Goal: Task Accomplishment & Management: Use online tool/utility

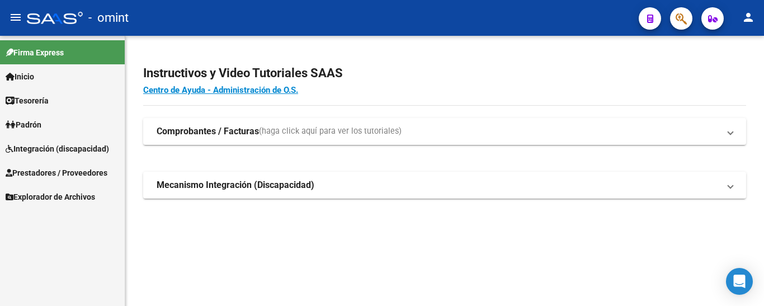
click at [56, 149] on span "Integración (discapacidad)" at bounding box center [57, 149] width 103 height 12
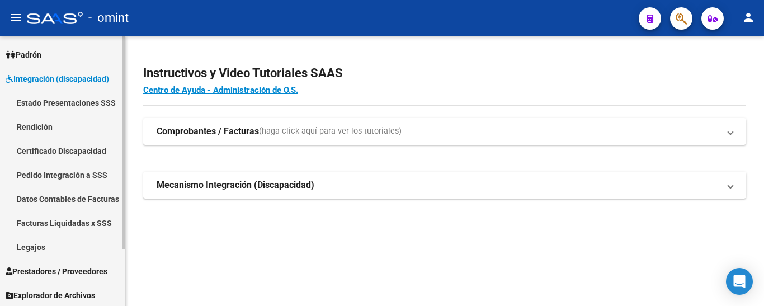
scroll to position [71, 0]
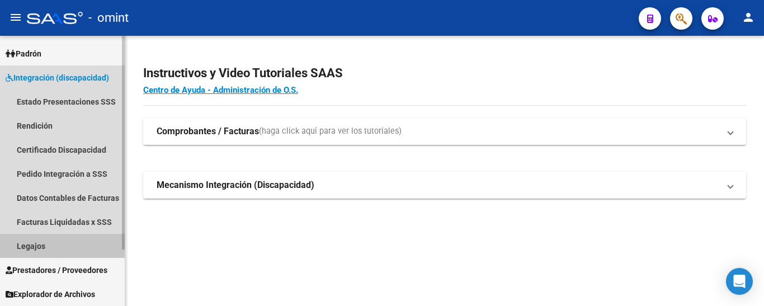
click at [44, 245] on link "Legajos" at bounding box center [62, 246] width 125 height 24
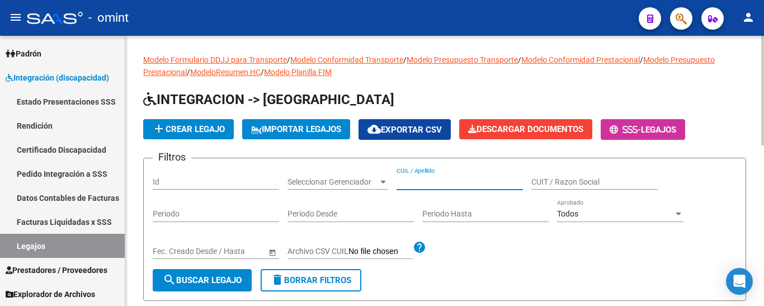
paste input "[PERSON_NAME]"
type input "[PERSON_NAME]"
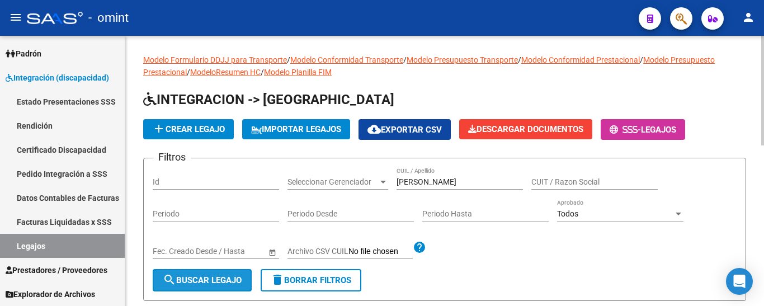
click at [224, 276] on span "search Buscar Legajo" at bounding box center [202, 280] width 79 height 10
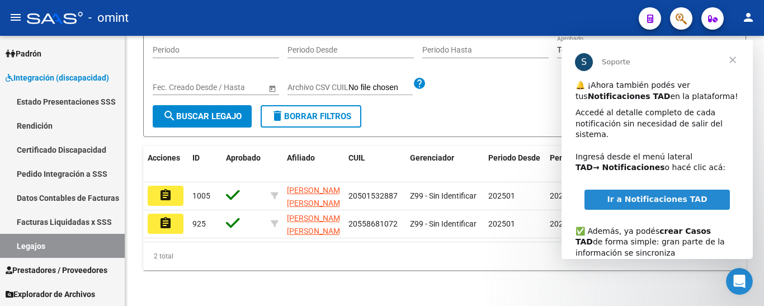
click at [734, 59] on span "Cerrar" at bounding box center [732, 60] width 40 height 40
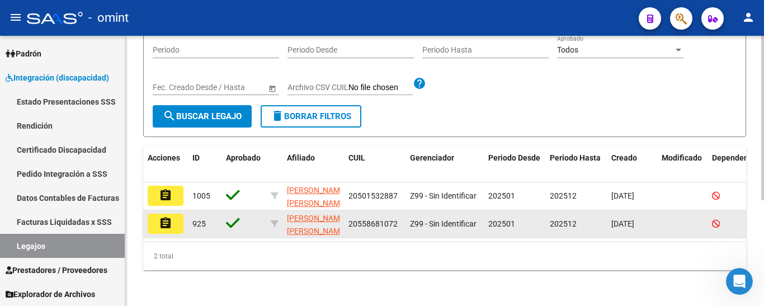
click at [172, 220] on button "assignment" at bounding box center [166, 224] width 36 height 20
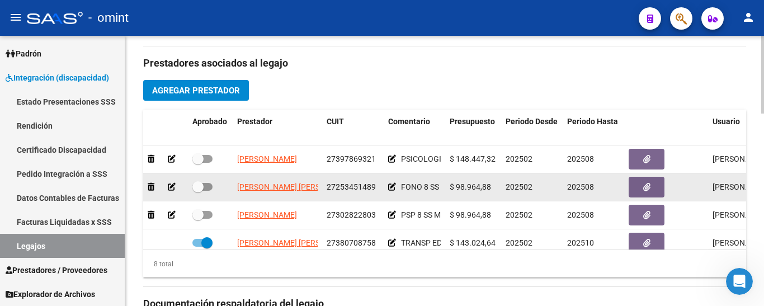
scroll to position [56, 0]
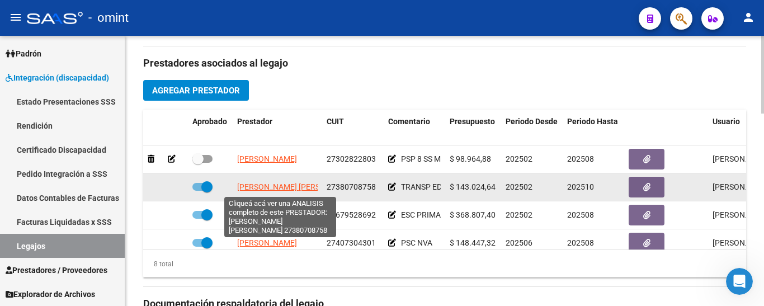
click at [292, 190] on span "[PERSON_NAME] [PERSON_NAME]" at bounding box center [297, 186] width 121 height 9
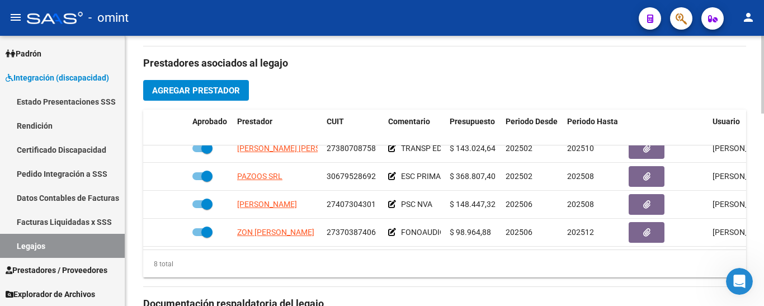
scroll to position [98, 0]
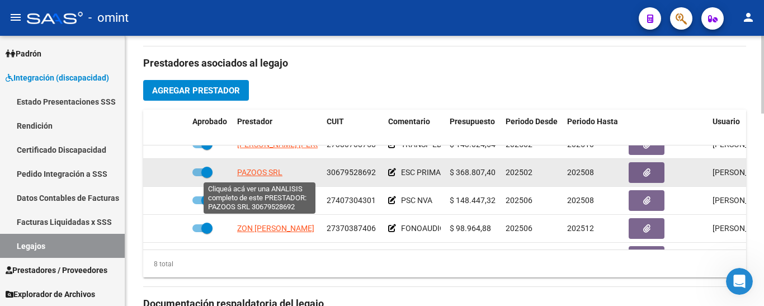
click at [264, 174] on span "PAZOOS SRL" at bounding box center [259, 172] width 45 height 9
type textarea "30679528692"
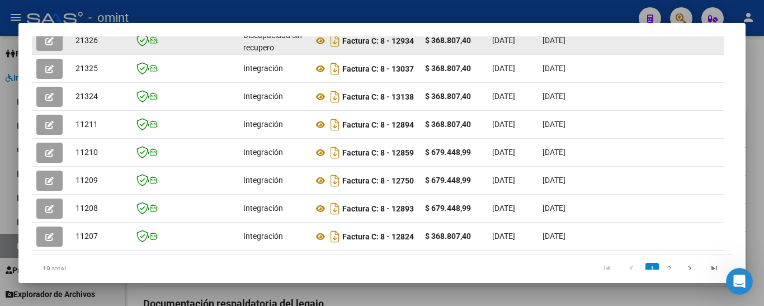
scroll to position [253, 0]
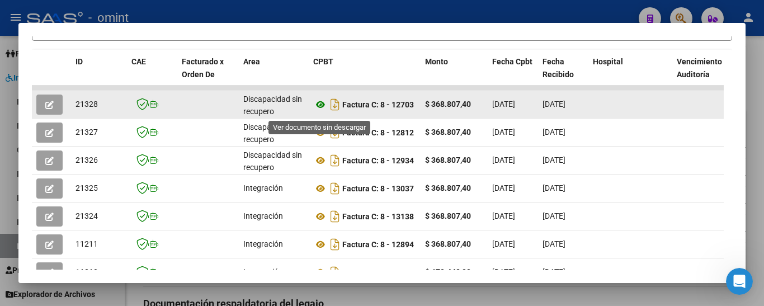
click at [318, 109] on icon at bounding box center [320, 104] width 15 height 13
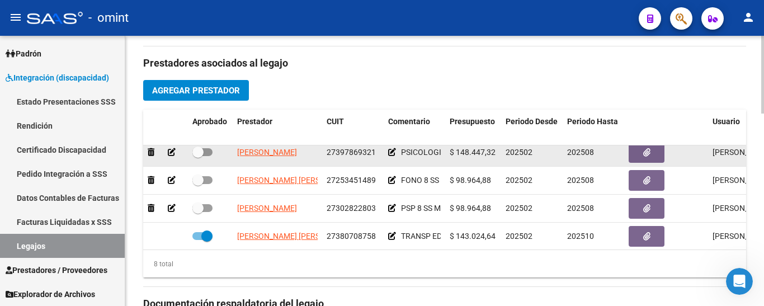
scroll to position [0, 0]
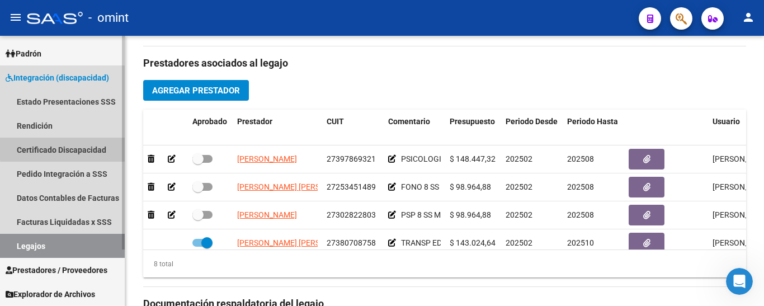
click at [70, 148] on link "Certificado Discapacidad" at bounding box center [62, 150] width 125 height 24
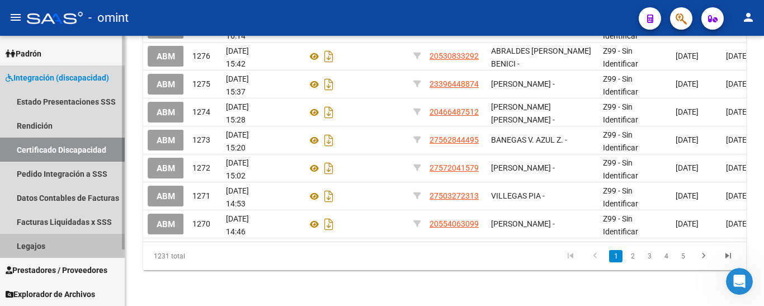
click at [40, 244] on link "Legajos" at bounding box center [62, 246] width 125 height 24
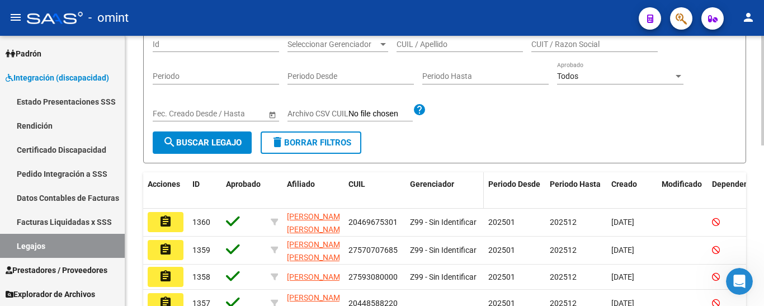
scroll to position [56, 0]
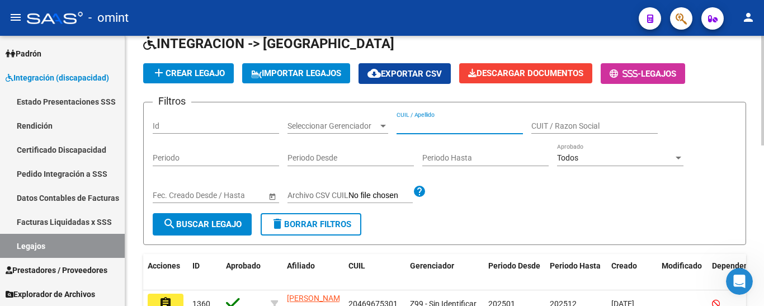
paste input "[PERSON_NAME] [PERSON_NAME]"
type input "[PERSON_NAME] [PERSON_NAME]"
click at [231, 221] on span "search Buscar Legajo" at bounding box center [202, 224] width 79 height 10
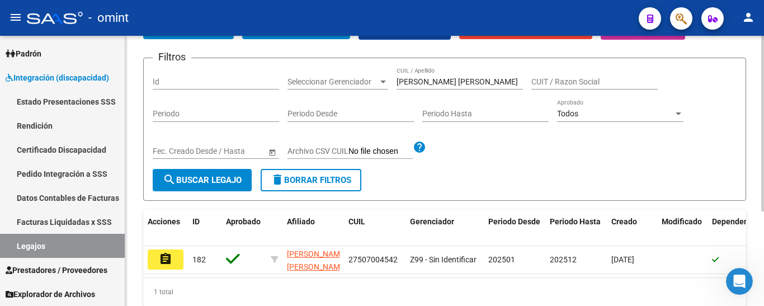
scroll to position [145, 0]
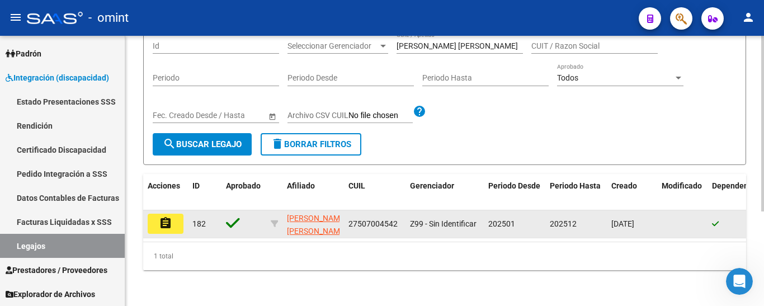
click at [171, 217] on mat-icon "assignment" at bounding box center [165, 222] width 13 height 13
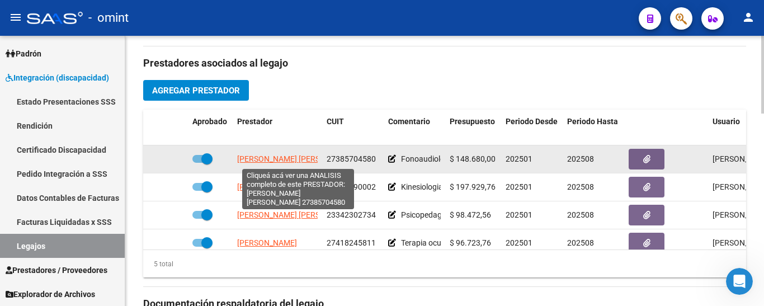
click at [295, 160] on span "[PERSON_NAME] [PERSON_NAME]" at bounding box center [297, 158] width 121 height 9
type textarea "27385704580"
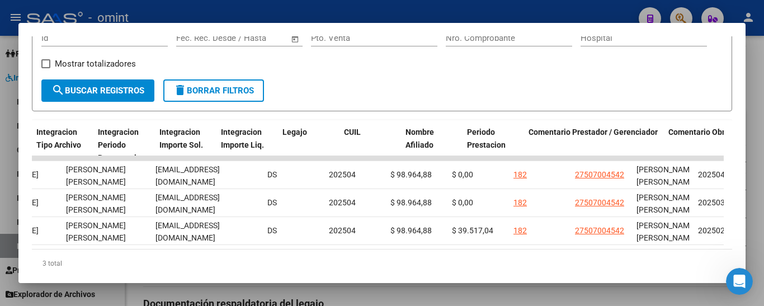
scroll to position [0, 1724]
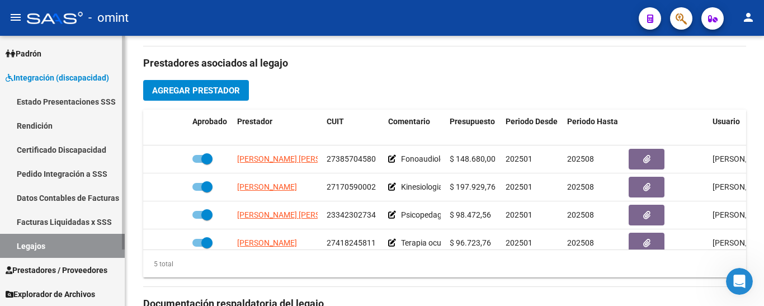
click at [64, 153] on link "Certificado Discapacidad" at bounding box center [62, 150] width 125 height 24
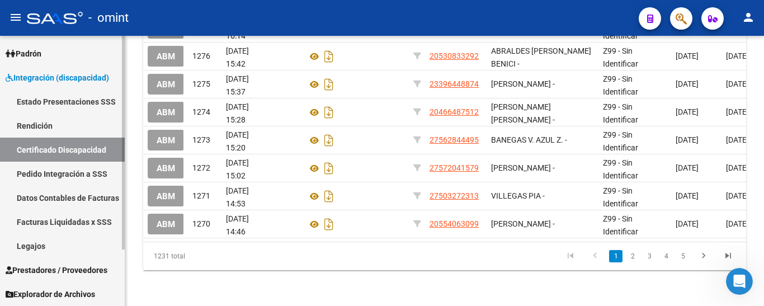
click at [36, 246] on link "Legajos" at bounding box center [62, 246] width 125 height 24
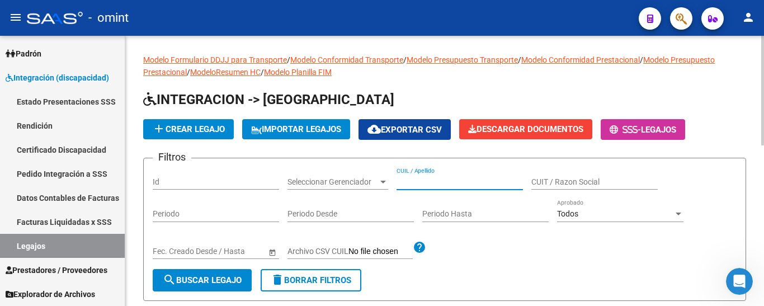
paste input "[PERSON_NAME] [PERSON_NAME]"
type input "[PERSON_NAME] [PERSON_NAME]"
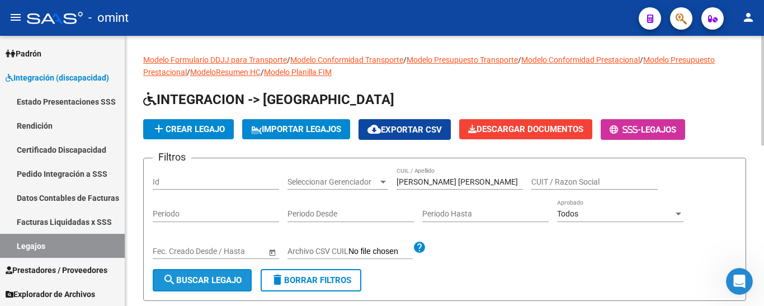
drag, startPoint x: 228, startPoint y: 278, endPoint x: 232, endPoint y: 269, distance: 9.8
click at [227, 278] on span "search Buscar Legajo" at bounding box center [202, 280] width 79 height 10
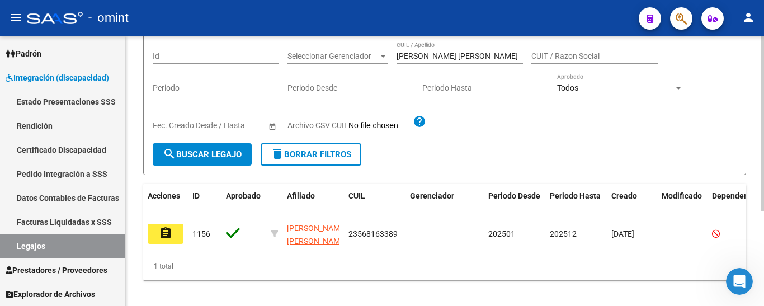
scroll to position [145, 0]
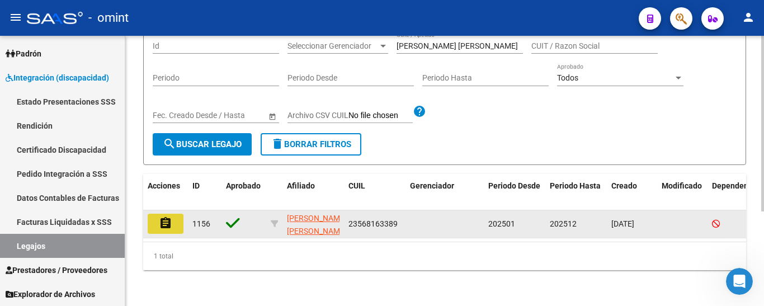
click at [175, 218] on button "assignment" at bounding box center [166, 224] width 36 height 20
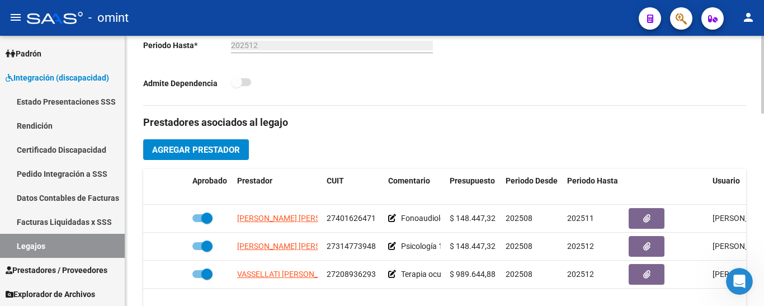
scroll to position [335, 0]
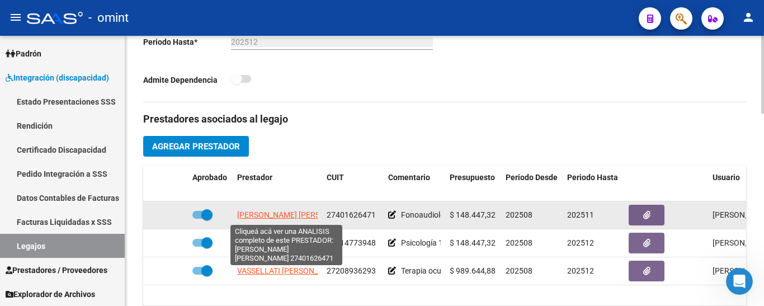
click at [296, 217] on span "[PERSON_NAME] [PERSON_NAME]" at bounding box center [297, 214] width 121 height 9
type textarea "27401626471"
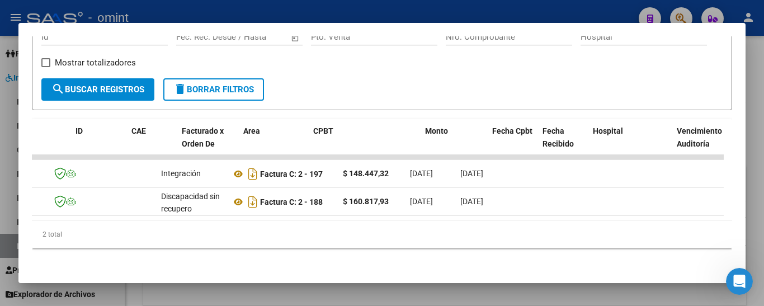
scroll to position [0, 0]
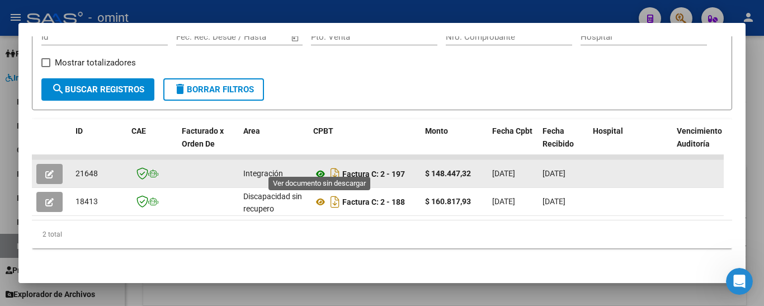
click at [319, 167] on icon at bounding box center [320, 173] width 15 height 13
click at [45, 170] on icon "button" at bounding box center [49, 174] width 8 height 8
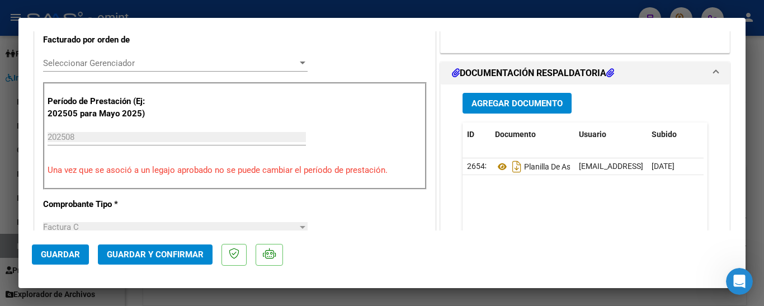
scroll to position [335, 0]
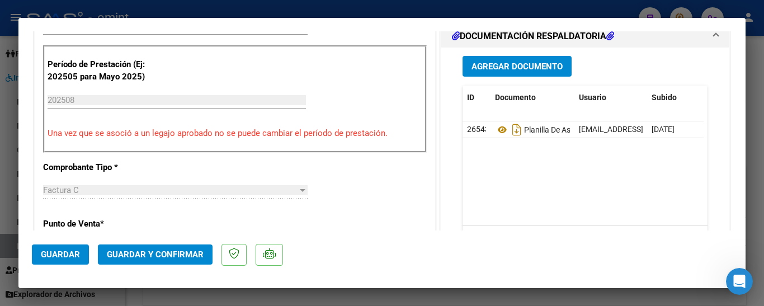
click at [172, 254] on span "Guardar y Confirmar" at bounding box center [155, 254] width 97 height 10
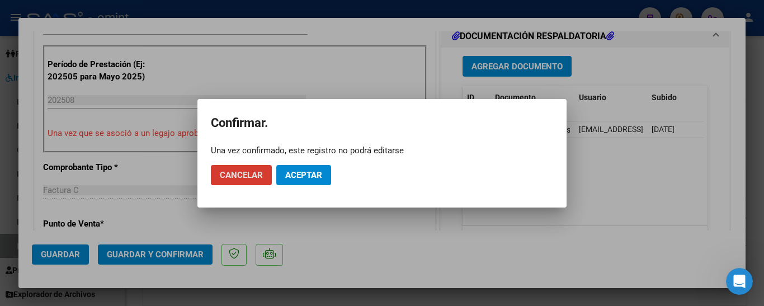
click at [305, 174] on span "Aceptar" at bounding box center [303, 175] width 37 height 10
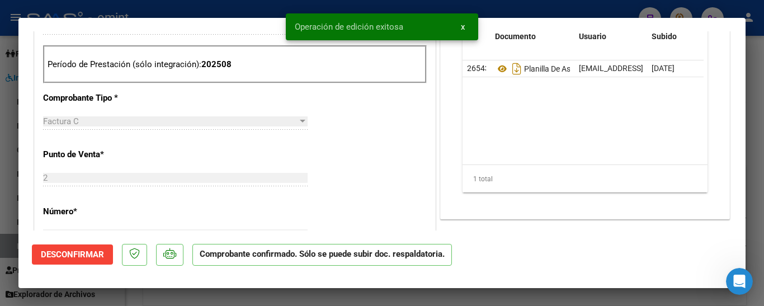
type input "$ 0,00"
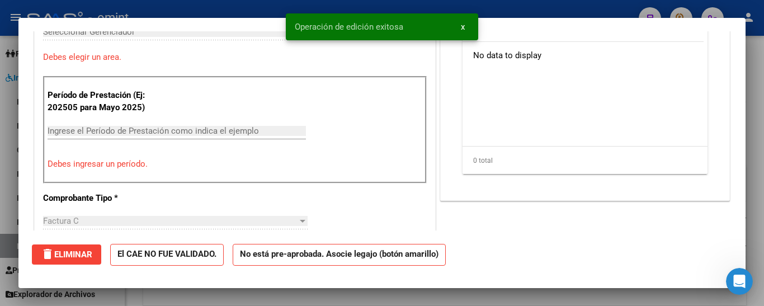
scroll to position [0, 0]
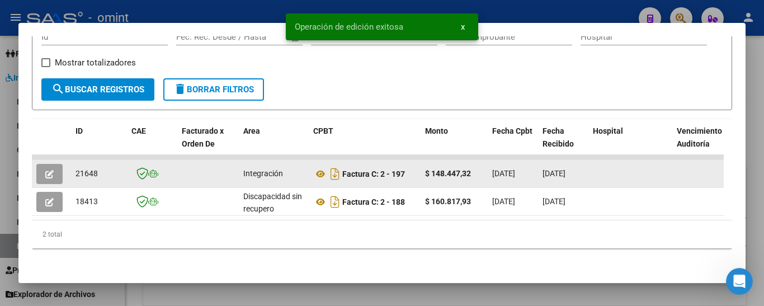
drag, startPoint x: 74, startPoint y: 165, endPoint x: 100, endPoint y: 167, distance: 25.8
click at [100, 167] on datatable-body-cell "21648" at bounding box center [99, 173] width 56 height 27
copy span "21648"
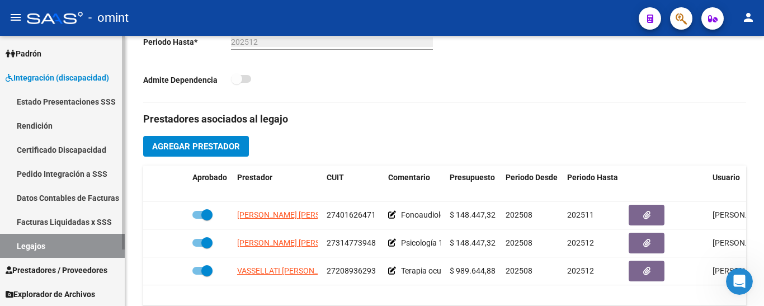
drag, startPoint x: 82, startPoint y: 152, endPoint x: 65, endPoint y: 161, distance: 19.8
click at [82, 152] on link "Certificado Discapacidad" at bounding box center [62, 150] width 125 height 24
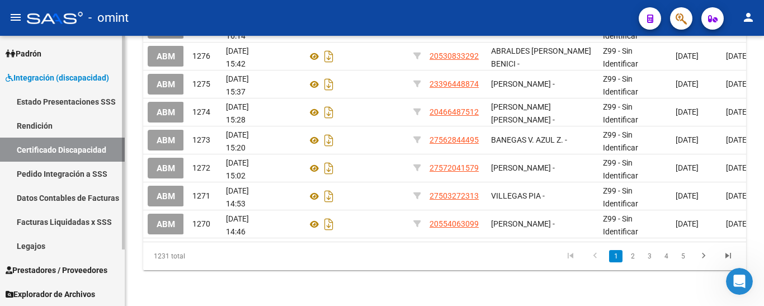
click at [47, 242] on link "Legajos" at bounding box center [62, 246] width 125 height 24
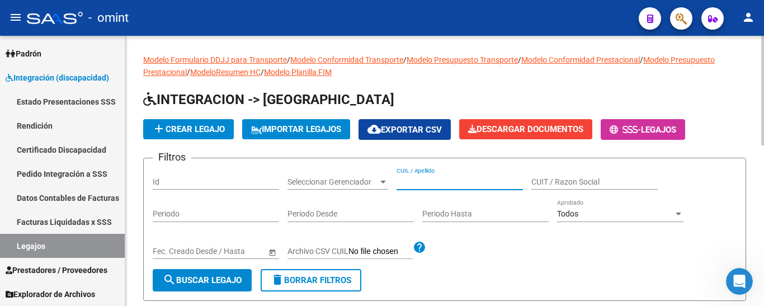
paste input "[PERSON_NAME], [PERSON_NAME]"
type input "[PERSON_NAME], [PERSON_NAME]"
click at [222, 277] on span "search Buscar Legajo" at bounding box center [202, 280] width 79 height 10
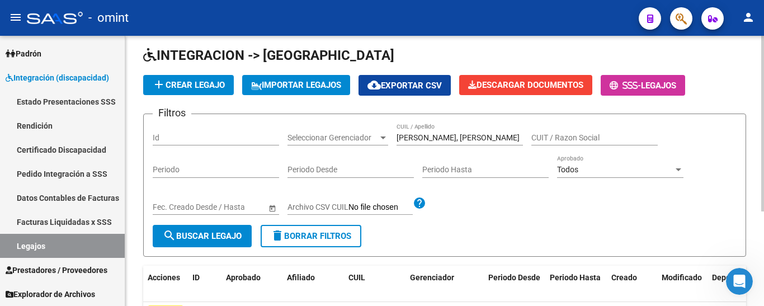
scroll to position [145, 0]
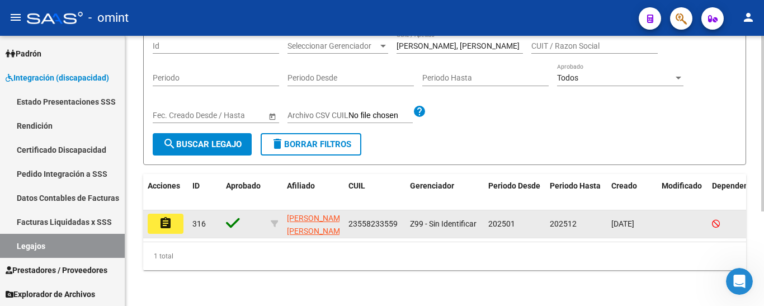
click at [174, 214] on button "assignment" at bounding box center [166, 224] width 36 height 20
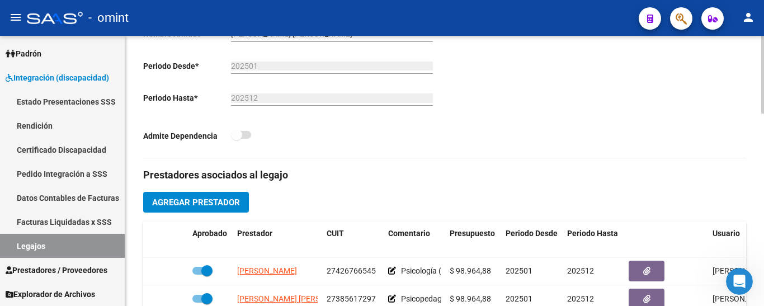
scroll to position [391, 0]
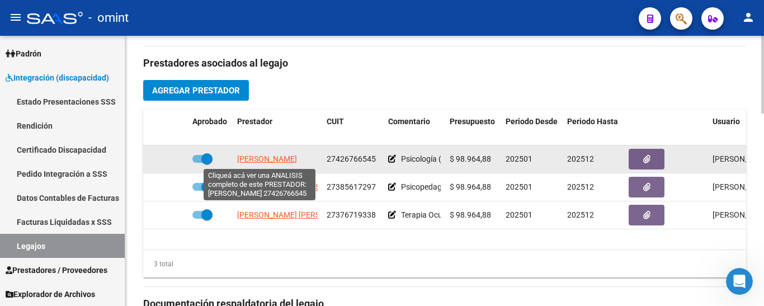
click at [271, 157] on span "[PERSON_NAME]" at bounding box center [267, 158] width 60 height 9
type textarea "27426766545"
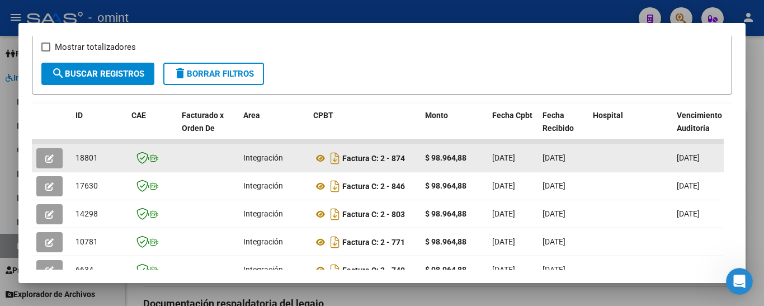
scroll to position [197, 0]
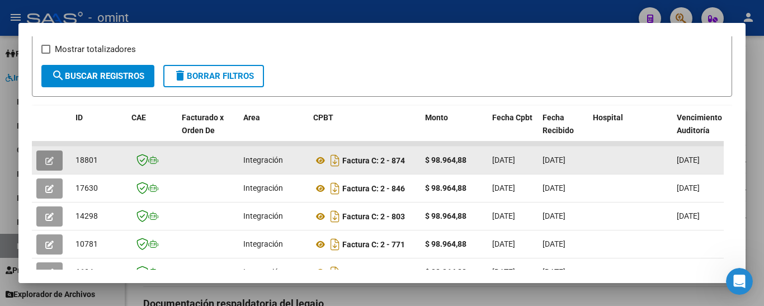
click at [48, 163] on icon "button" at bounding box center [49, 161] width 8 height 8
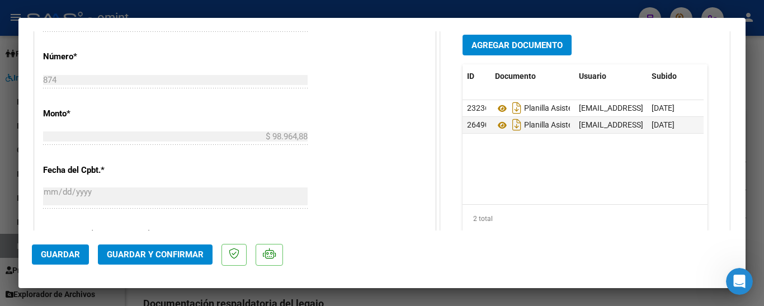
scroll to position [580, 0]
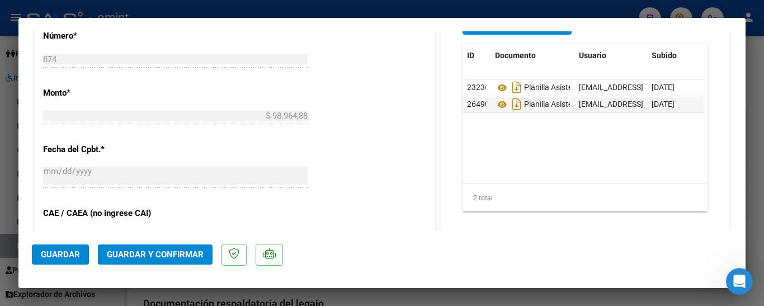
click at [186, 250] on span "Guardar y Confirmar" at bounding box center [155, 254] width 97 height 10
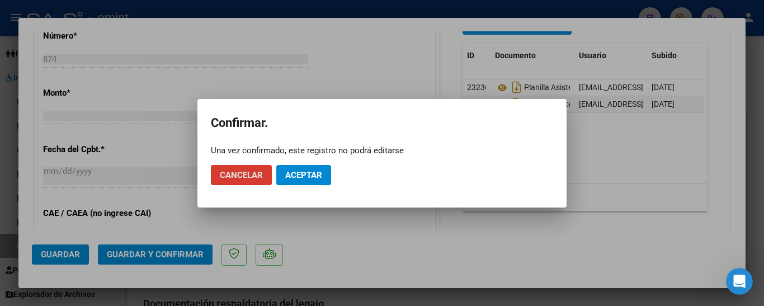
click at [299, 172] on span "Aceptar" at bounding box center [303, 175] width 37 height 10
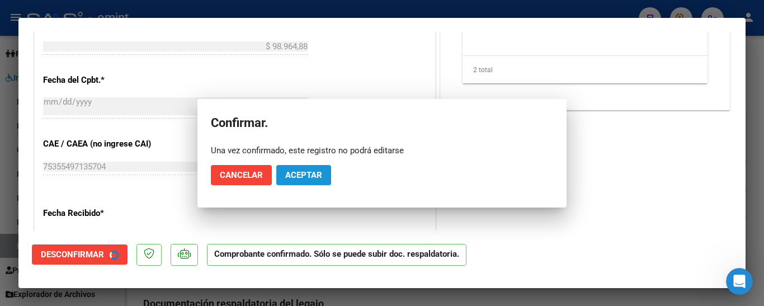
scroll to position [510, 0]
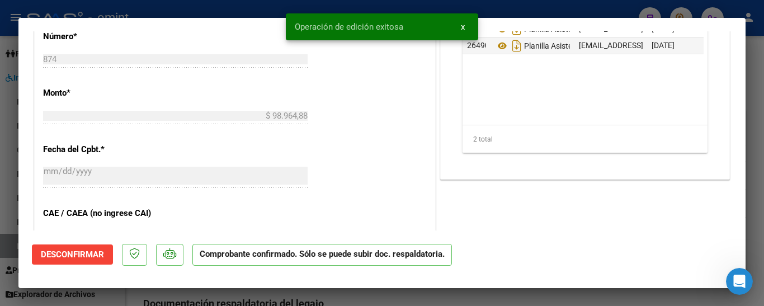
type input "$ 0,00"
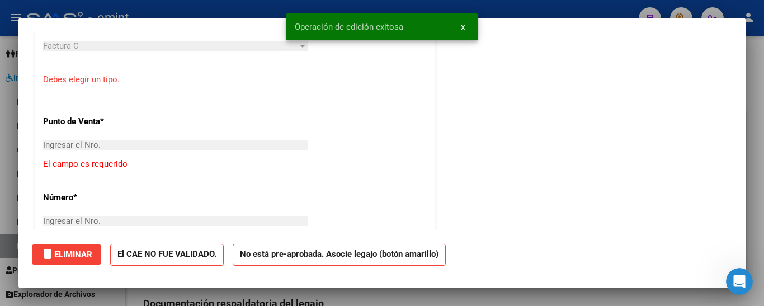
scroll to position [0, 0]
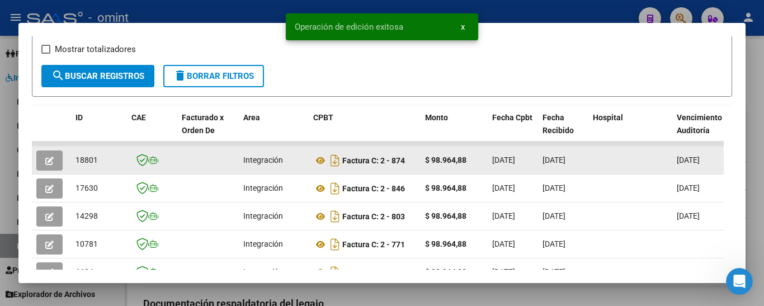
drag, startPoint x: 75, startPoint y: 165, endPoint x: 100, endPoint y: 168, distance: 24.7
click at [100, 168] on datatable-body-cell "18801" at bounding box center [99, 159] width 56 height 27
copy span "18801"
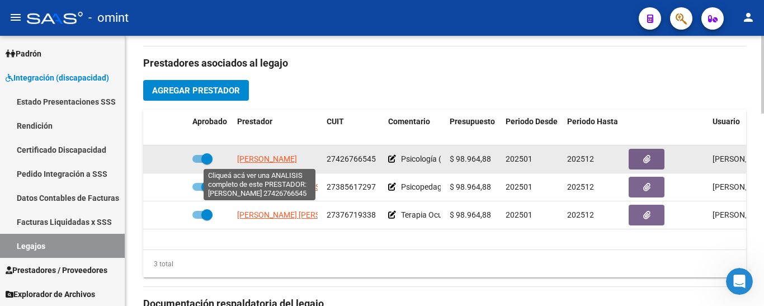
click at [263, 158] on span "[PERSON_NAME]" at bounding box center [267, 158] width 60 height 9
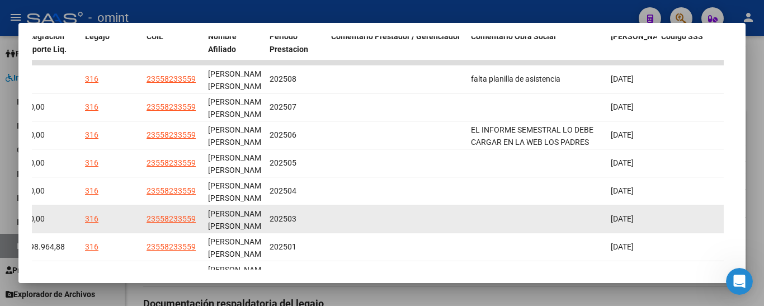
scroll to position [253, 0]
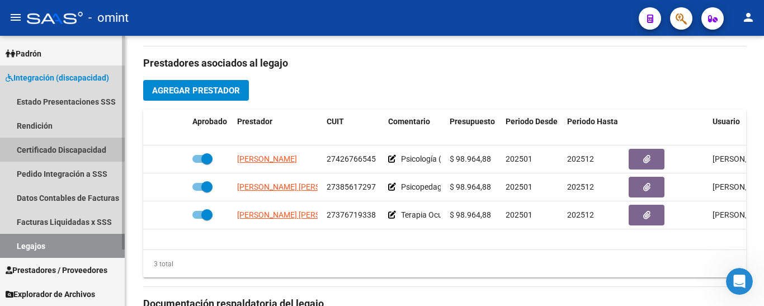
click at [65, 149] on link "Certificado Discapacidad" at bounding box center [62, 150] width 125 height 24
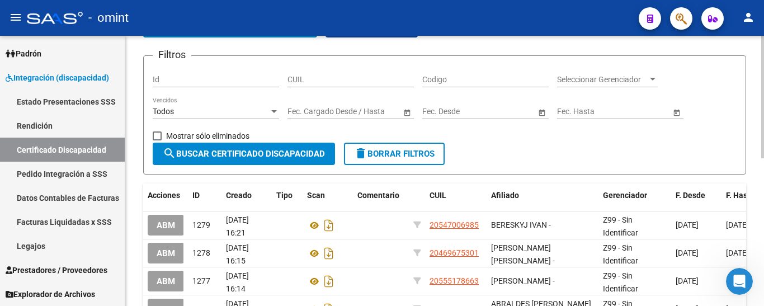
scroll to position [47, 0]
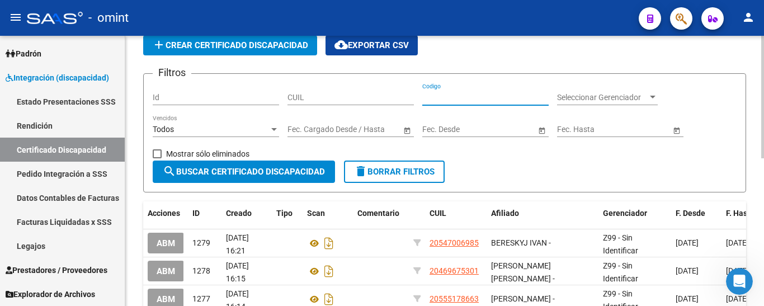
paste input "[PERSON_NAME] ANT"
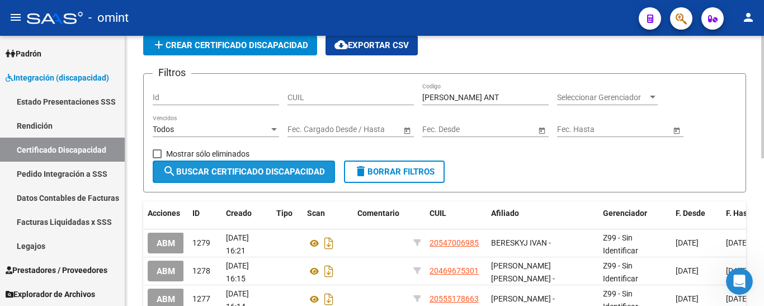
click at [293, 168] on span "search Buscar Certificado Discapacidad" at bounding box center [244, 172] width 162 height 10
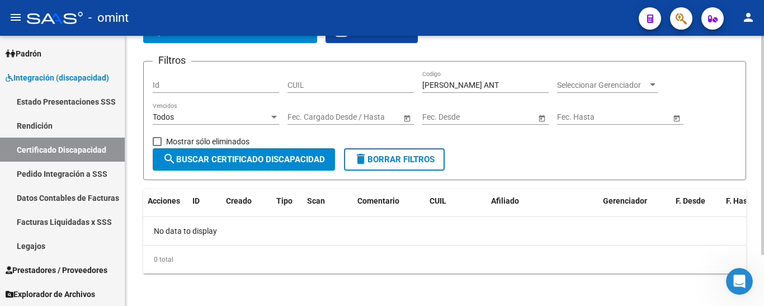
scroll to position [63, 0]
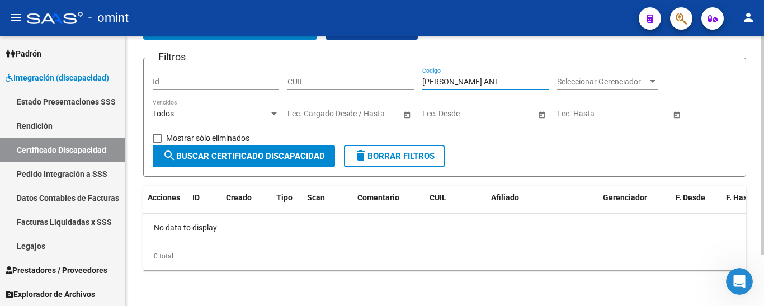
drag, startPoint x: 515, startPoint y: 80, endPoint x: 496, endPoint y: 78, distance: 19.1
click at [496, 78] on input "[PERSON_NAME] ANT" at bounding box center [485, 82] width 126 height 10
click at [256, 153] on span "search Buscar Certificado Discapacidad" at bounding box center [244, 156] width 162 height 10
drag, startPoint x: 500, startPoint y: 78, endPoint x: 457, endPoint y: 78, distance: 43.1
click at [457, 78] on input "[PERSON_NAME]" at bounding box center [485, 82] width 126 height 10
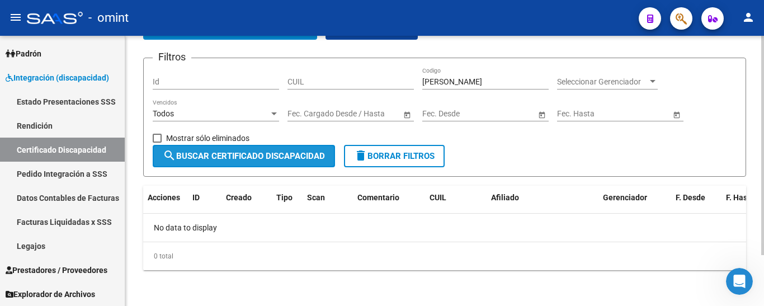
click at [287, 158] on span "search Buscar Certificado Discapacidad" at bounding box center [244, 156] width 162 height 10
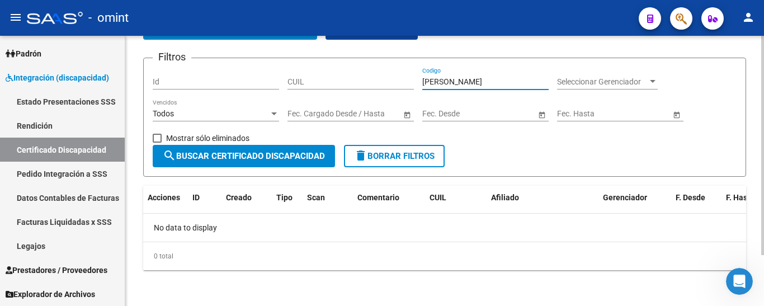
click at [454, 81] on input "[PERSON_NAME]" at bounding box center [485, 82] width 126 height 10
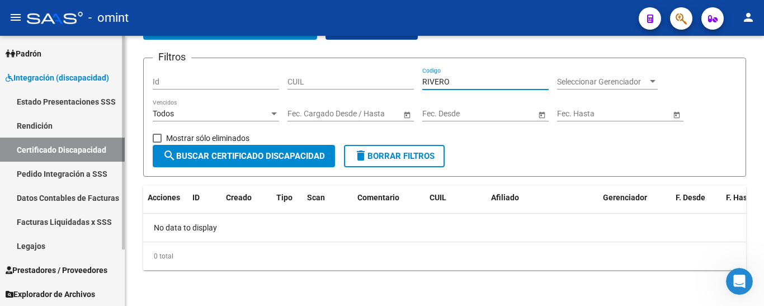
type input "RIVERO"
click at [24, 248] on link "Legajos" at bounding box center [62, 246] width 125 height 24
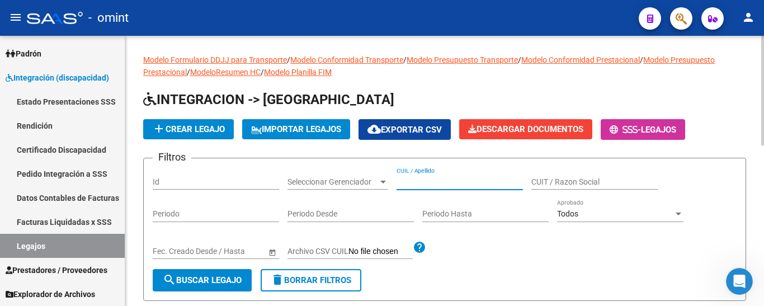
paste input "[PERSON_NAME] ANT"
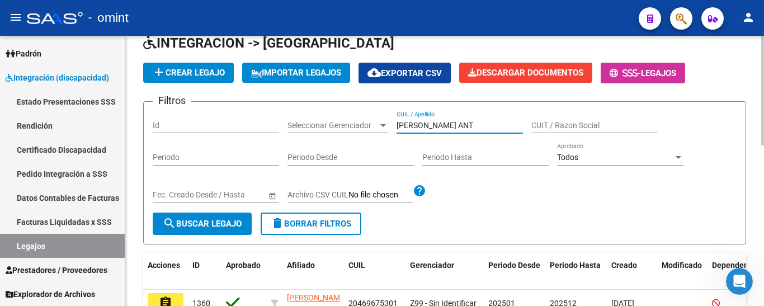
scroll to position [168, 0]
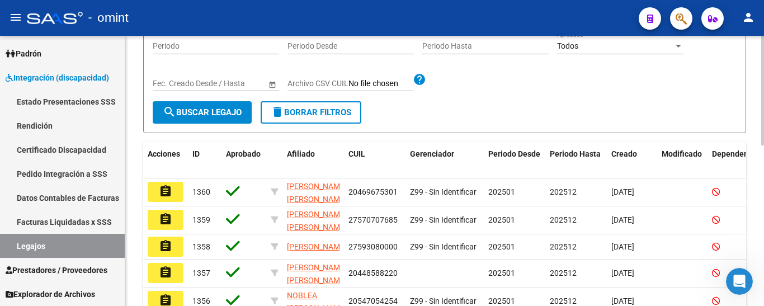
type input "[PERSON_NAME] ANT"
click at [227, 111] on span "search Buscar Legajo" at bounding box center [202, 112] width 79 height 10
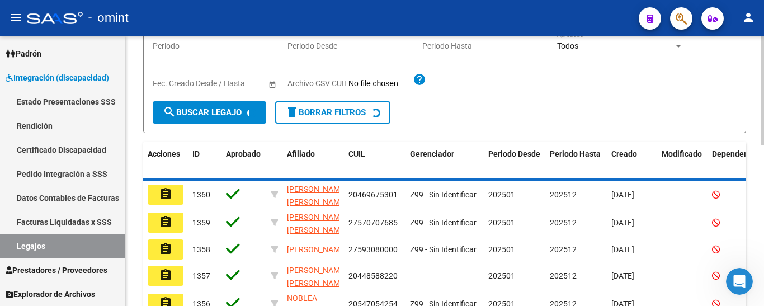
scroll to position [145, 0]
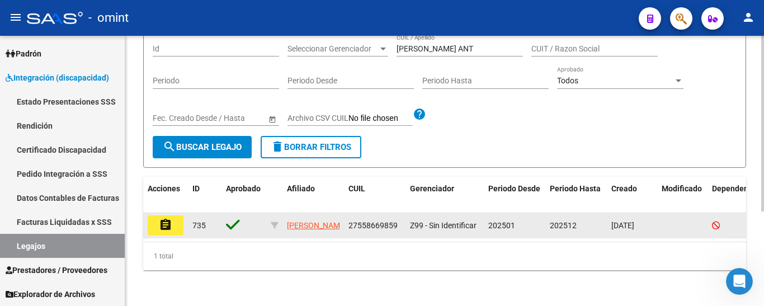
click at [157, 216] on button "assignment" at bounding box center [166, 225] width 36 height 20
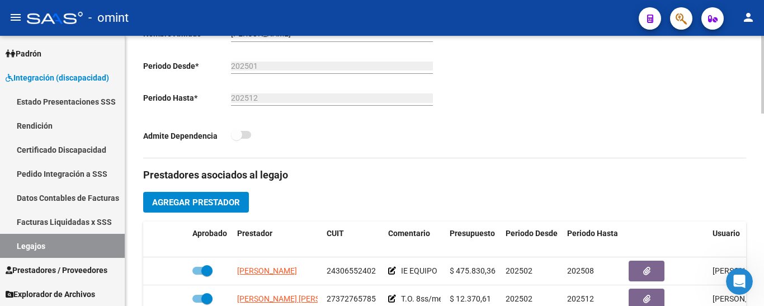
scroll to position [391, 0]
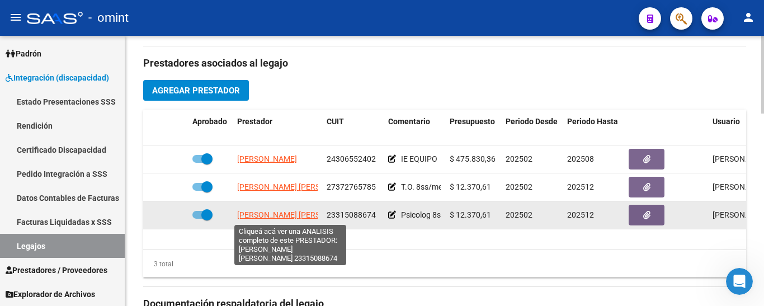
click at [271, 217] on span "[PERSON_NAME] [PERSON_NAME]" at bounding box center [297, 214] width 121 height 9
type textarea "23315088674"
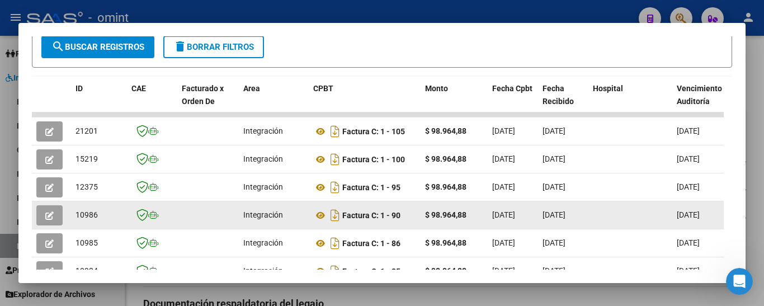
scroll to position [225, 0]
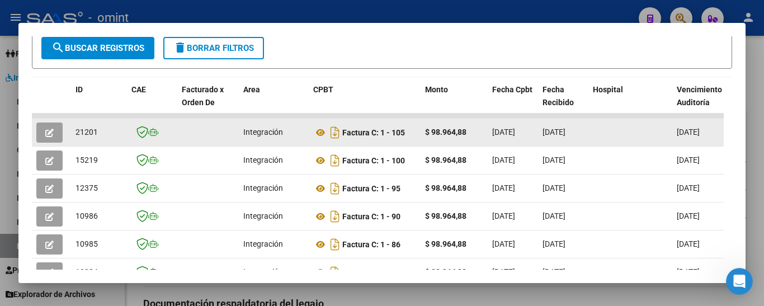
click at [46, 134] on icon "button" at bounding box center [49, 133] width 8 height 8
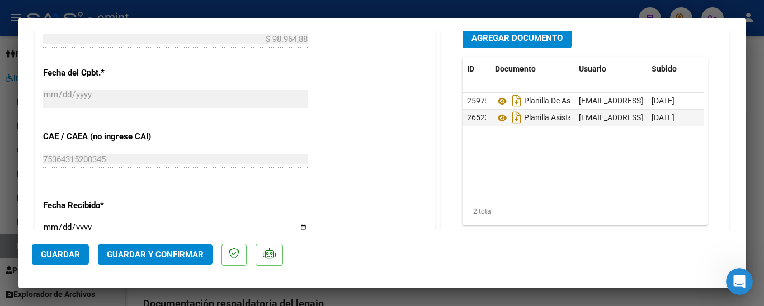
scroll to position [671, 0]
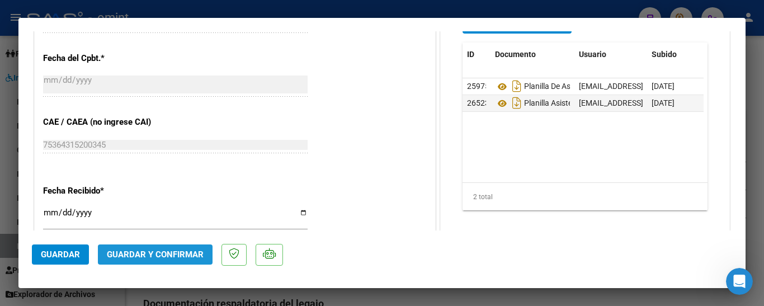
click at [178, 250] on span "Guardar y Confirmar" at bounding box center [155, 254] width 97 height 10
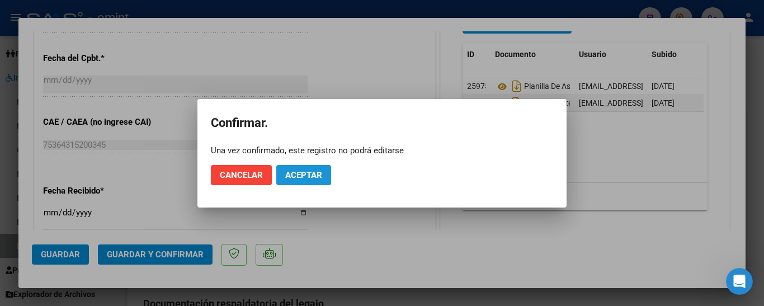
click at [306, 174] on span "Aceptar" at bounding box center [303, 175] width 37 height 10
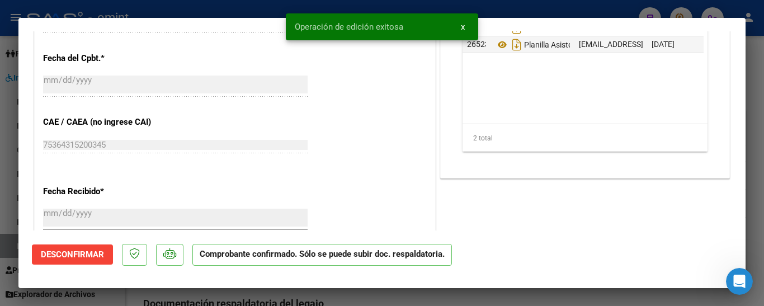
type input "$ 0,00"
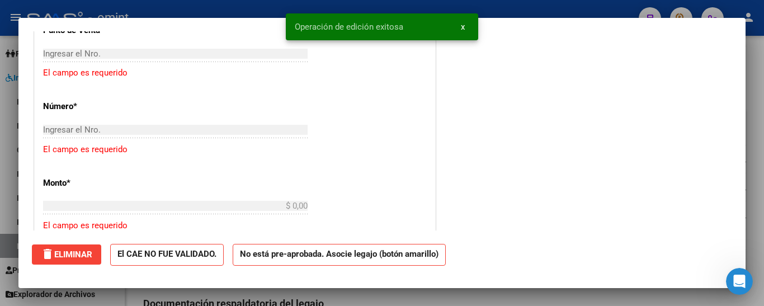
scroll to position [0, 0]
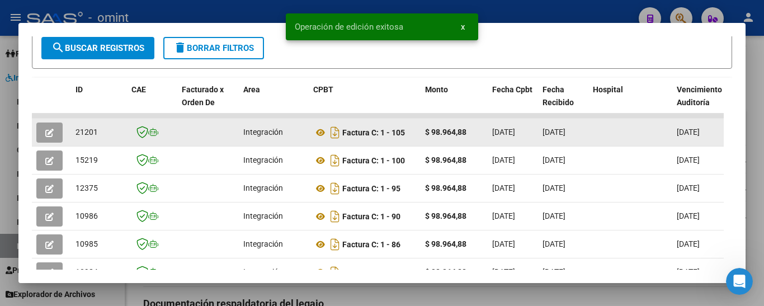
drag, startPoint x: 74, startPoint y: 140, endPoint x: 100, endPoint y: 141, distance: 26.3
click at [100, 141] on datatable-body-cell "21201" at bounding box center [99, 132] width 56 height 27
copy span "21201"
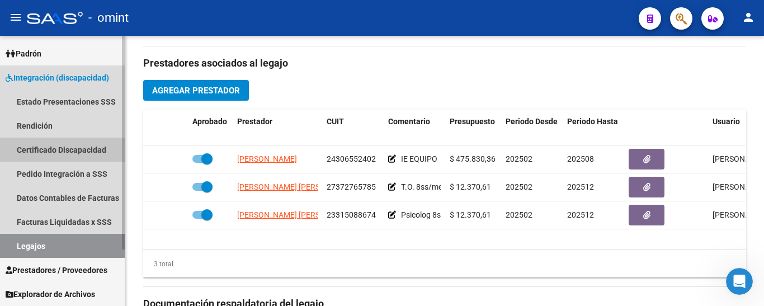
click at [76, 151] on link "Certificado Discapacidad" at bounding box center [62, 150] width 125 height 24
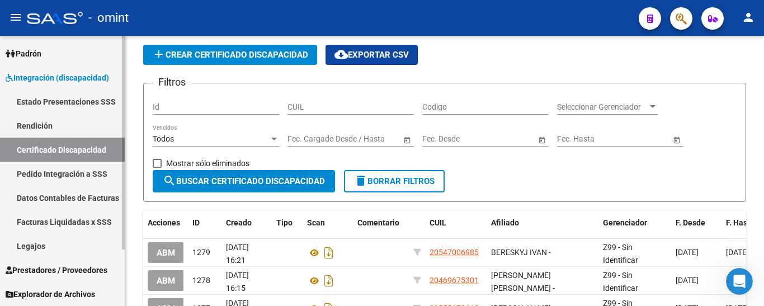
scroll to position [326, 0]
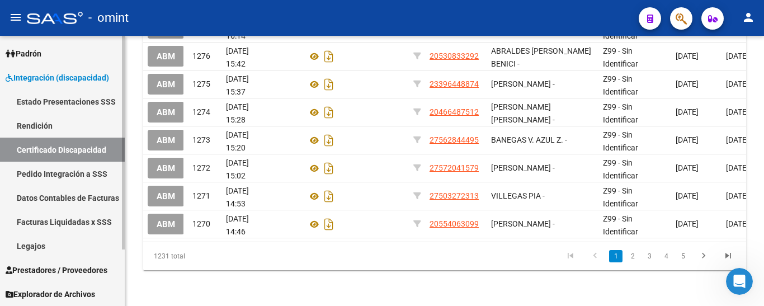
drag, startPoint x: 55, startPoint y: 246, endPoint x: 62, endPoint y: 241, distance: 8.4
click at [55, 246] on link "Legajos" at bounding box center [62, 246] width 125 height 24
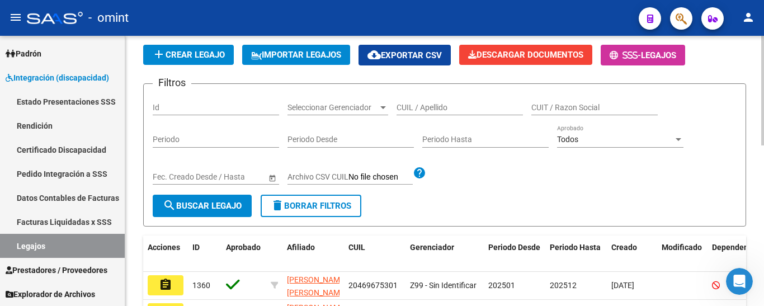
scroll to position [56, 0]
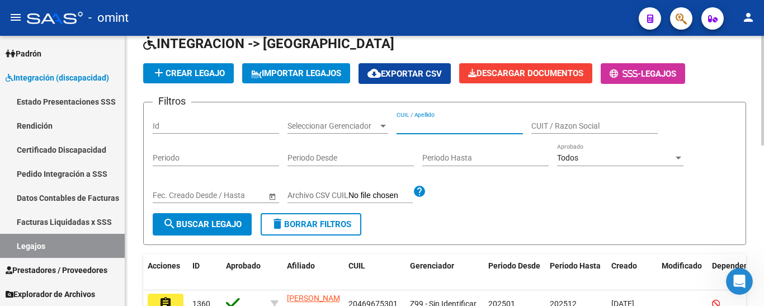
paste input "[PERSON_NAME] [PERSON_NAME]"
type input "[PERSON_NAME] [PERSON_NAME]"
click at [226, 222] on span "search Buscar Legajo" at bounding box center [202, 224] width 79 height 10
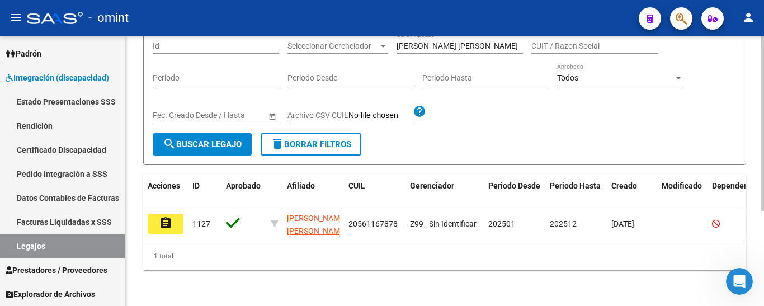
scroll to position [145, 0]
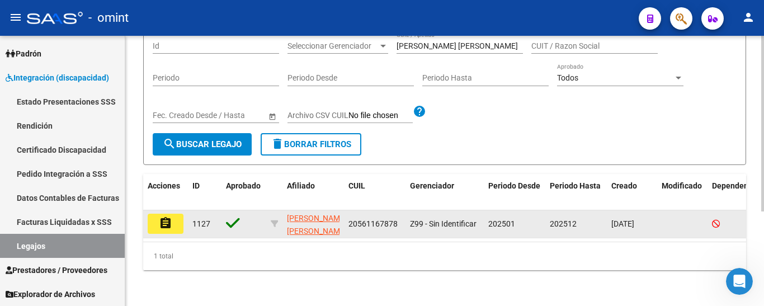
click at [156, 218] on button "assignment" at bounding box center [166, 224] width 36 height 20
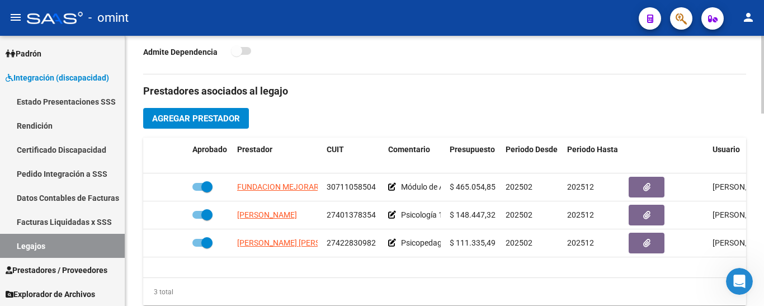
scroll to position [391, 0]
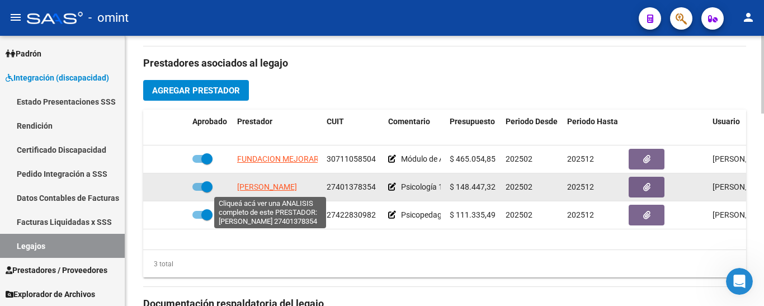
click at [280, 188] on span "[PERSON_NAME]" at bounding box center [267, 186] width 60 height 9
type textarea "27401378354"
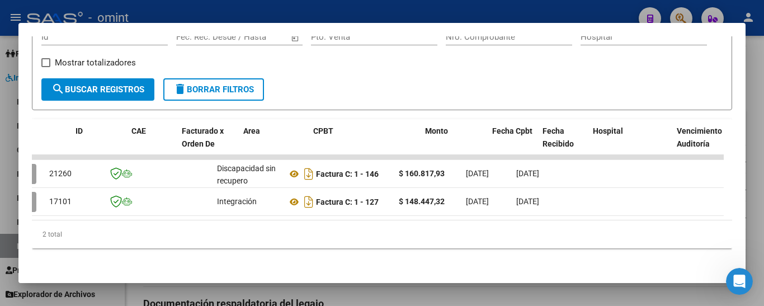
scroll to position [0, 0]
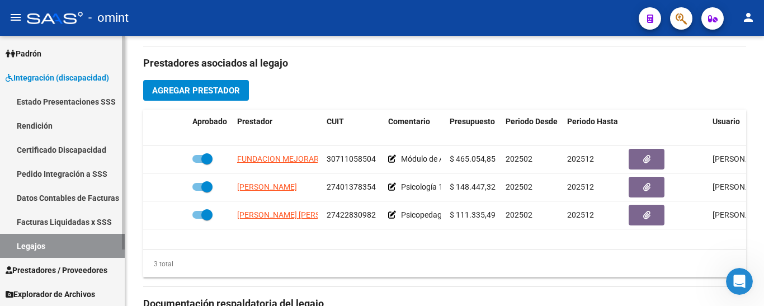
click at [65, 155] on link "Certificado Discapacidad" at bounding box center [62, 150] width 125 height 24
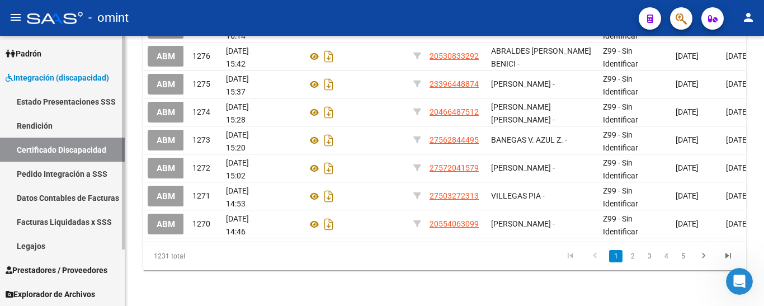
click at [59, 246] on link "Legajos" at bounding box center [62, 246] width 125 height 24
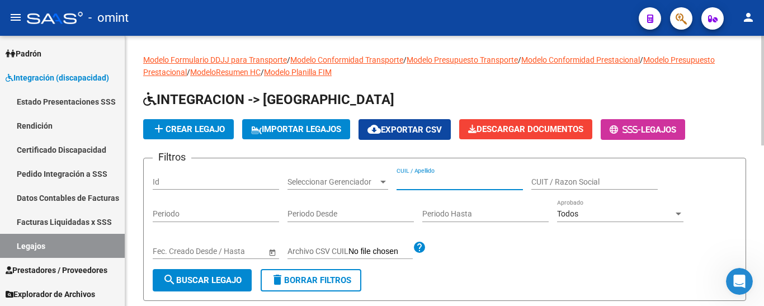
paste input "[PERSON_NAME] [PERSON_NAME]"
type input "[PERSON_NAME] [PERSON_NAME]"
drag, startPoint x: 229, startPoint y: 277, endPoint x: 255, endPoint y: 269, distance: 28.0
click at [226, 277] on span "search Buscar Legajo" at bounding box center [202, 280] width 79 height 10
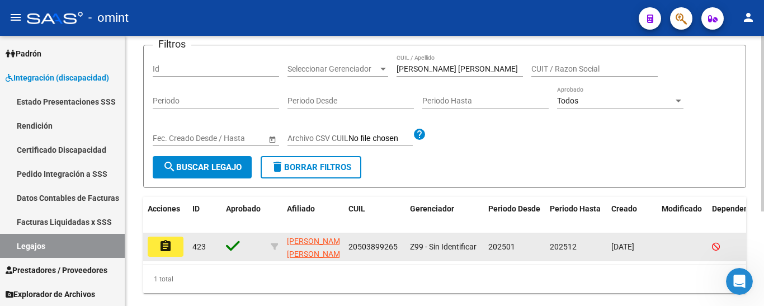
scroll to position [145, 0]
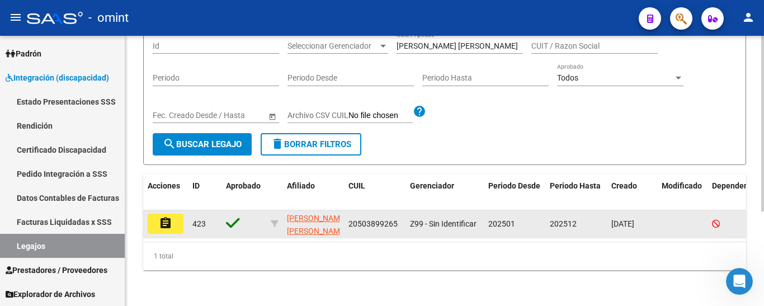
click at [177, 217] on button "assignment" at bounding box center [166, 224] width 36 height 20
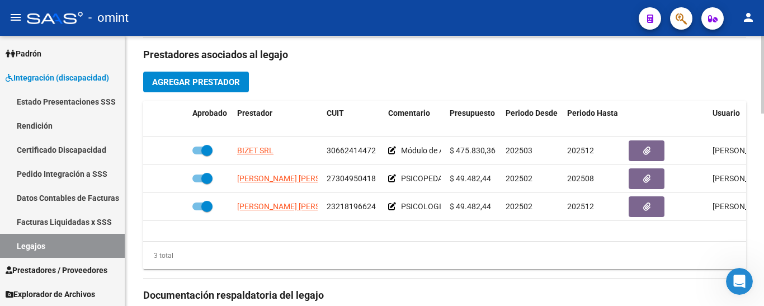
scroll to position [391, 0]
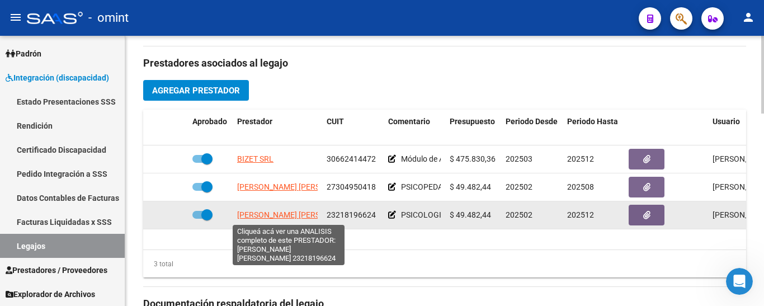
click at [293, 219] on span "[PERSON_NAME] [PERSON_NAME]" at bounding box center [297, 214] width 121 height 9
type textarea "23218196624"
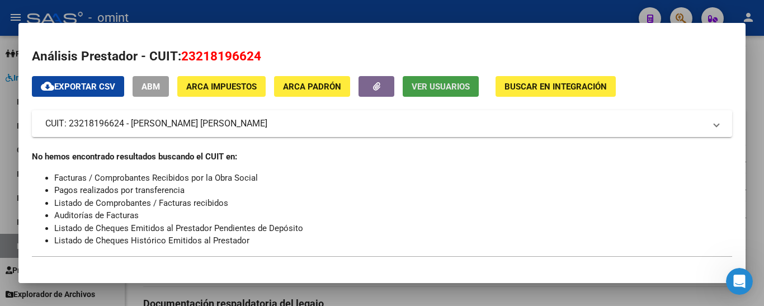
click at [448, 87] on span "Ver Usuarios" at bounding box center [440, 87] width 58 height 10
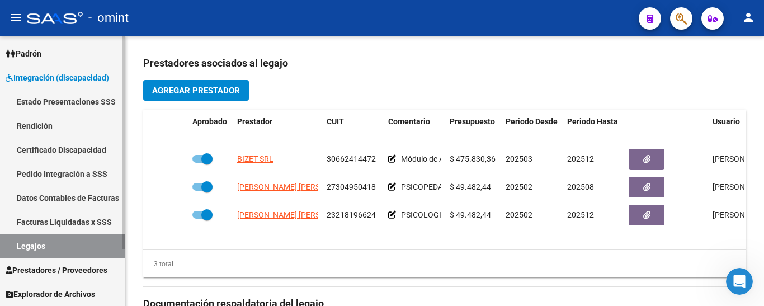
click at [53, 150] on link "Certificado Discapacidad" at bounding box center [62, 150] width 125 height 24
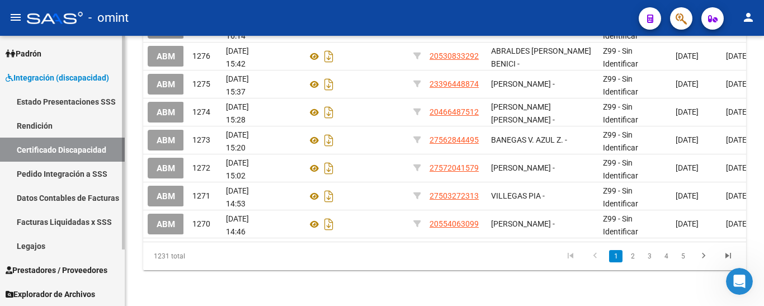
click at [73, 245] on link "Legajos" at bounding box center [62, 246] width 125 height 24
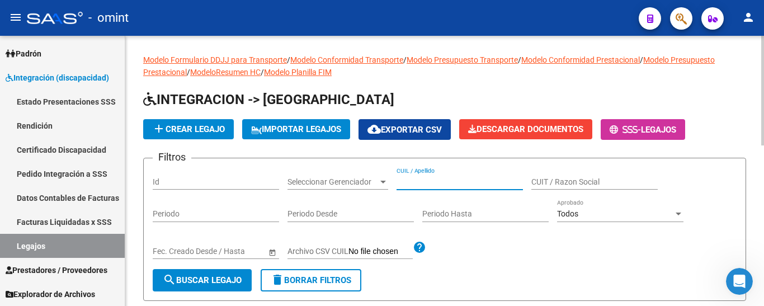
paste input "[PERSON_NAME] [PERSON_NAME]"
type input "[PERSON_NAME] [PERSON_NAME]"
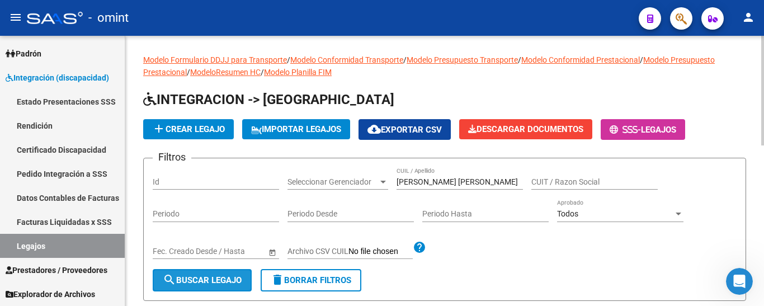
drag, startPoint x: 235, startPoint y: 277, endPoint x: 322, endPoint y: 286, distance: 87.7
click at [234, 277] on span "search Buscar Legajo" at bounding box center [202, 280] width 79 height 10
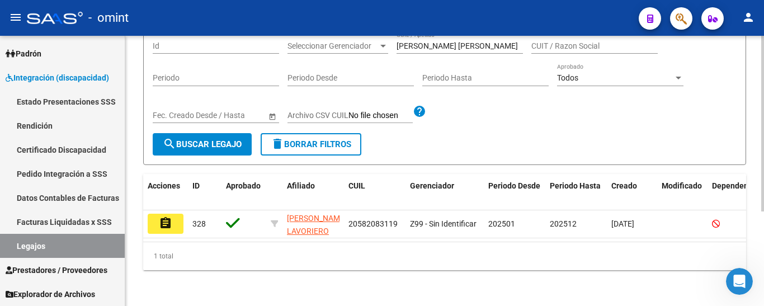
scroll to position [145, 0]
drag, startPoint x: 167, startPoint y: 214, endPoint x: 212, endPoint y: 210, distance: 44.9
click at [167, 216] on mat-icon "assignment" at bounding box center [165, 222] width 13 height 13
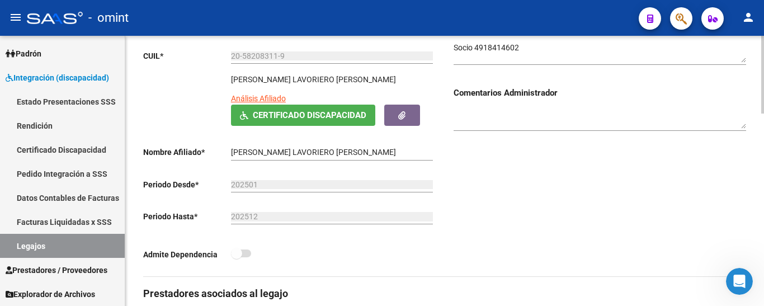
scroll to position [224, 0]
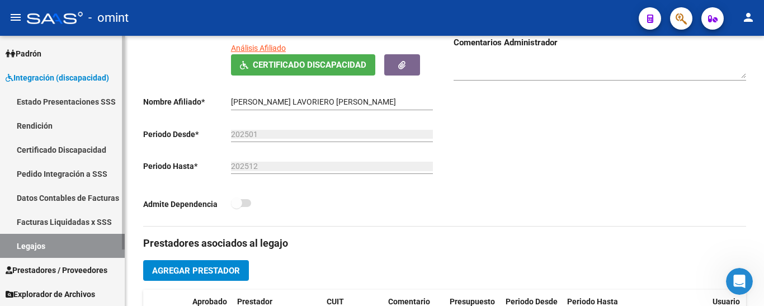
click at [65, 148] on link "Certificado Discapacidad" at bounding box center [62, 150] width 125 height 24
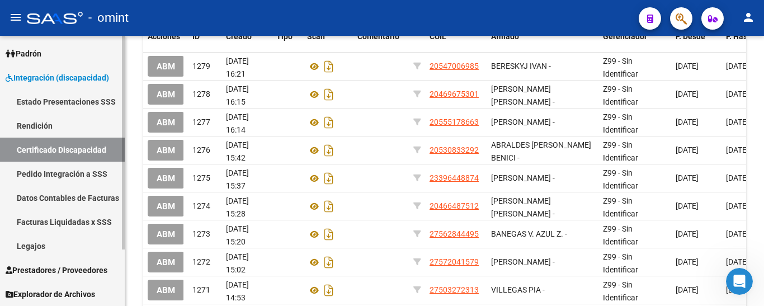
drag, startPoint x: 51, startPoint y: 247, endPoint x: 70, endPoint y: 247, distance: 19.6
click at [50, 247] on link "Legajos" at bounding box center [62, 246] width 125 height 24
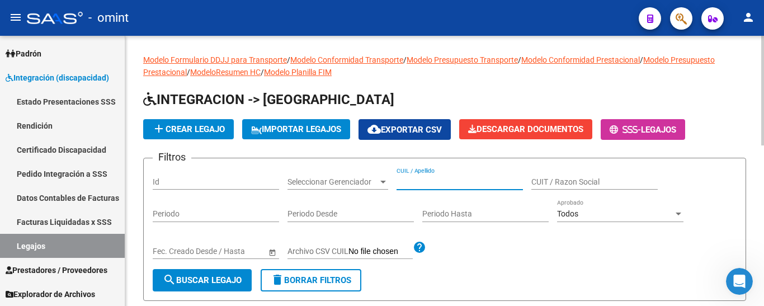
paste input "[PERSON_NAME] [PERSON_NAME]"
type input "[PERSON_NAME] [PERSON_NAME]"
click at [218, 278] on span "search Buscar Legajo" at bounding box center [202, 280] width 79 height 10
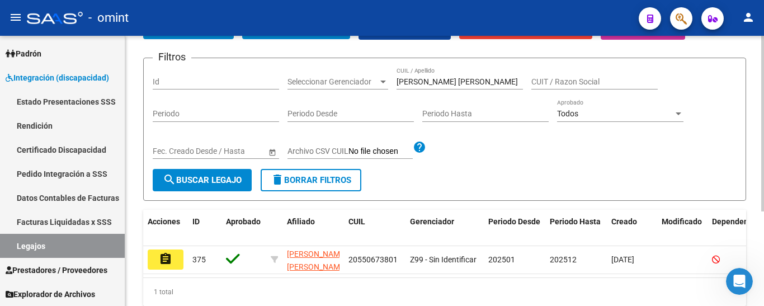
scroll to position [145, 0]
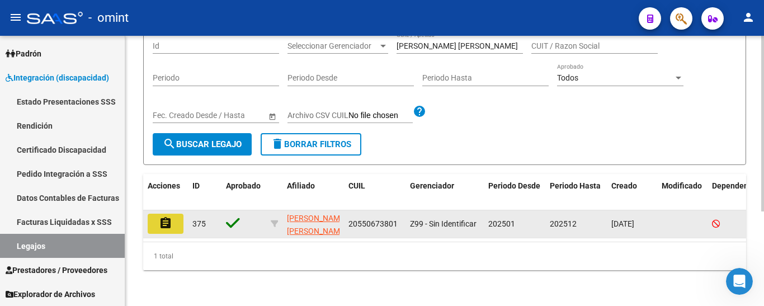
drag, startPoint x: 172, startPoint y: 211, endPoint x: 187, endPoint y: 221, distance: 17.8
click at [172, 214] on button "assignment" at bounding box center [166, 224] width 36 height 20
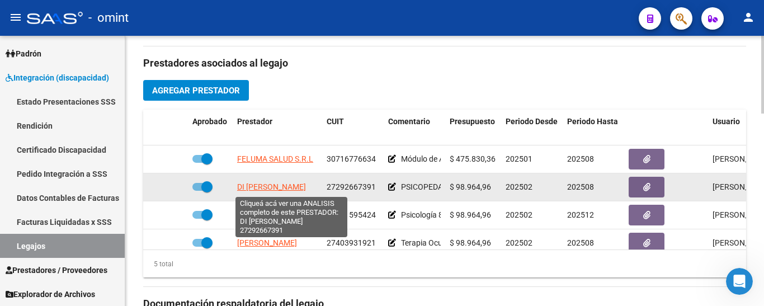
click at [298, 186] on span "DI [PERSON_NAME]" at bounding box center [271, 186] width 69 height 9
type textarea "27292667391"
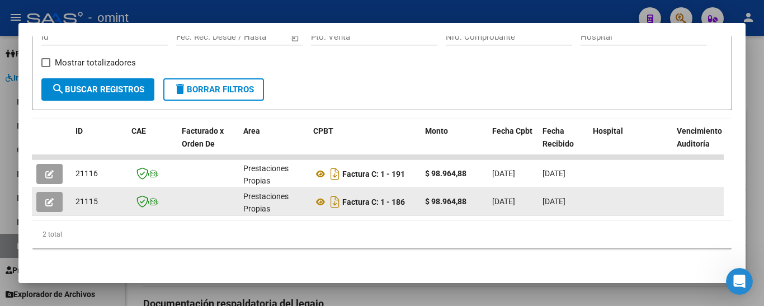
click at [52, 198] on icon "button" at bounding box center [49, 202] width 8 height 8
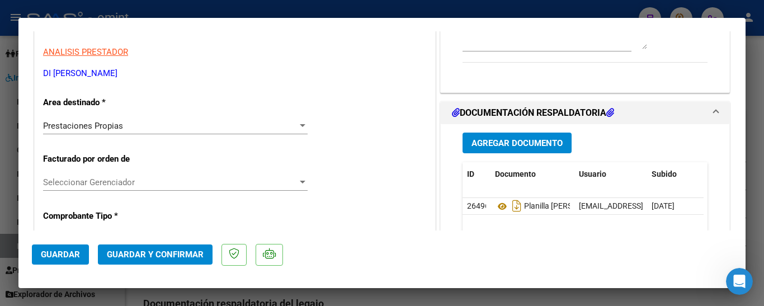
scroll to position [168, 0]
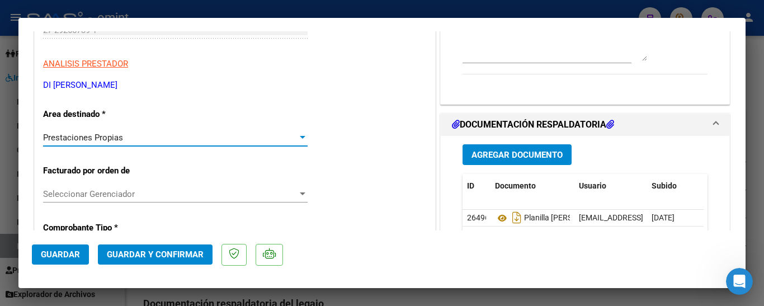
click at [181, 139] on div "Prestaciones Propias" at bounding box center [170, 137] width 254 height 10
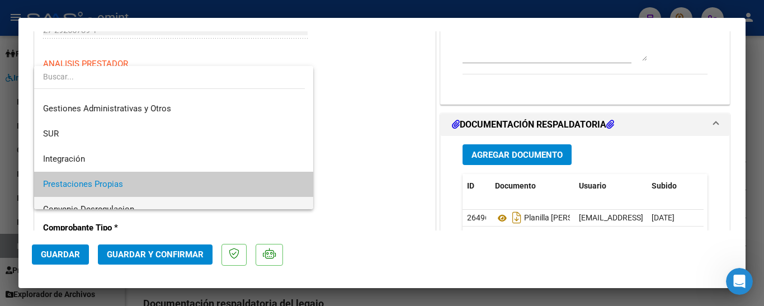
scroll to position [0, 0]
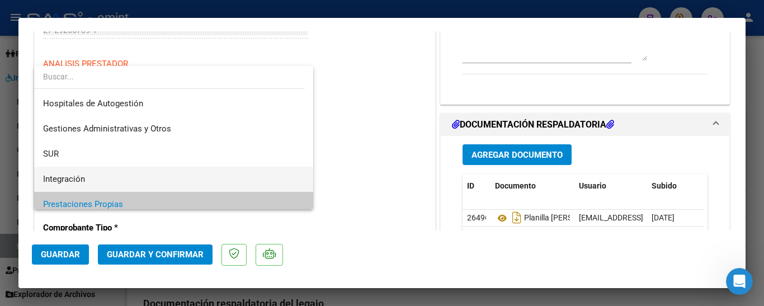
click at [169, 177] on span "Integración" at bounding box center [173, 179] width 261 height 25
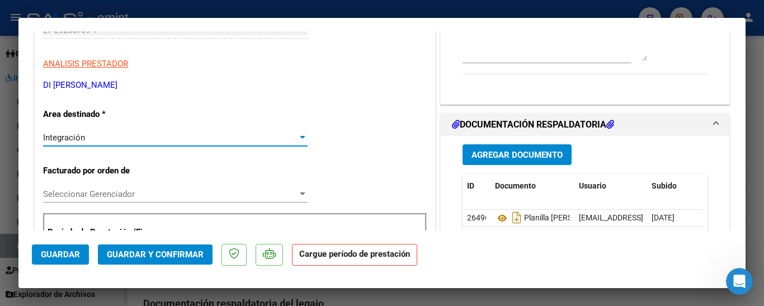
click at [68, 253] on span "Guardar" at bounding box center [60, 254] width 39 height 10
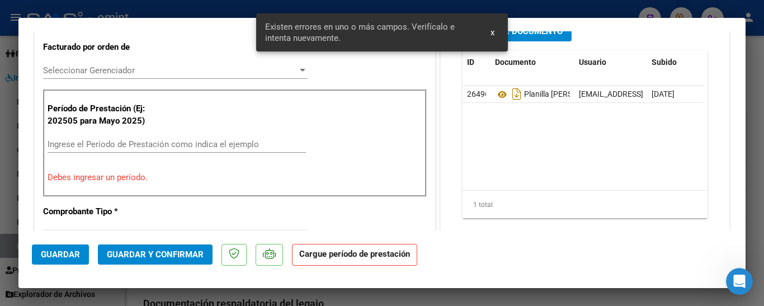
scroll to position [293, 0]
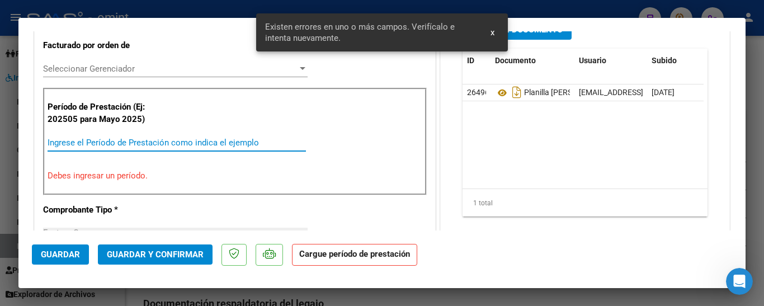
click at [134, 143] on input "Ingrese el Período de Prestación como indica el ejemplo" at bounding box center [177, 143] width 258 height 10
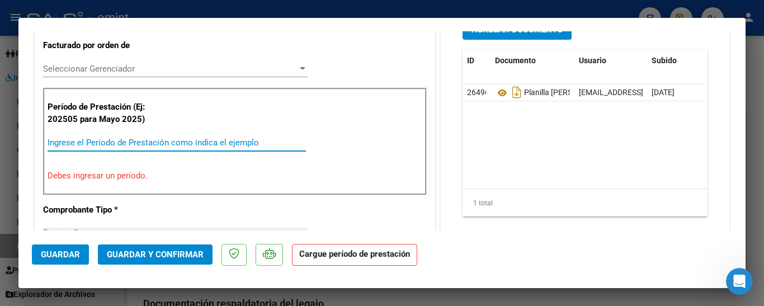
type input "$ 0,00"
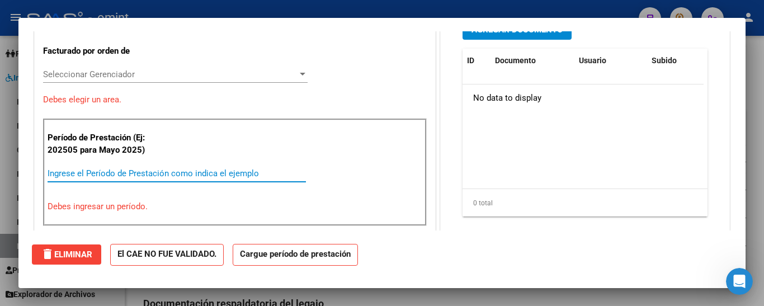
scroll to position [0, 0]
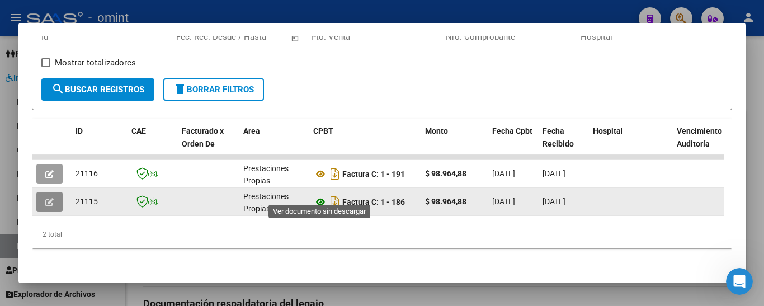
click at [321, 195] on icon at bounding box center [320, 201] width 15 height 13
click at [42, 192] on button "button" at bounding box center [49, 202] width 26 height 20
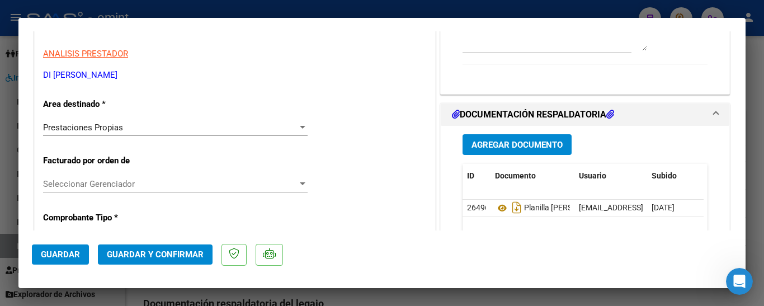
scroll to position [168, 0]
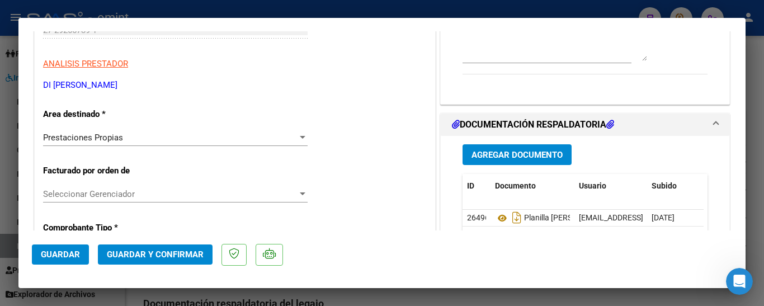
click at [148, 144] on div "Prestaciones Propias Seleccionar Area" at bounding box center [175, 137] width 264 height 17
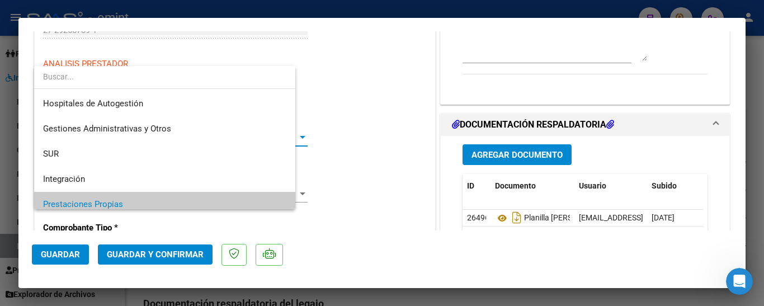
scroll to position [67, 0]
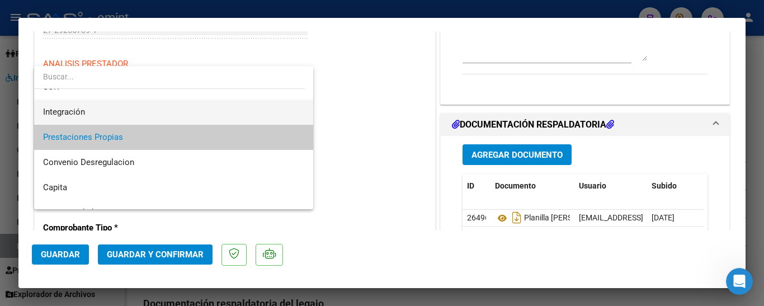
click at [125, 115] on span "Integración" at bounding box center [173, 112] width 261 height 25
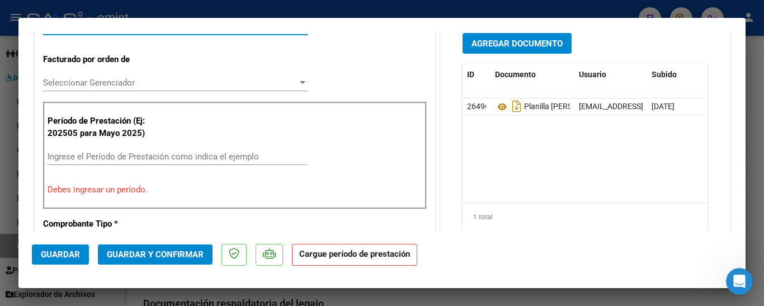
scroll to position [280, 0]
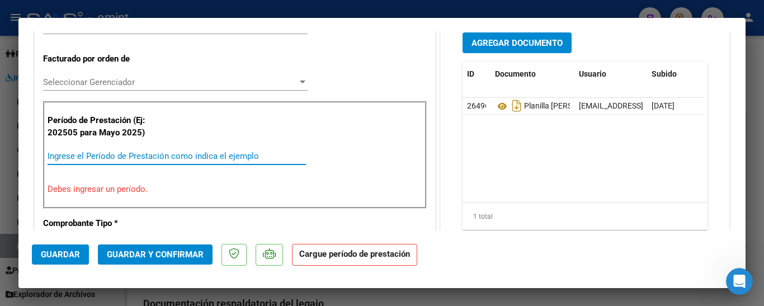
click at [116, 155] on input "Ingrese el Período de Prestación como indica el ejemplo" at bounding box center [177, 156] width 258 height 10
click at [65, 250] on span "Guardar" at bounding box center [60, 254] width 39 height 10
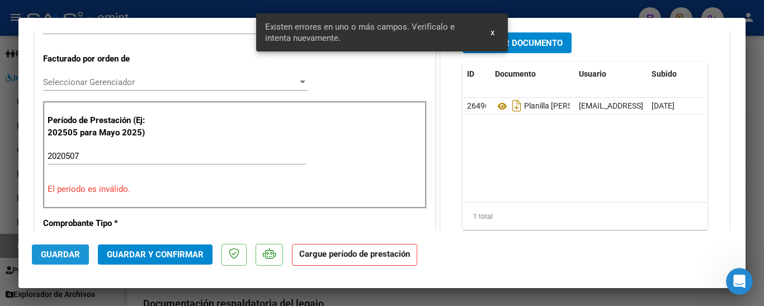
scroll to position [293, 0]
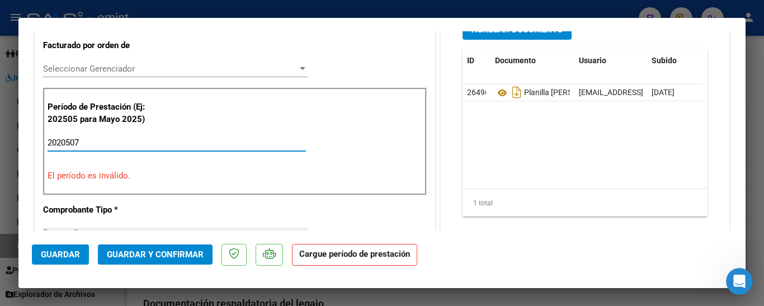
drag, startPoint x: 82, startPoint y: 139, endPoint x: 63, endPoint y: 139, distance: 18.4
click at [63, 139] on input "2020507" at bounding box center [177, 143] width 258 height 10
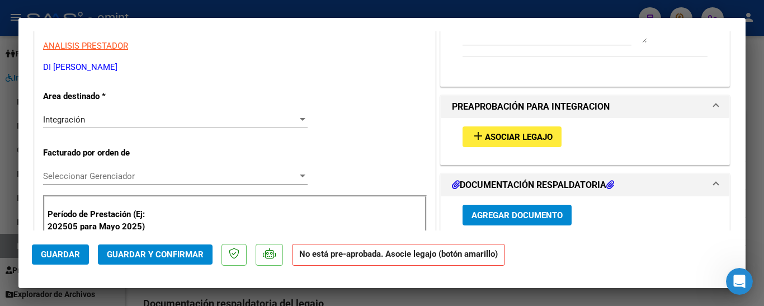
scroll to position [181, 0]
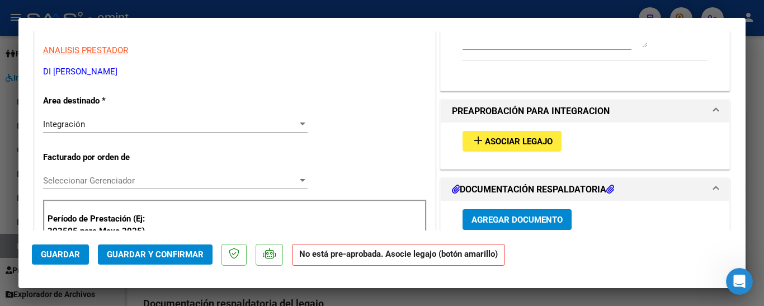
type input "202507"
click at [514, 141] on span "Asociar Legajo" at bounding box center [519, 141] width 68 height 10
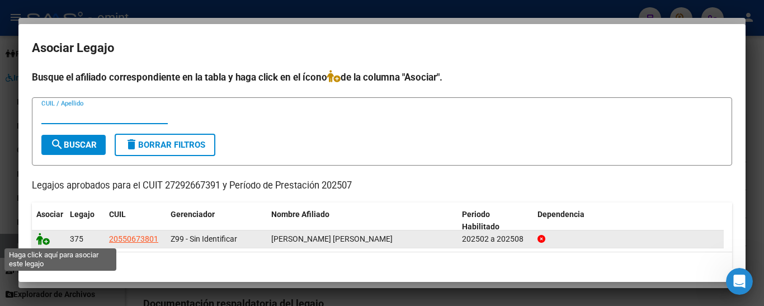
click at [42, 239] on icon at bounding box center [42, 239] width 13 height 12
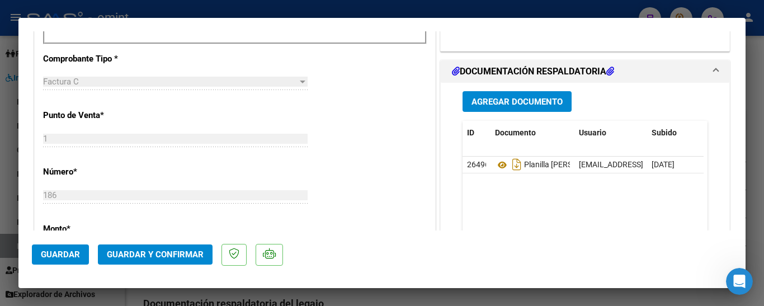
scroll to position [461, 0]
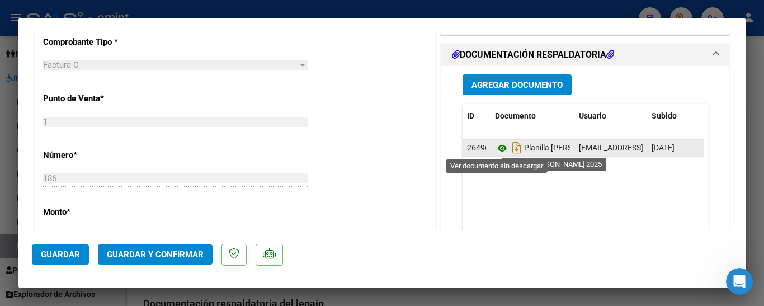
click at [496, 150] on icon at bounding box center [502, 147] width 15 height 13
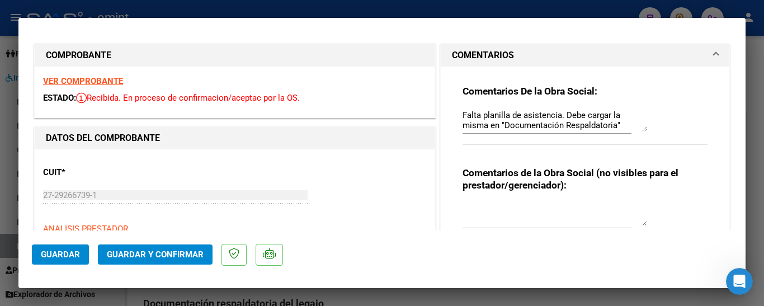
scroll to position [0, 0]
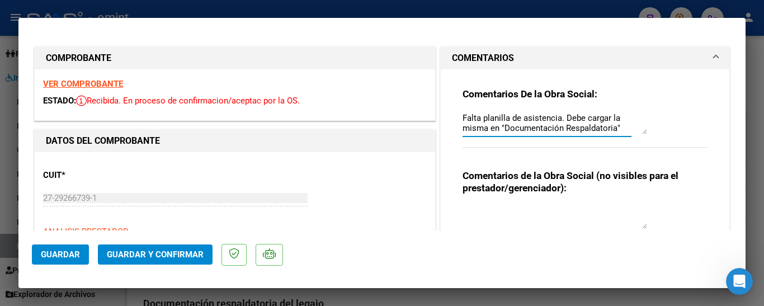
drag, startPoint x: 460, startPoint y: 117, endPoint x: 627, endPoint y: 139, distance: 168.6
click at [627, 139] on div "Comentarios De la Obra Social: Falta planilla de asistencia. Debe cargar la mis…" at bounding box center [584, 124] width 245 height 72
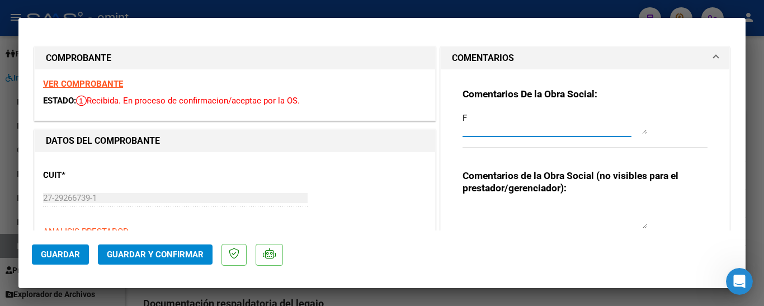
type textarea "F"
drag, startPoint x: 453, startPoint y: 119, endPoint x: 474, endPoint y: 119, distance: 20.7
click at [474, 119] on div "Comentarios De la Obra Social: F Comentarios de la Obra Social (no visibles par…" at bounding box center [585, 165] width 262 height 193
click at [462, 117] on textarea "F" at bounding box center [554, 123] width 184 height 22
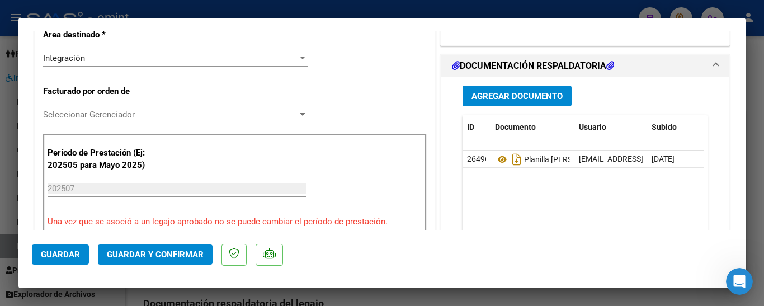
scroll to position [280, 0]
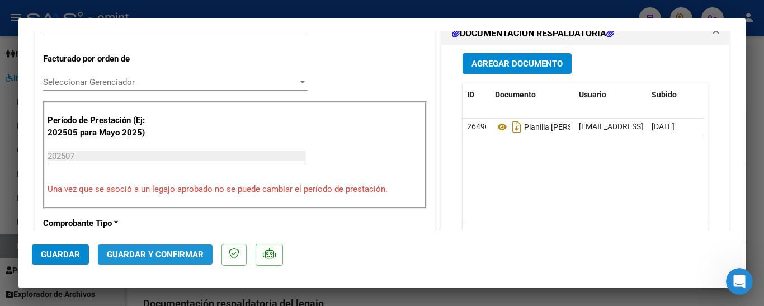
click at [179, 255] on span "Guardar y Confirmar" at bounding box center [155, 254] width 97 height 10
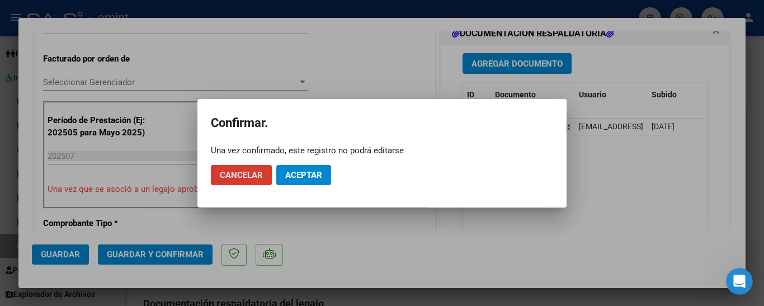
click at [299, 175] on span "Aceptar" at bounding box center [303, 175] width 37 height 10
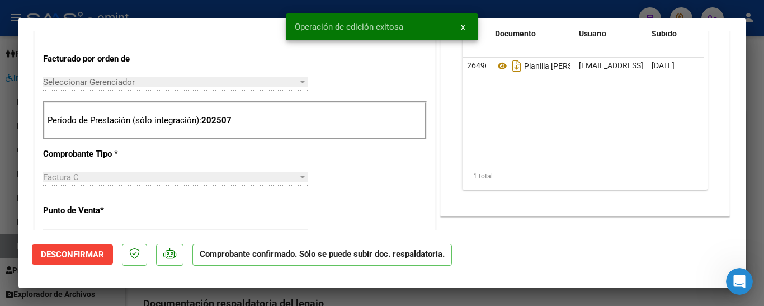
type input "$ 0,00"
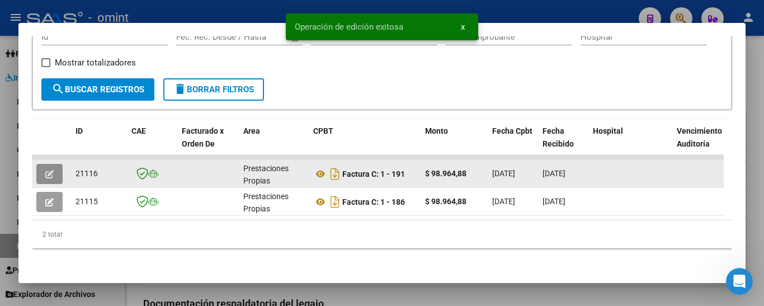
click at [49, 170] on icon "button" at bounding box center [49, 174] width 8 height 8
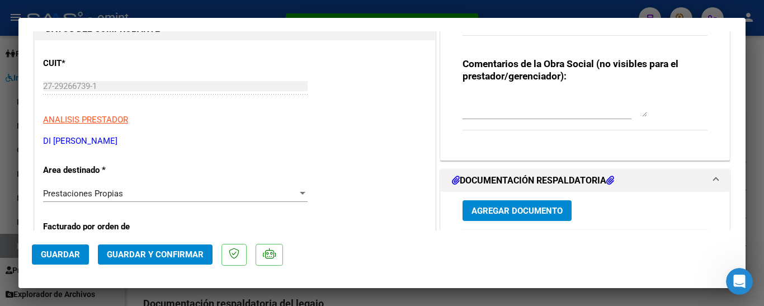
scroll to position [168, 0]
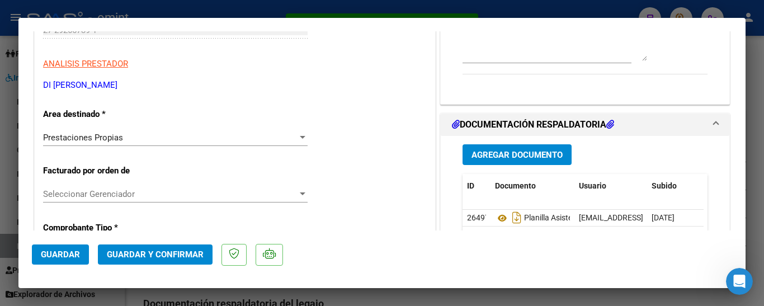
click at [183, 141] on div "Prestaciones Propias" at bounding box center [170, 137] width 254 height 10
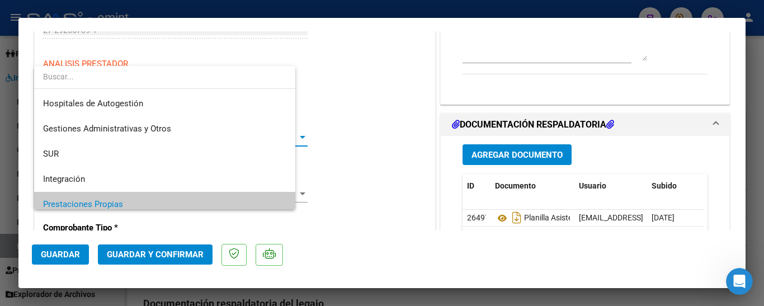
scroll to position [67, 0]
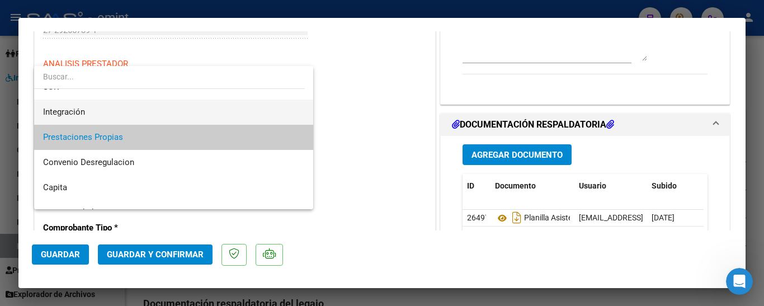
click at [146, 112] on span "Integración" at bounding box center [173, 112] width 261 height 25
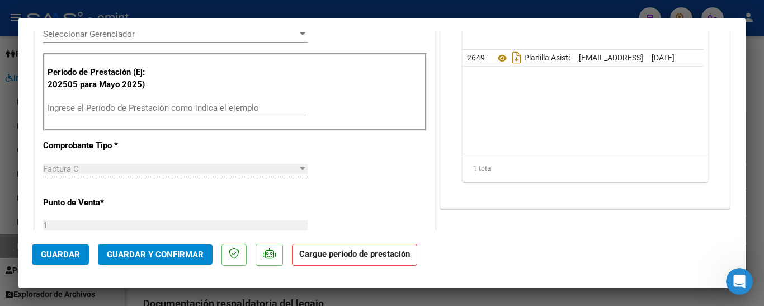
scroll to position [335, 0]
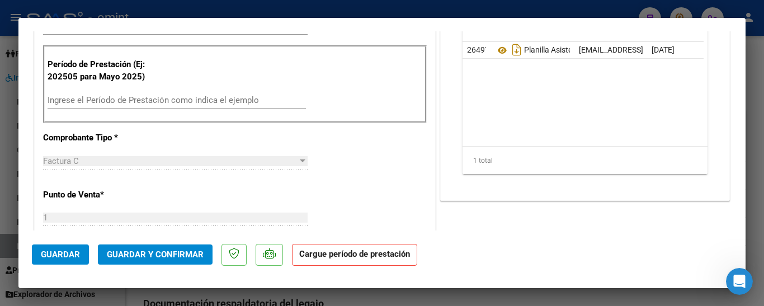
click at [135, 102] on input "Ingrese el Período de Prestación como indica el ejemplo" at bounding box center [177, 100] width 258 height 10
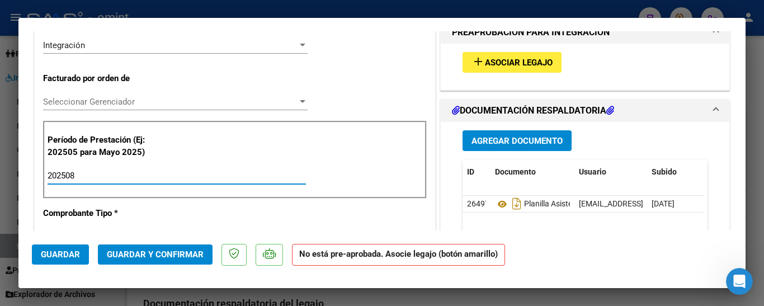
scroll to position [224, 0]
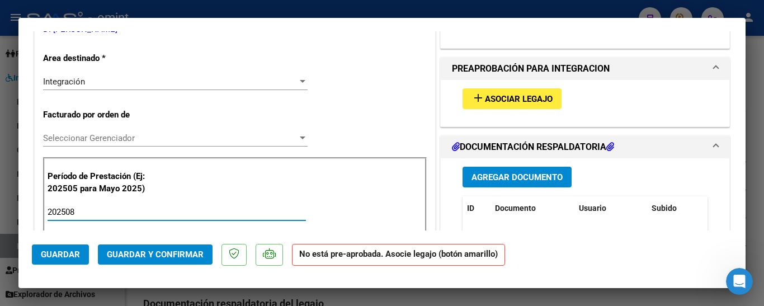
type input "202508"
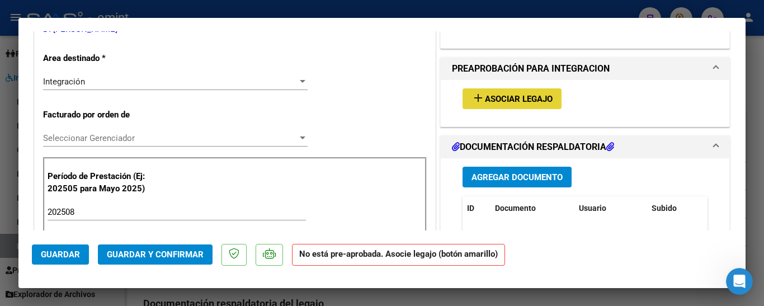
click at [501, 95] on span "Asociar Legajo" at bounding box center [519, 99] width 68 height 10
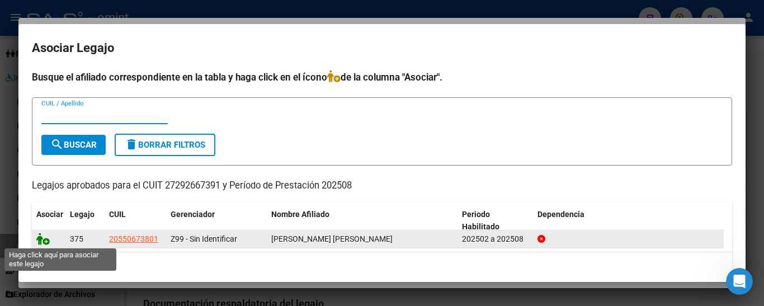
click at [41, 239] on icon at bounding box center [42, 239] width 13 height 12
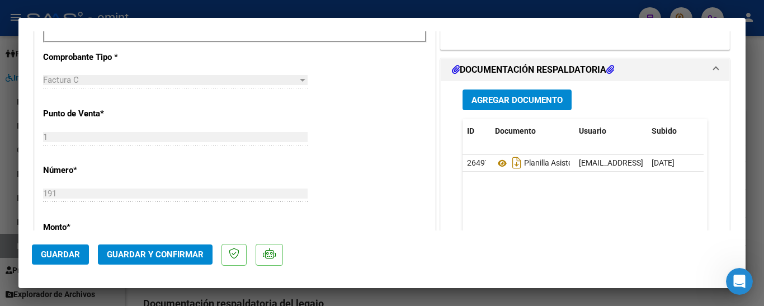
scroll to position [447, 0]
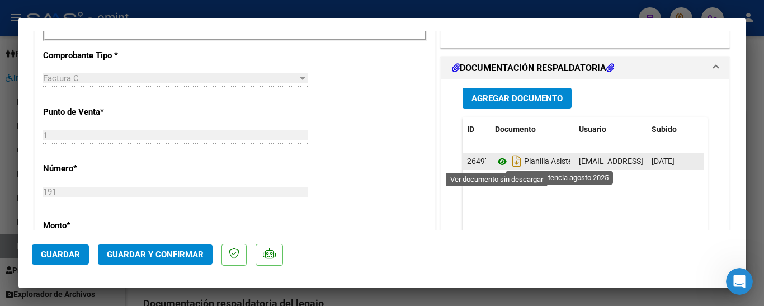
click at [496, 160] on icon at bounding box center [502, 161] width 15 height 13
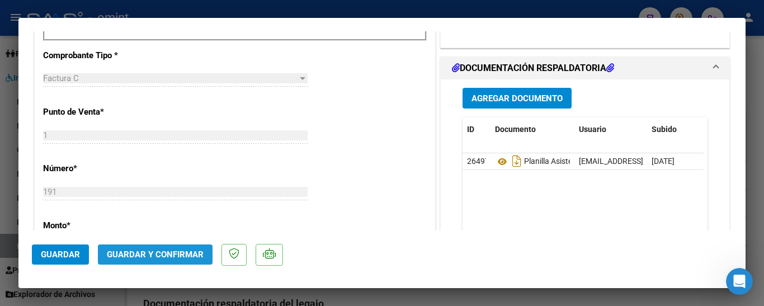
click at [174, 255] on span "Guardar y Confirmar" at bounding box center [155, 254] width 97 height 10
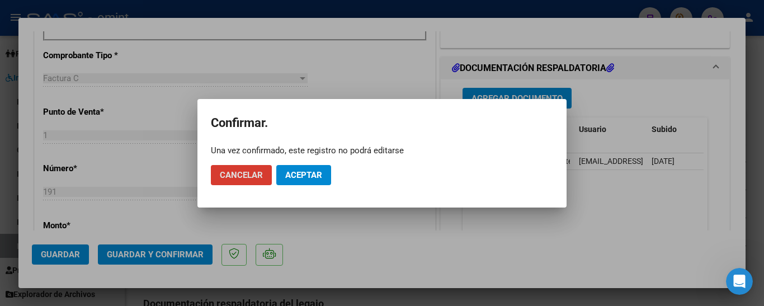
click at [300, 173] on span "Aceptar" at bounding box center [303, 175] width 37 height 10
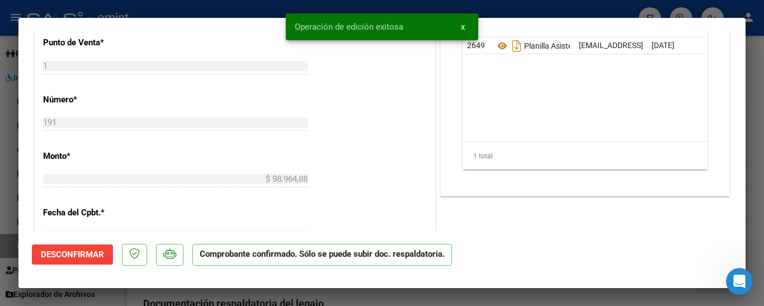
type input "$ 0,00"
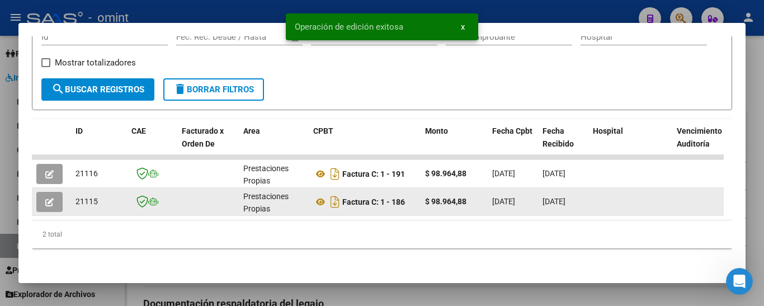
drag, startPoint x: 73, startPoint y: 193, endPoint x: 92, endPoint y: 192, distance: 19.6
click at [107, 192] on datatable-body-cell "21115" at bounding box center [99, 201] width 56 height 27
copy span "21115"
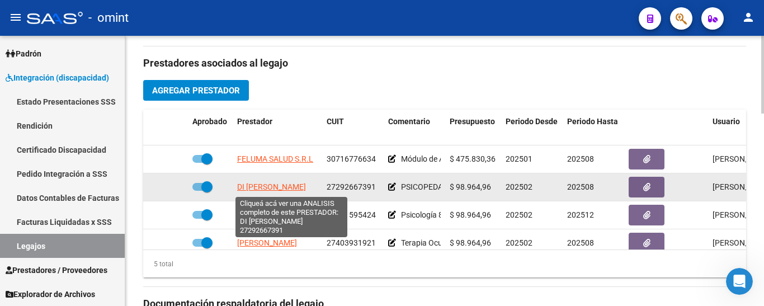
click at [297, 191] on span "DI [PERSON_NAME]" at bounding box center [271, 186] width 69 height 9
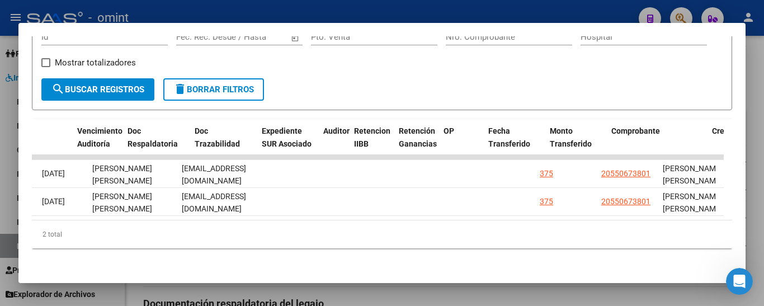
scroll to position [0, 1724]
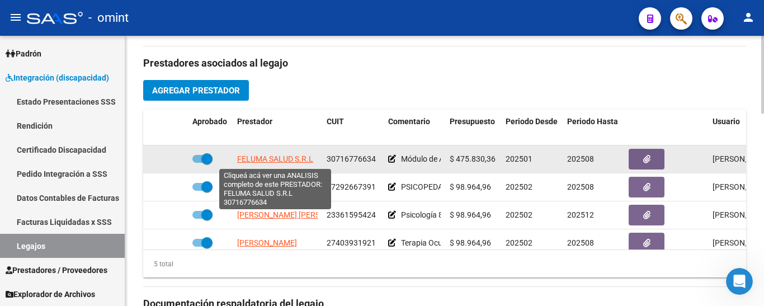
click at [290, 158] on span "FELUMA SALUD S.R.L" at bounding box center [275, 158] width 76 height 9
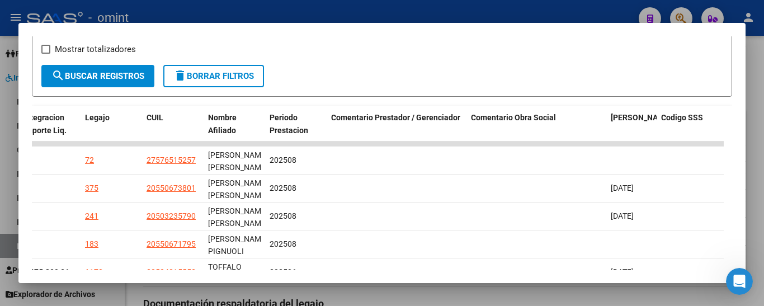
scroll to position [253, 0]
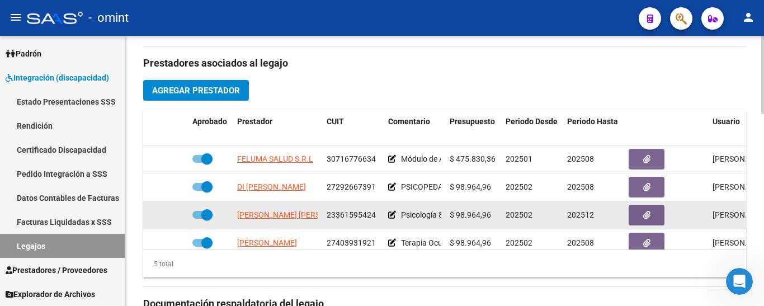
click at [290, 211] on app-link-go-to "[PERSON_NAME] [PERSON_NAME]" at bounding box center [297, 215] width 121 height 13
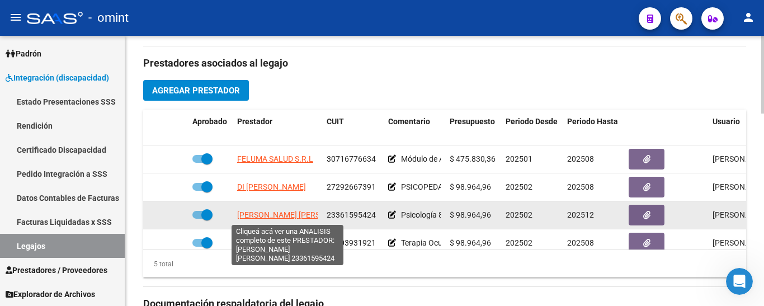
click at [291, 216] on span "[PERSON_NAME] [PERSON_NAME]" at bounding box center [297, 214] width 121 height 9
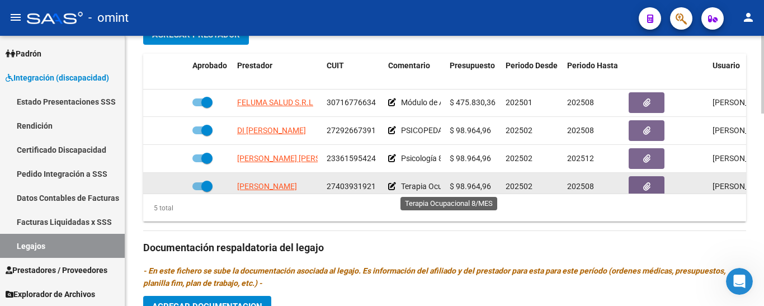
scroll to position [0, 0]
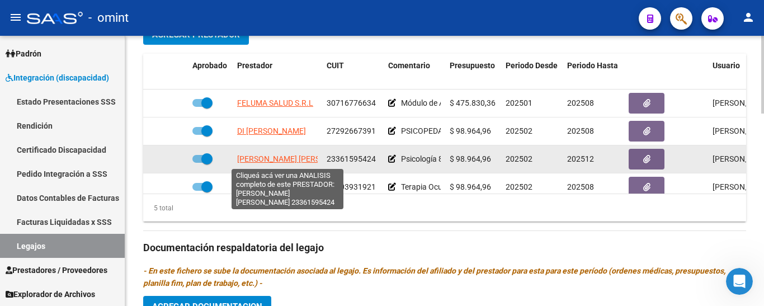
click at [287, 157] on span "[PERSON_NAME] [PERSON_NAME]" at bounding box center [297, 158] width 121 height 9
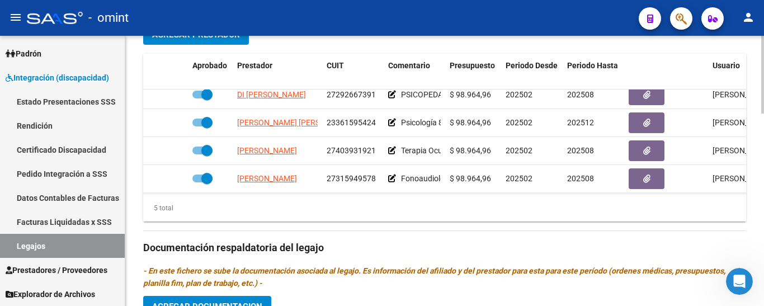
scroll to position [48, 0]
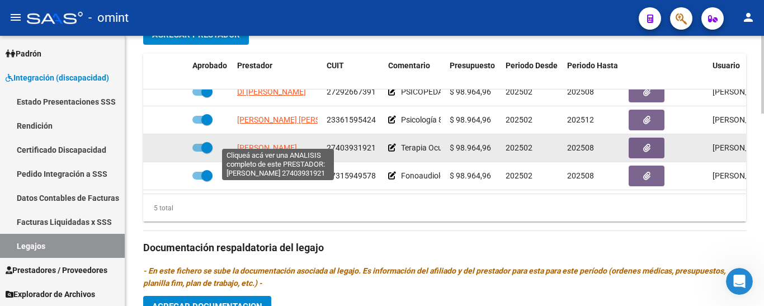
click at [297, 143] on span "[PERSON_NAME]" at bounding box center [267, 147] width 60 height 9
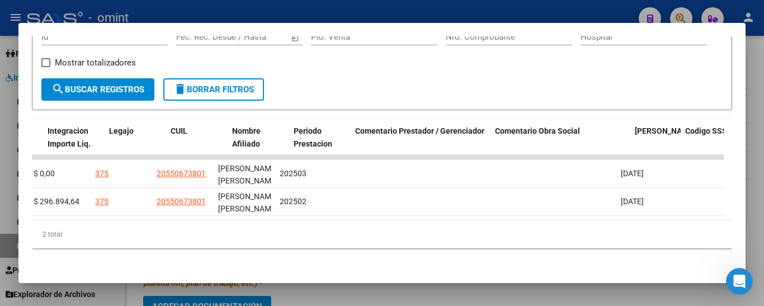
scroll to position [0, 1669]
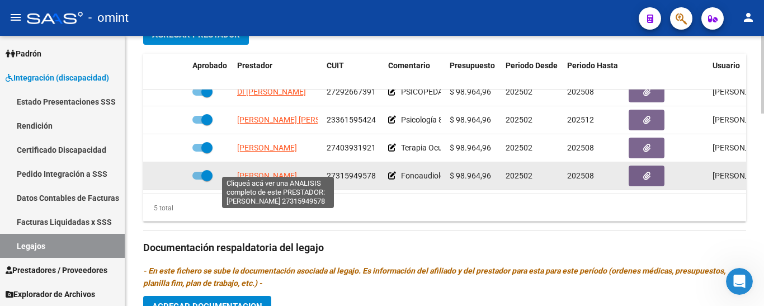
click at [285, 171] on span "[PERSON_NAME]" at bounding box center [267, 175] width 60 height 9
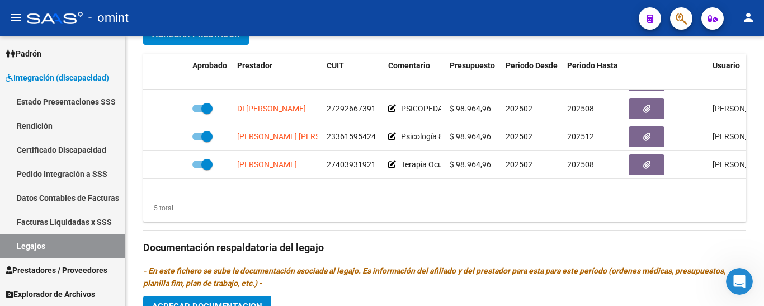
scroll to position [0, 0]
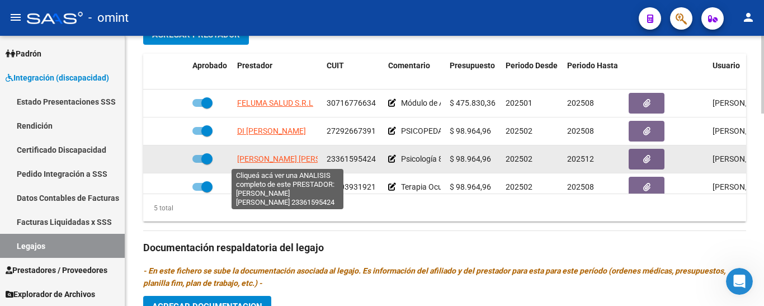
click at [273, 160] on span "[PERSON_NAME] [PERSON_NAME]" at bounding box center [297, 158] width 121 height 9
type textarea "23361595424"
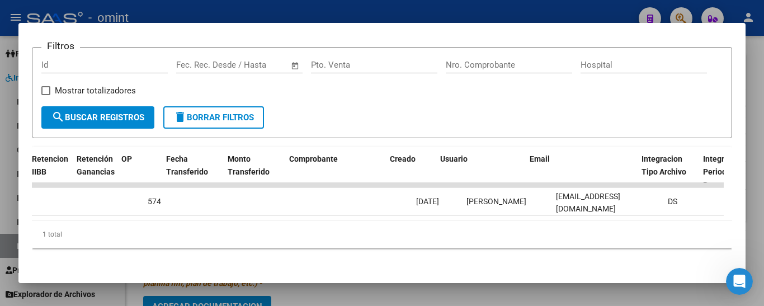
scroll to position [0, 1026]
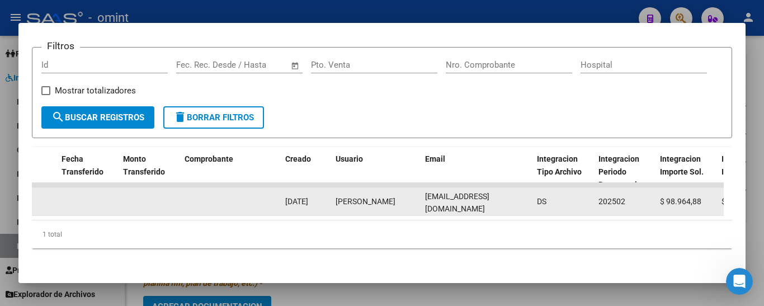
drag, startPoint x: 422, startPoint y: 193, endPoint x: 513, endPoint y: 199, distance: 91.3
click at [513, 199] on datatable-body-cell "[EMAIL_ADDRESS][DOMAIN_NAME]" at bounding box center [476, 201] width 112 height 27
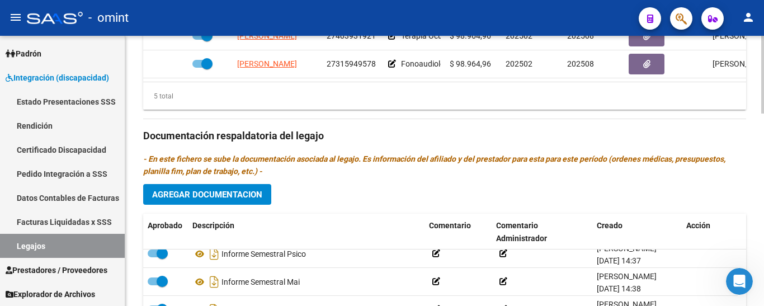
scroll to position [179, 0]
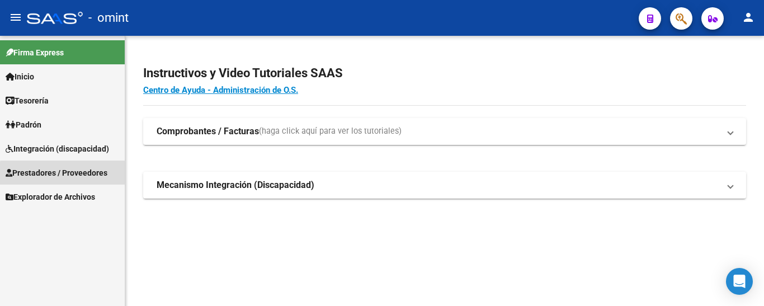
click at [69, 174] on span "Prestadores / Proveedores" at bounding box center [57, 173] width 102 height 12
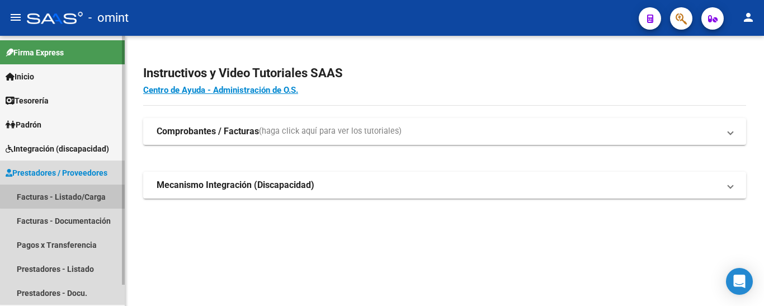
click at [72, 196] on link "Facturas - Listado/Carga" at bounding box center [62, 196] width 125 height 24
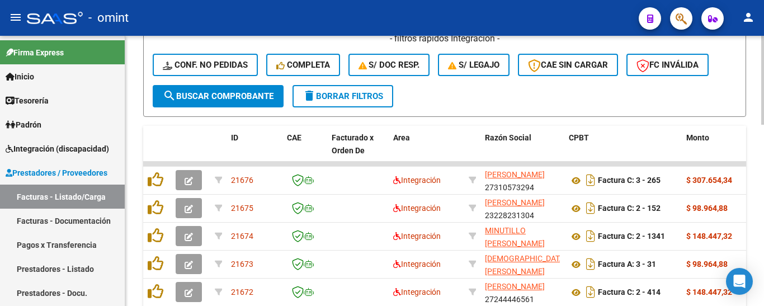
click at [367, 95] on span "delete Borrar Filtros" at bounding box center [342, 96] width 81 height 10
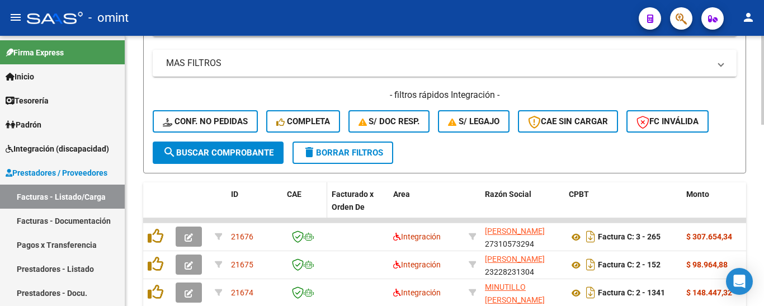
scroll to position [335, 0]
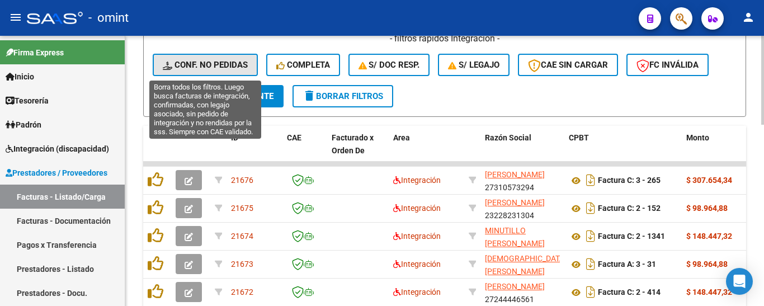
click at [242, 61] on span "Conf. no pedidas" at bounding box center [205, 65] width 85 height 10
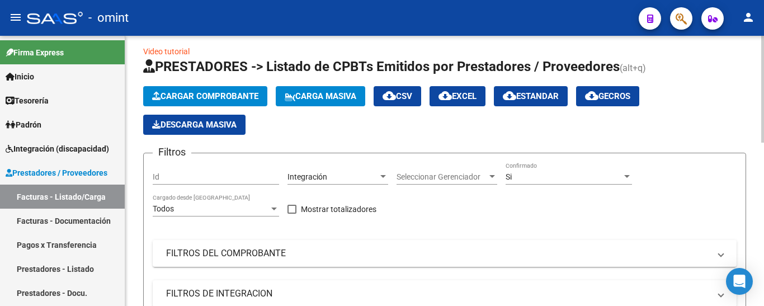
scroll to position [0, 0]
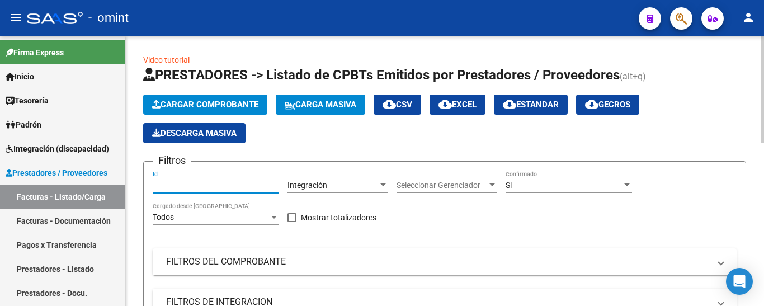
drag, startPoint x: 184, startPoint y: 178, endPoint x: 173, endPoint y: 187, distance: 15.1
paste input "21648"
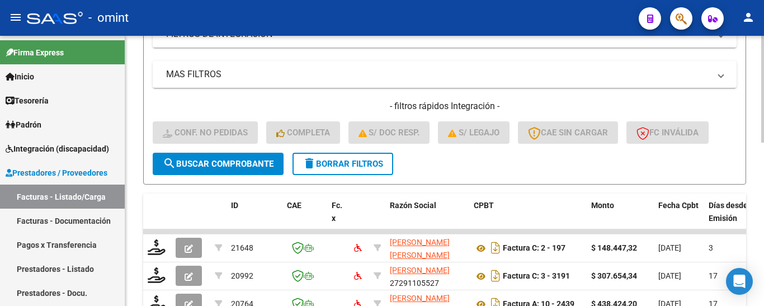
scroll to position [280, 0]
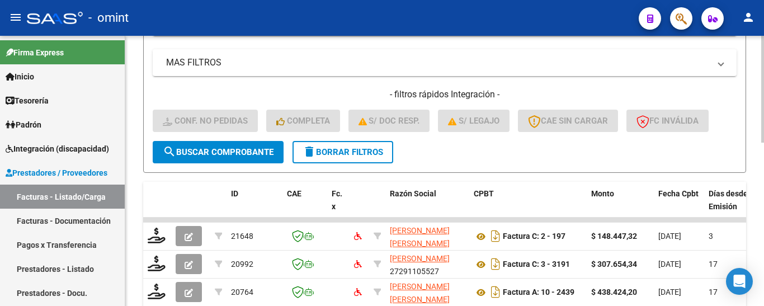
type input "21648"
click at [219, 155] on span "search Buscar Comprobante" at bounding box center [218, 152] width 111 height 10
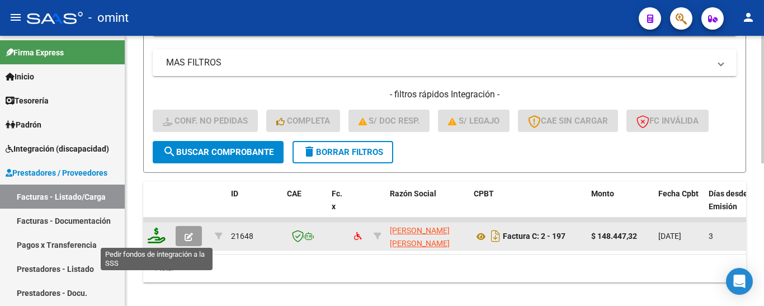
click at [158, 236] on icon at bounding box center [157, 236] width 18 height 16
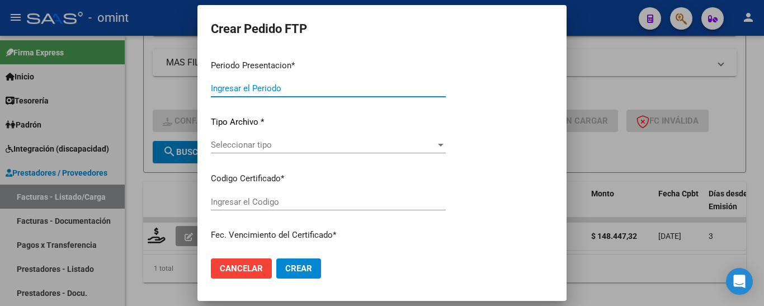
type input "202508"
type input "$ 148.447,32"
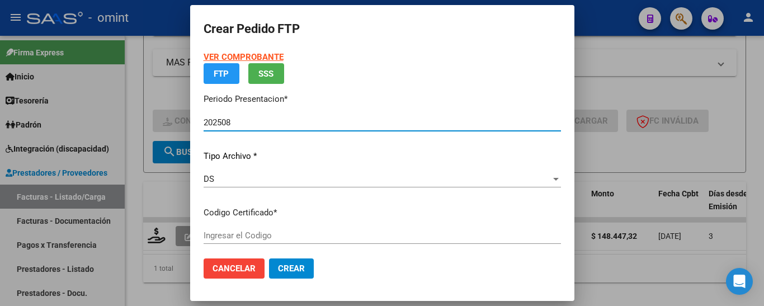
type input "2063311817"
type input "2026-03-31"
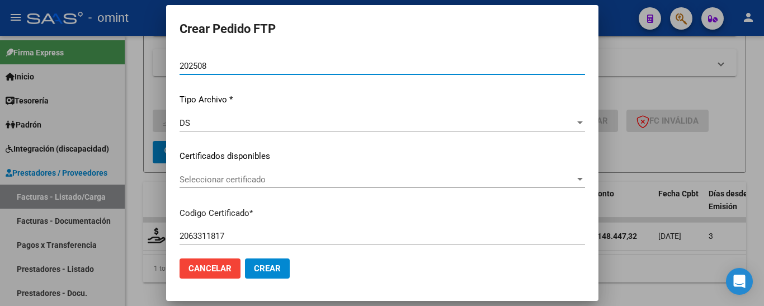
click at [326, 179] on span "Seleccionar certificado" at bounding box center [376, 179] width 395 height 10
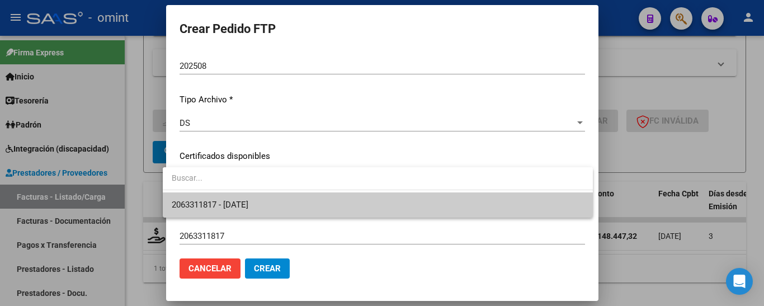
click at [329, 198] on span "2063311817 - 2026-03-31" at bounding box center [378, 204] width 412 height 25
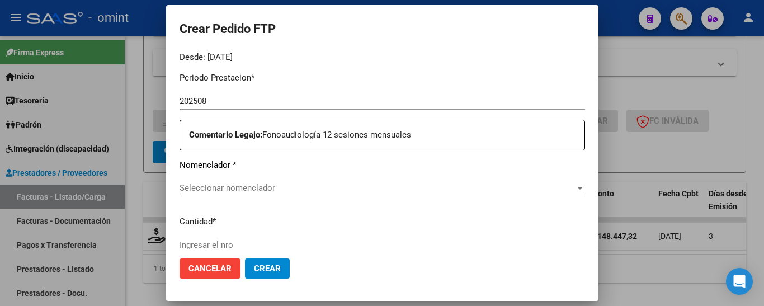
scroll to position [365, 0]
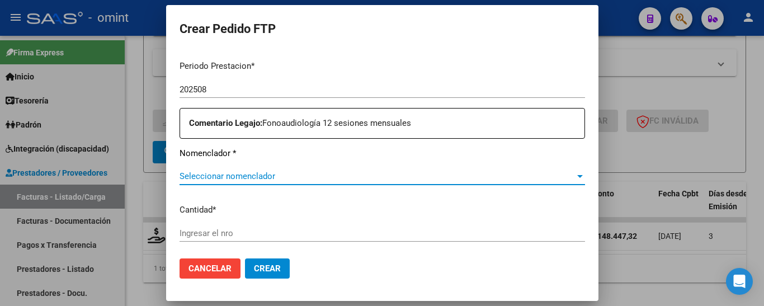
click at [297, 179] on span "Seleccionar nomenclador" at bounding box center [376, 176] width 395 height 10
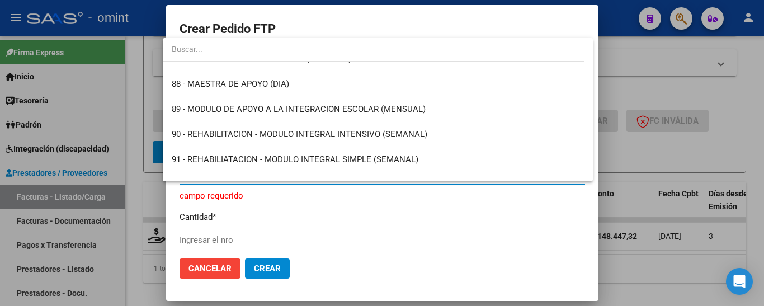
scroll to position [2236, 0]
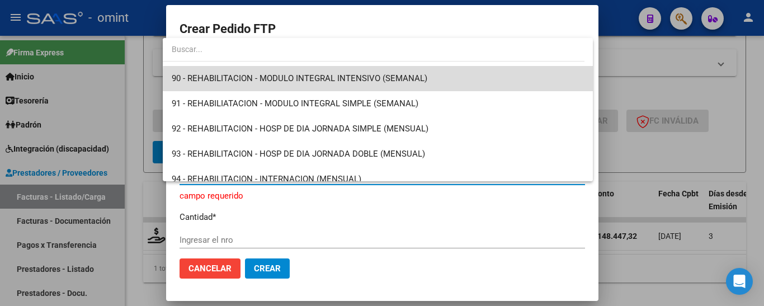
click at [386, 85] on span "90 - REHABILITACION - MODULO INTEGRAL INTENSIVO (SEMANAL)" at bounding box center [378, 78] width 412 height 25
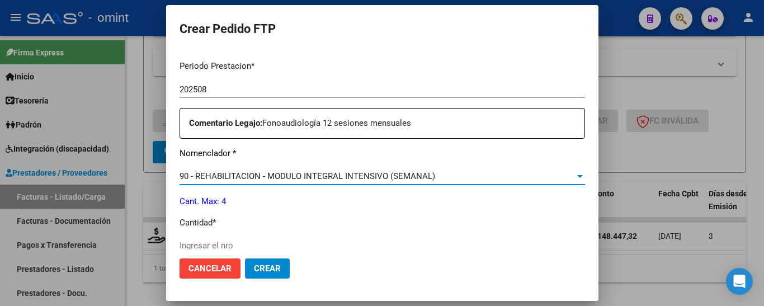
click at [224, 238] on div "Ingresar el nro" at bounding box center [381, 245] width 405 height 17
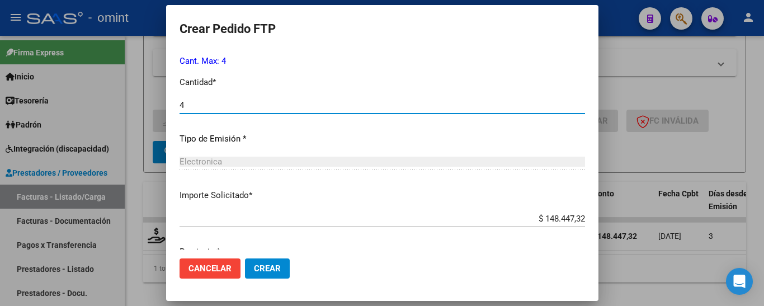
scroll to position [550, 0]
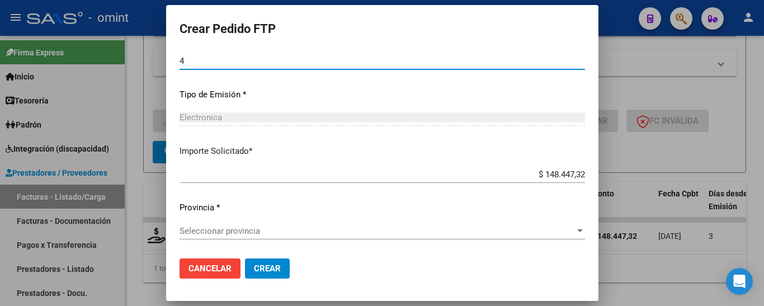
type input "4"
click at [252, 236] on div "Seleccionar provincia Seleccionar provincia" at bounding box center [381, 230] width 405 height 17
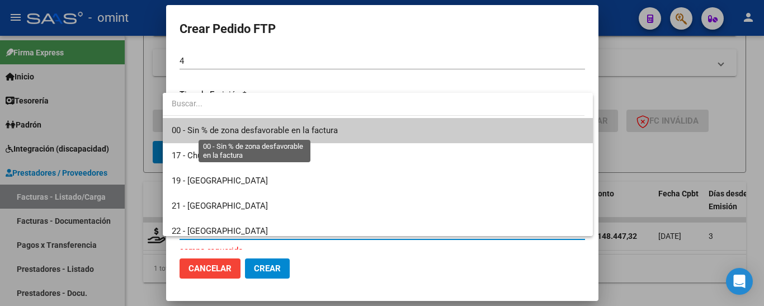
click at [262, 128] on span "00 - Sin % de zona desfavorable en la factura" at bounding box center [255, 130] width 166 height 10
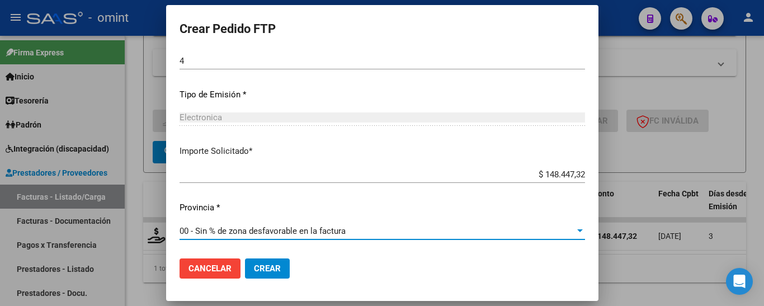
click at [258, 272] on span "Crear" at bounding box center [267, 268] width 27 height 10
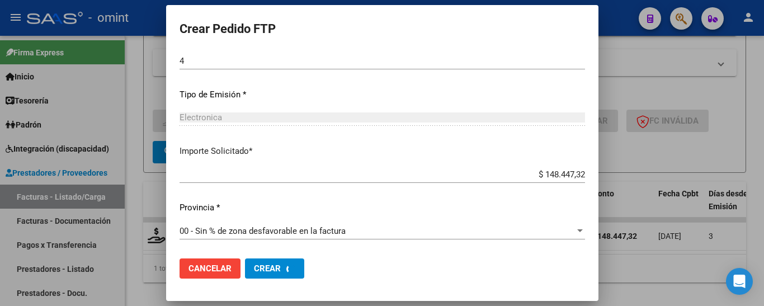
scroll to position [0, 0]
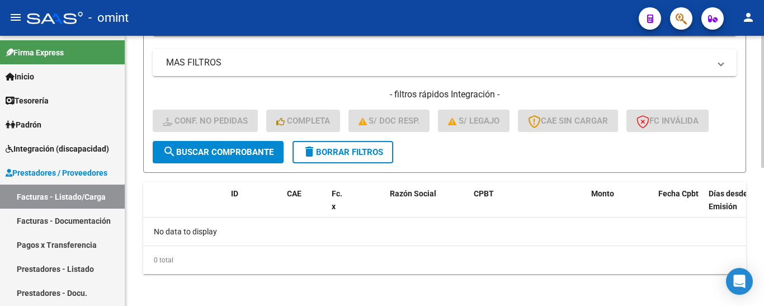
click at [345, 149] on span "delete Borrar Filtros" at bounding box center [342, 152] width 81 height 10
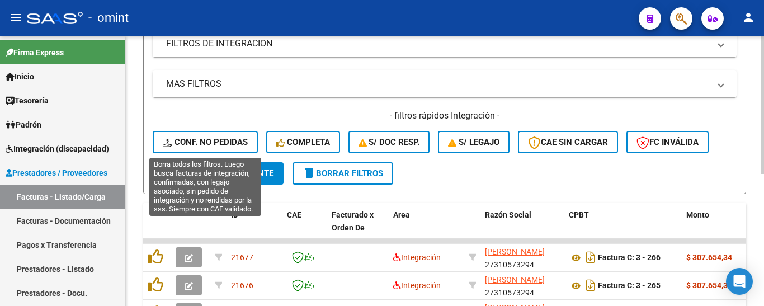
scroll to position [280, 0]
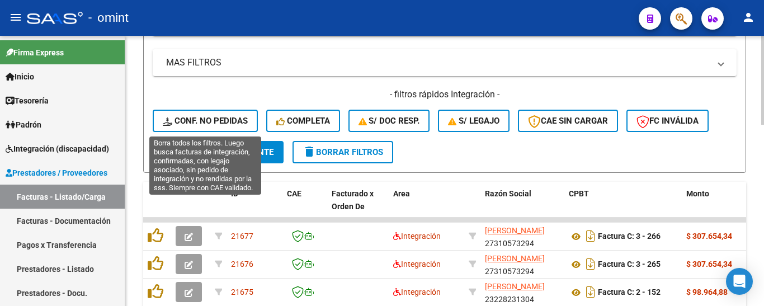
click at [228, 120] on span "Conf. no pedidas" at bounding box center [205, 121] width 85 height 10
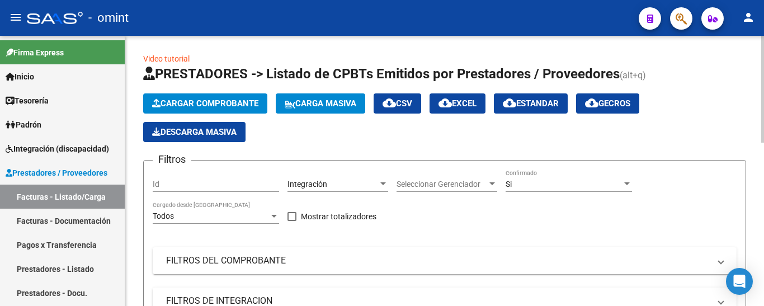
scroll to position [0, 0]
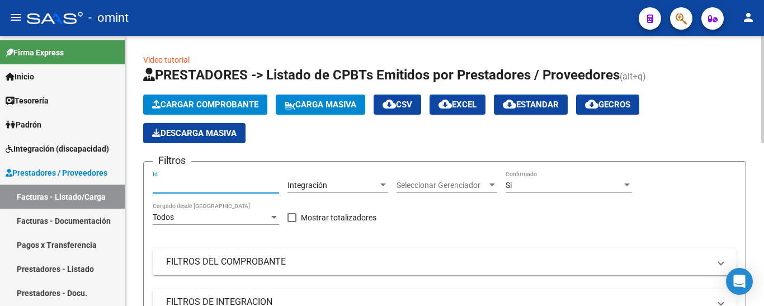
paste input "18801"
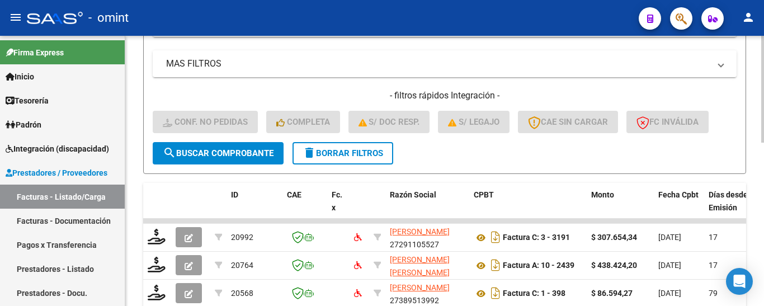
scroll to position [280, 0]
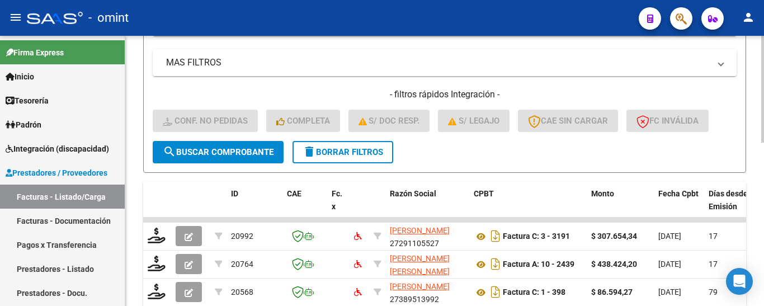
type input "18801"
click at [242, 147] on span "search Buscar Comprobante" at bounding box center [218, 152] width 111 height 10
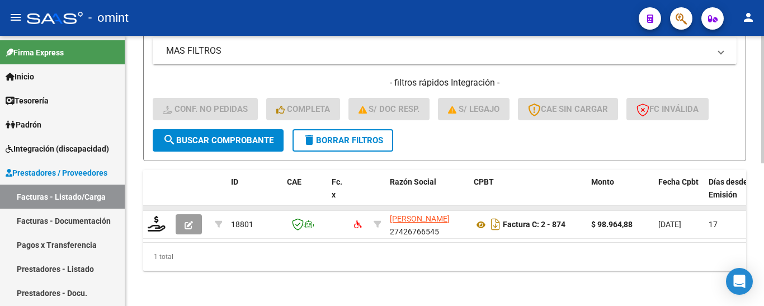
scroll to position [301, 0]
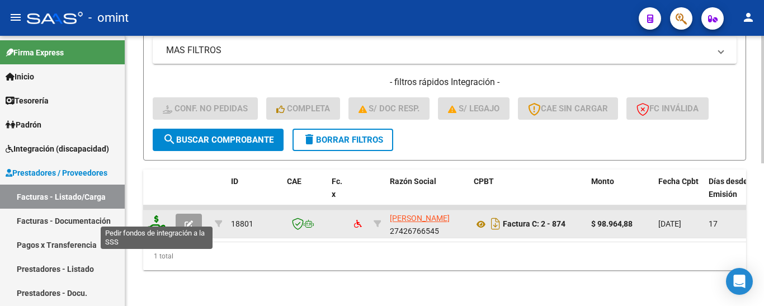
click at [160, 216] on icon at bounding box center [157, 223] width 18 height 16
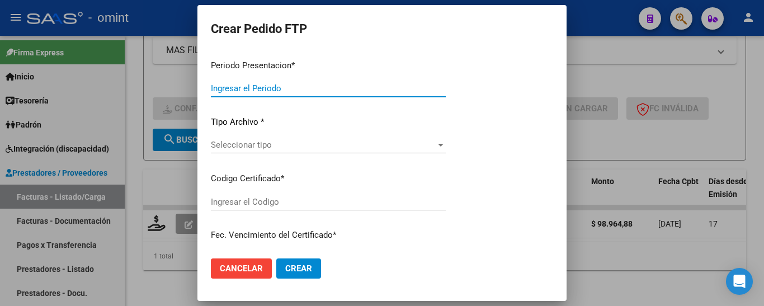
type input "202508"
type input "$ 98.964,88"
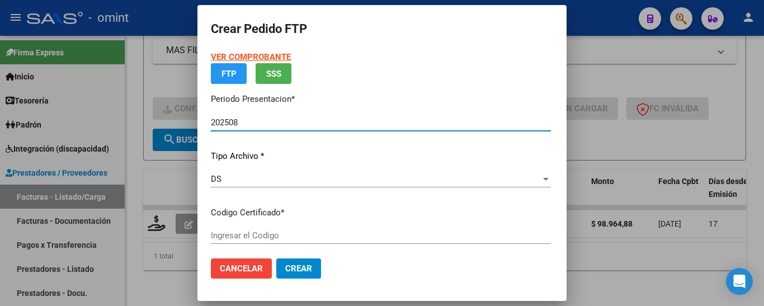
type input "9312746644"
type input "2026-09-01"
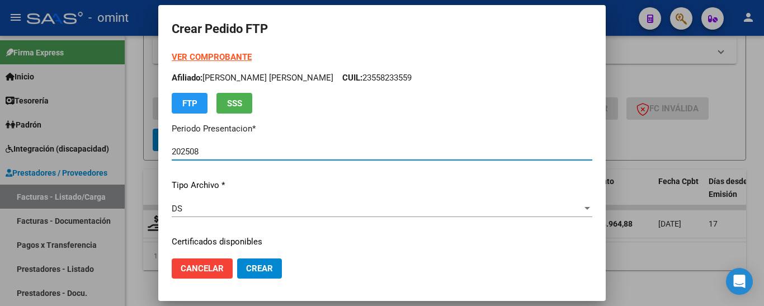
scroll to position [56, 0]
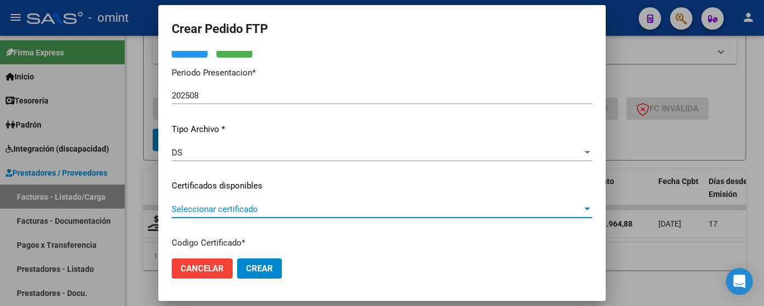
click at [309, 214] on span "Seleccionar certificado" at bounding box center [377, 209] width 410 height 10
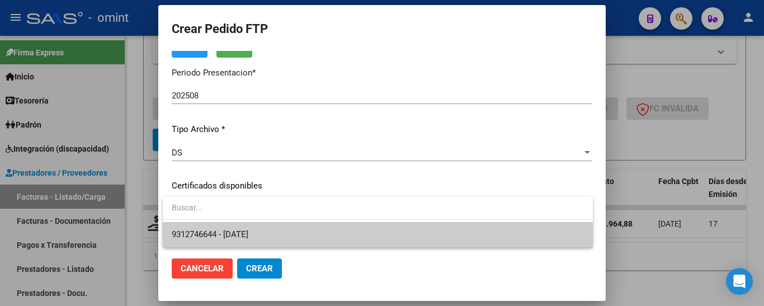
click at [313, 228] on span "9312746644 - 2026-09-01" at bounding box center [378, 234] width 412 height 25
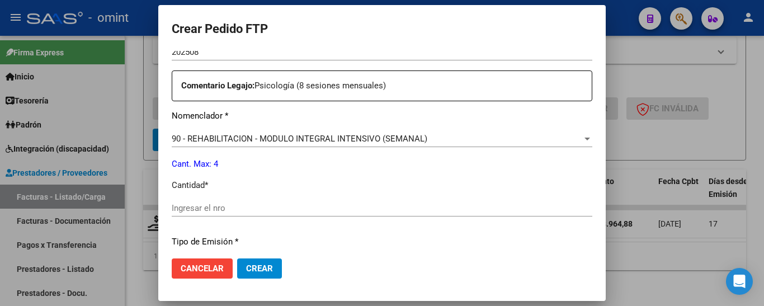
scroll to position [447, 0]
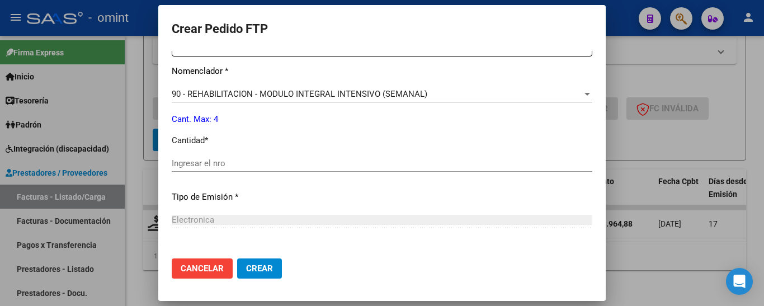
click at [277, 170] on div "Ingresar el nro" at bounding box center [382, 163] width 420 height 17
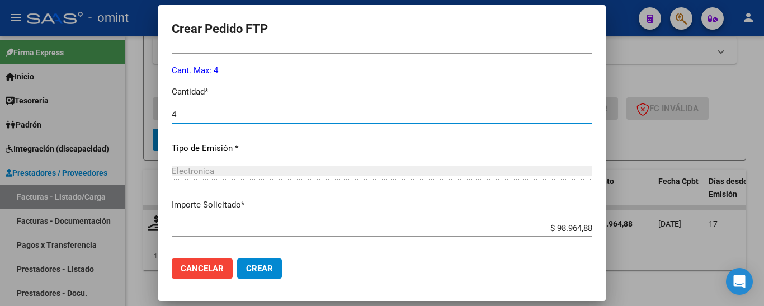
scroll to position [550, 0]
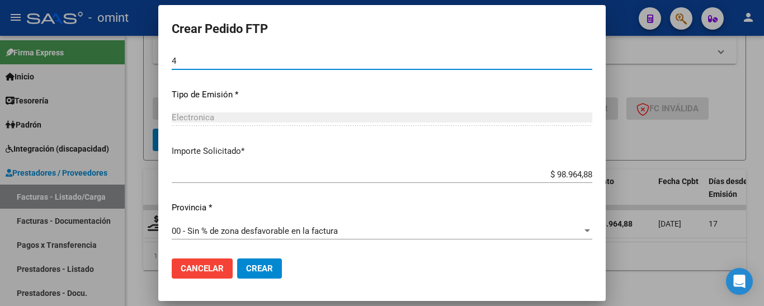
type input "4"
click at [268, 268] on span "Crear" at bounding box center [259, 268] width 27 height 10
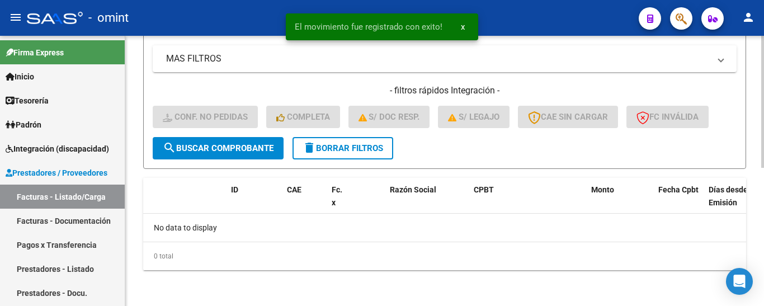
scroll to position [283, 0]
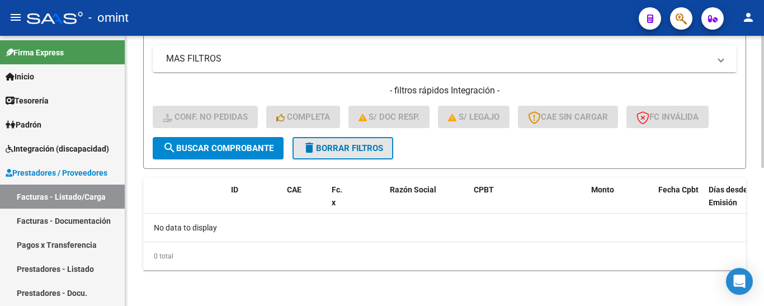
click at [342, 145] on span "delete Borrar Filtros" at bounding box center [342, 148] width 81 height 10
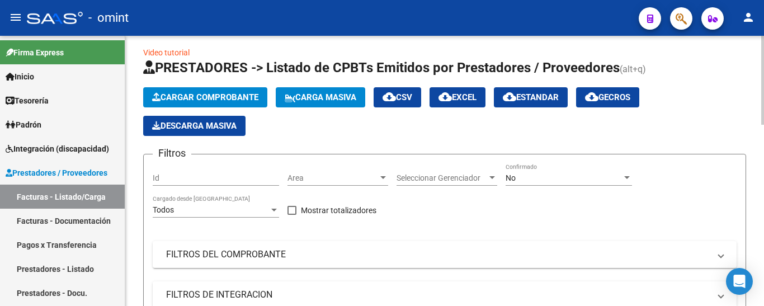
scroll to position [4, 0]
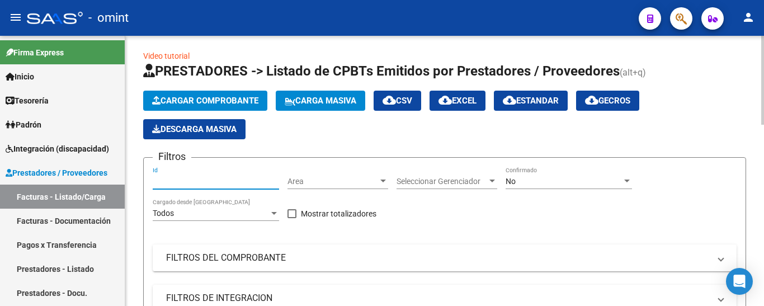
paste input "21201"
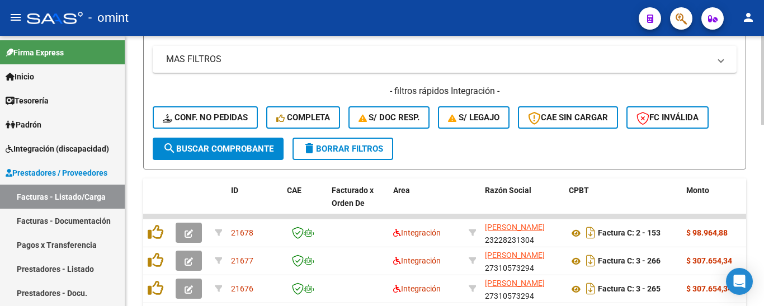
scroll to position [283, 0]
type input "21201"
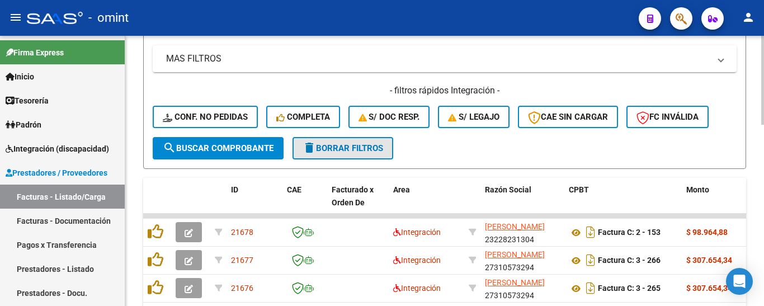
drag, startPoint x: 368, startPoint y: 149, endPoint x: 368, endPoint y: 160, distance: 11.2
click at [367, 149] on span "delete Borrar Filtros" at bounding box center [342, 148] width 81 height 10
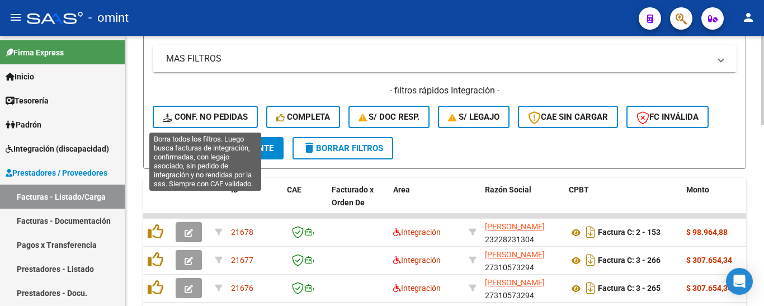
click at [234, 116] on span "Conf. no pedidas" at bounding box center [205, 117] width 85 height 10
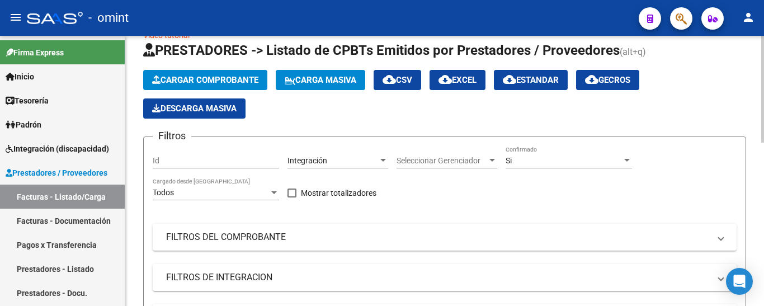
scroll to position [4, 0]
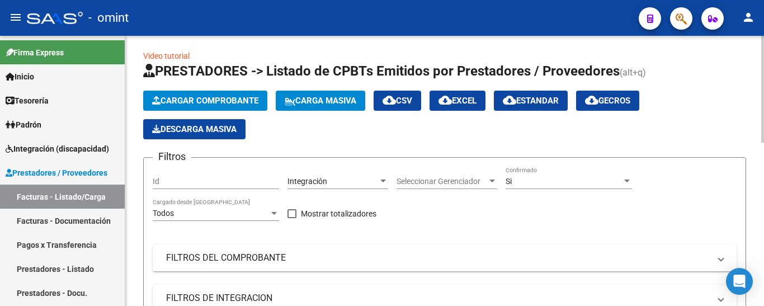
drag, startPoint x: 177, startPoint y: 183, endPoint x: 152, endPoint y: 181, distance: 25.3
click at [152, 181] on form "Filtros Id Integración Area Seleccionar Gerenciador Seleccionar Gerenciador Si …" at bounding box center [444, 302] width 603 height 291
paste input "21201"
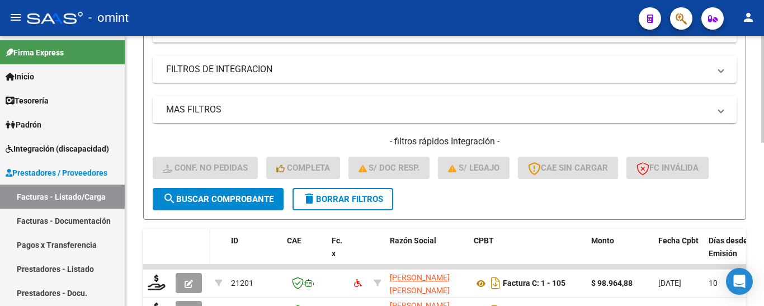
scroll to position [283, 0]
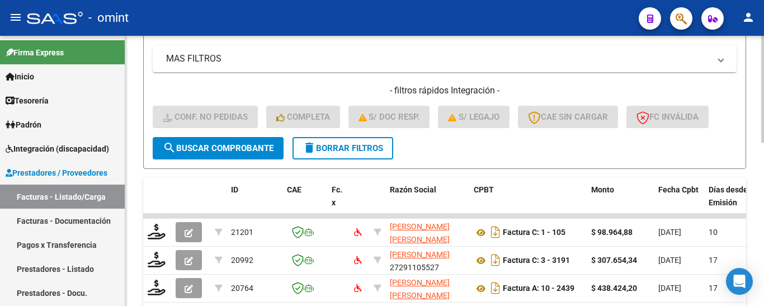
type input "21200"
click at [227, 140] on button "search Buscar Comprobante" at bounding box center [218, 148] width 131 height 22
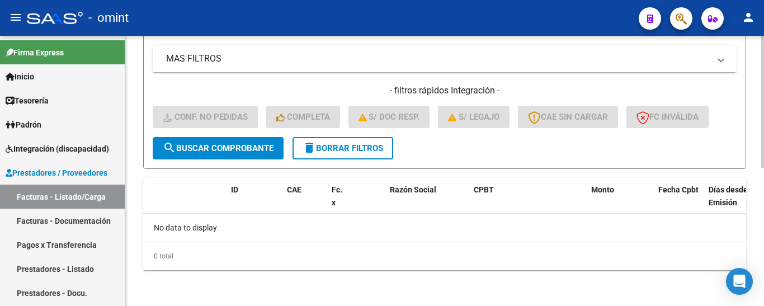
click at [346, 146] on span "delete Borrar Filtros" at bounding box center [342, 148] width 81 height 10
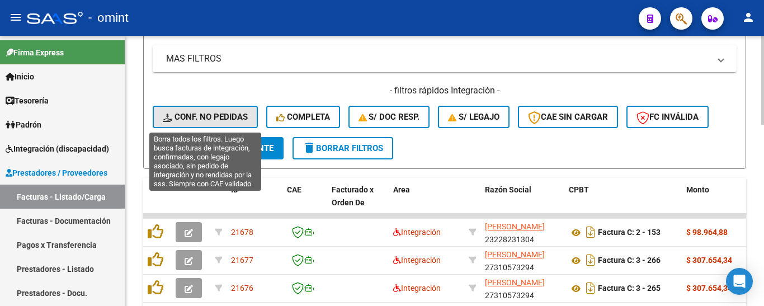
click at [230, 115] on span "Conf. no pedidas" at bounding box center [205, 117] width 85 height 10
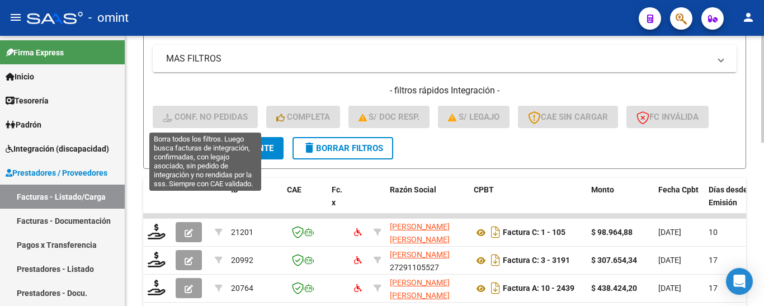
scroll to position [116, 0]
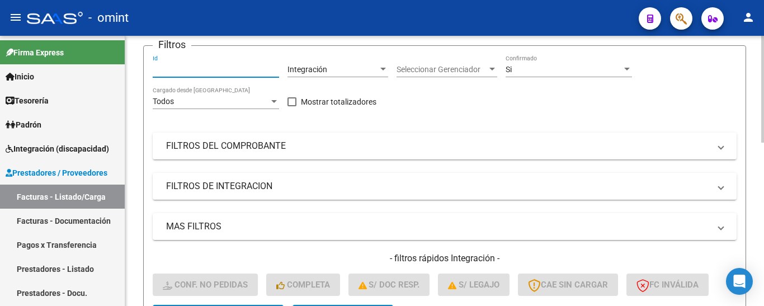
paste input "21201"
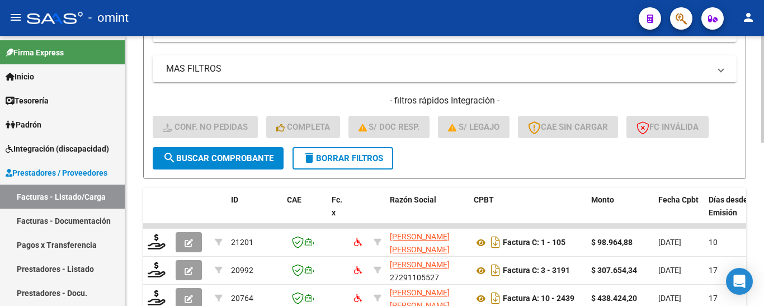
scroll to position [283, 0]
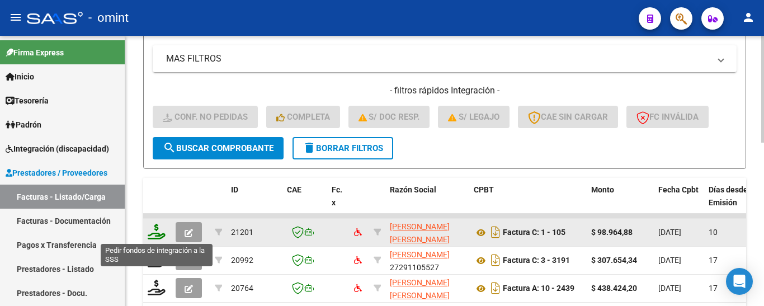
type input "21201"
click at [157, 233] on icon at bounding box center [157, 232] width 18 height 16
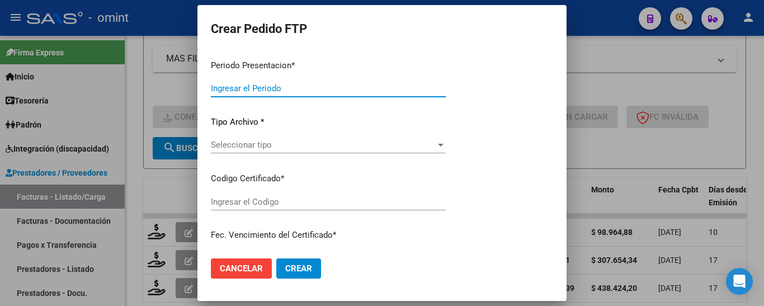
type input "202508"
type input "$ 98.964,88"
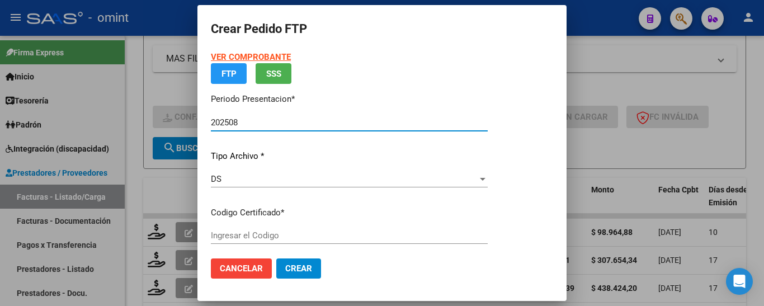
type input "9832966249"
type input "2027-08-31"
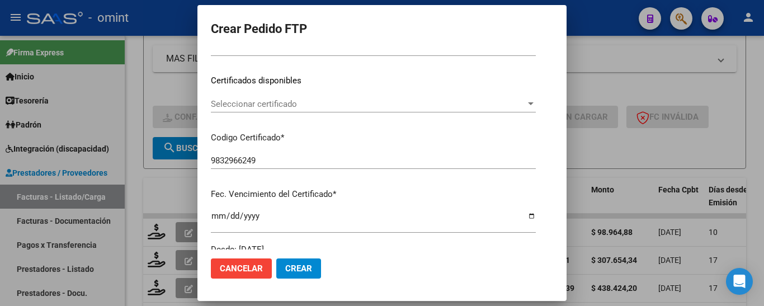
scroll to position [168, 0]
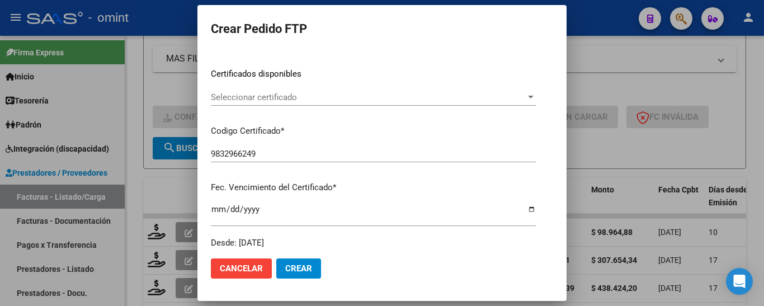
click at [300, 102] on div "Seleccionar certificado Seleccionar certificado" at bounding box center [373, 97] width 325 height 17
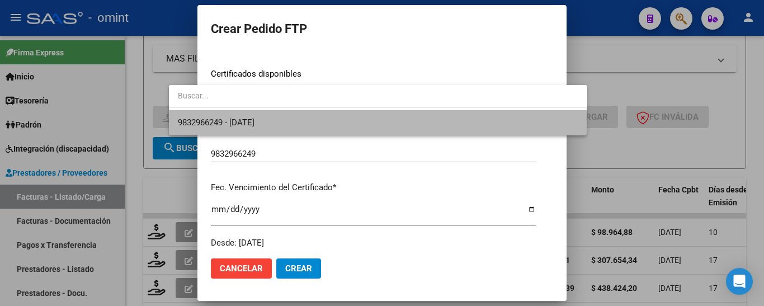
click at [306, 124] on span "9832966249 - 2027-08-31" at bounding box center [378, 122] width 400 height 25
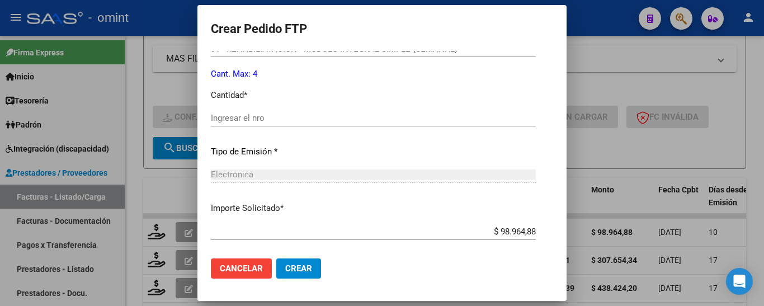
scroll to position [503, 0]
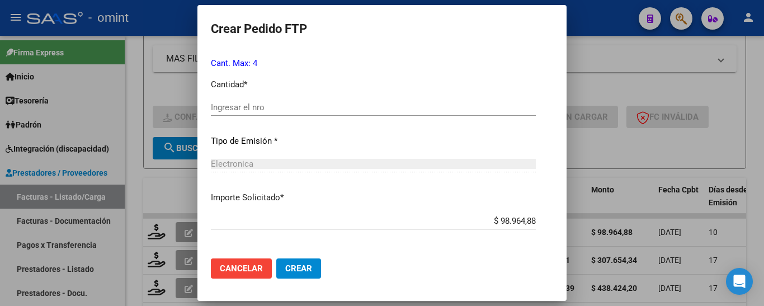
click at [254, 110] on input "Ingresar el nro" at bounding box center [373, 107] width 325 height 10
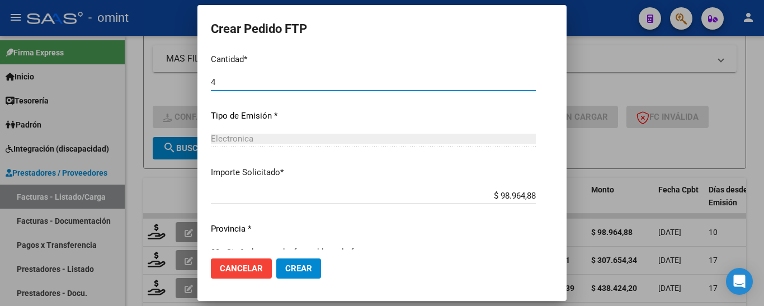
scroll to position [550, 0]
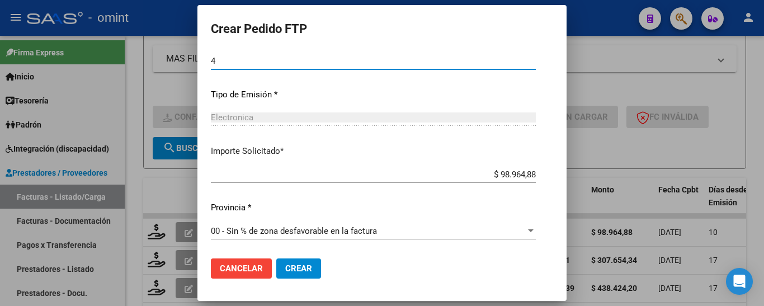
type input "4"
click at [285, 268] on span "Crear" at bounding box center [298, 268] width 27 height 10
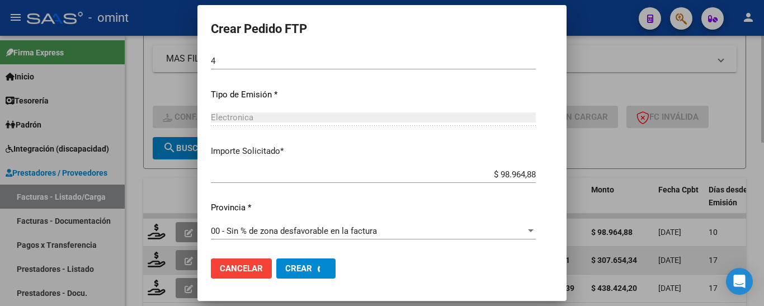
scroll to position [0, 0]
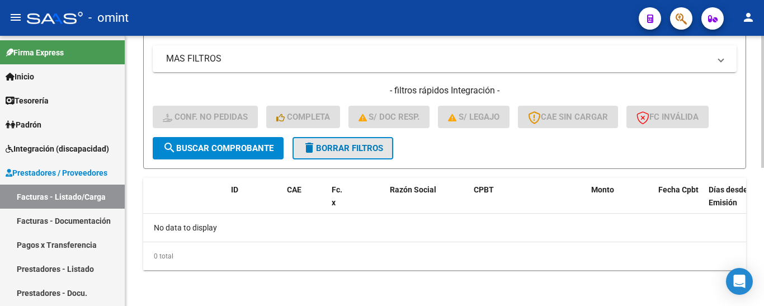
click at [350, 145] on span "delete Borrar Filtros" at bounding box center [342, 148] width 81 height 10
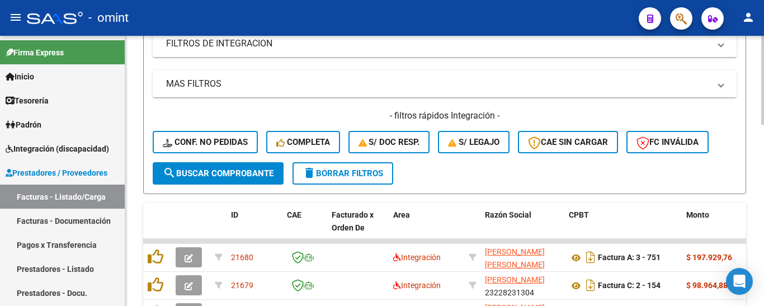
scroll to position [283, 0]
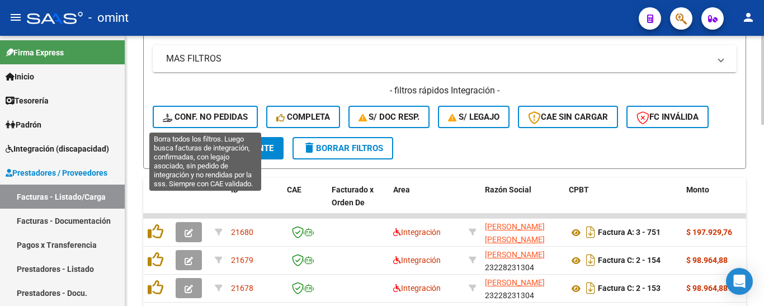
click at [222, 115] on span "Conf. no pedidas" at bounding box center [205, 117] width 85 height 10
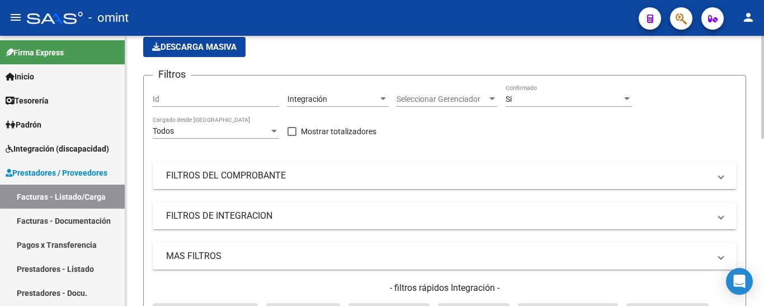
scroll to position [60, 0]
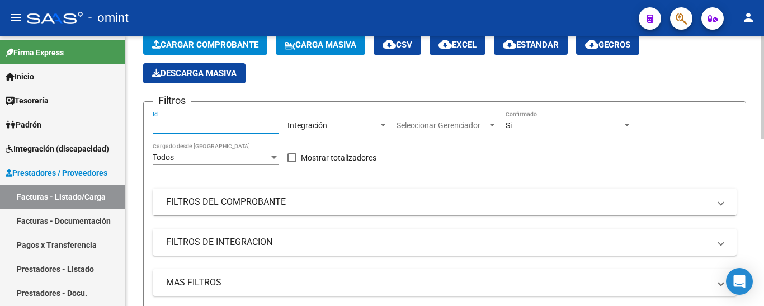
paste input "21115"
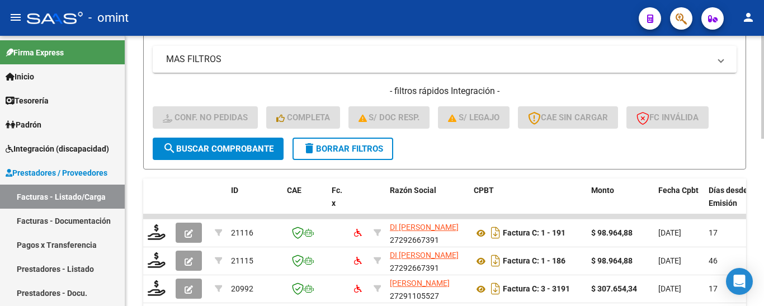
scroll to position [283, 0]
type input "21115"
click at [234, 146] on span "search Buscar Comprobante" at bounding box center [218, 148] width 111 height 10
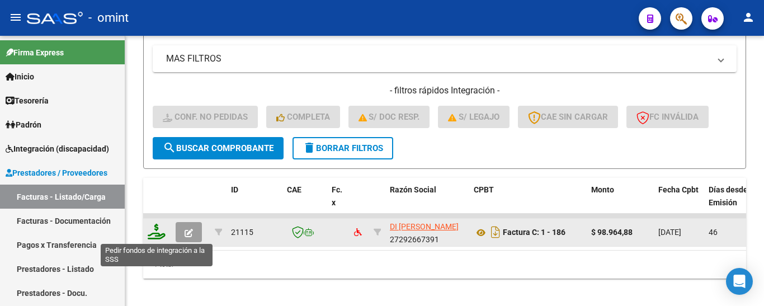
click at [157, 233] on icon at bounding box center [157, 232] width 18 height 16
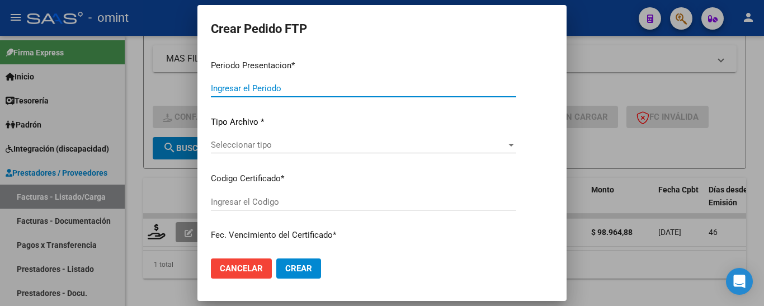
type input "202508"
type input "202507"
type input "$ 98.964,88"
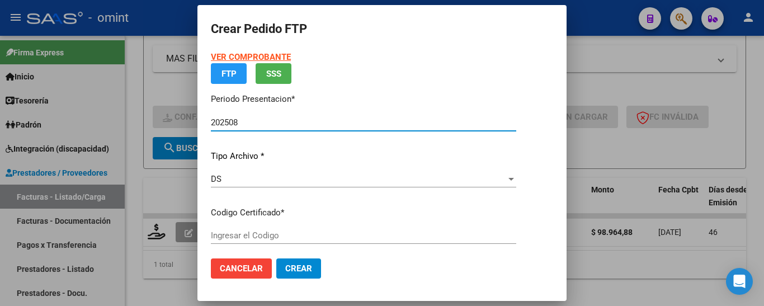
type input "8066111255"
type input "2027-10-12"
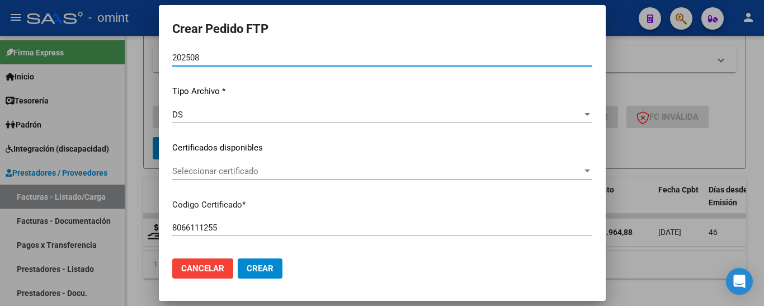
scroll to position [112, 0]
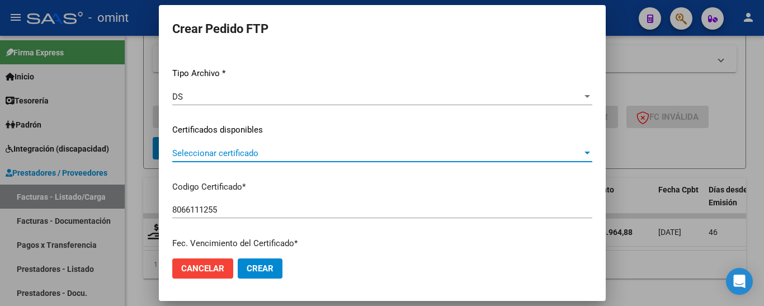
click at [338, 156] on span "Seleccionar certificado" at bounding box center [377, 153] width 410 height 10
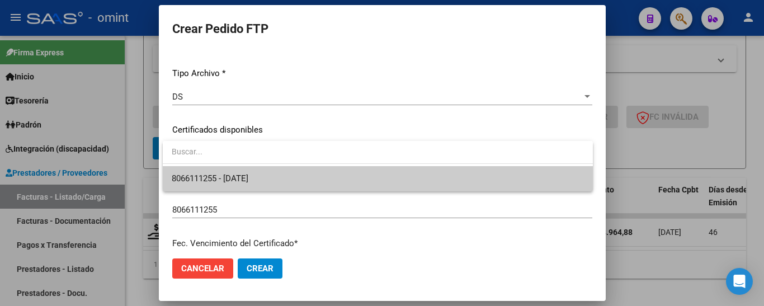
click at [335, 177] on span "8066111255 - 2027-10-12" at bounding box center [378, 178] width 412 height 25
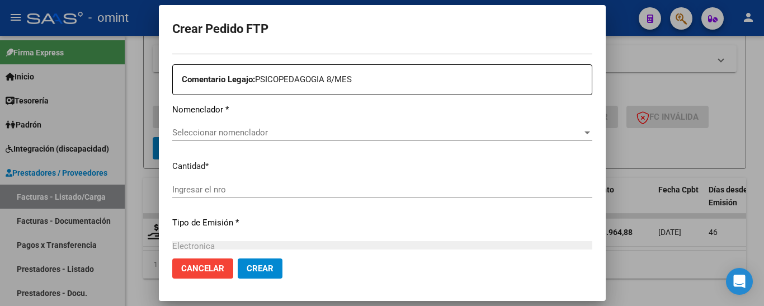
scroll to position [391, 0]
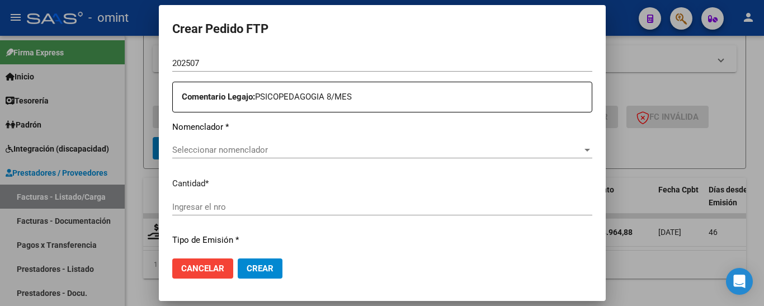
click at [264, 156] on div "Seleccionar nomenclador Seleccionar nomenclador" at bounding box center [382, 149] width 420 height 17
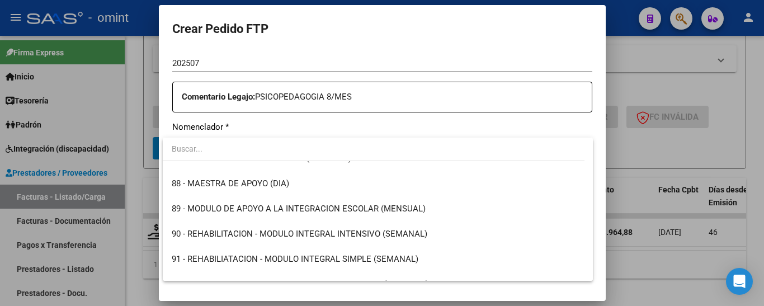
scroll to position [2236, 0]
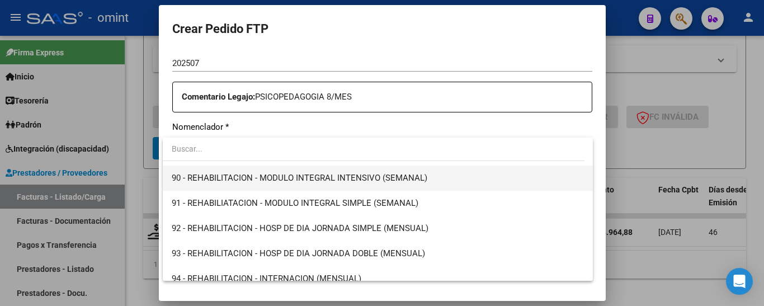
click at [373, 183] on span "90 - REHABILITACION - MODULO INTEGRAL INTENSIVO (SEMANAL)" at bounding box center [378, 177] width 412 height 25
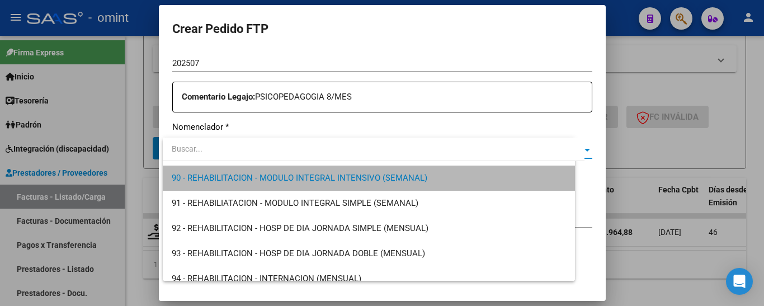
scroll to position [2239, 0]
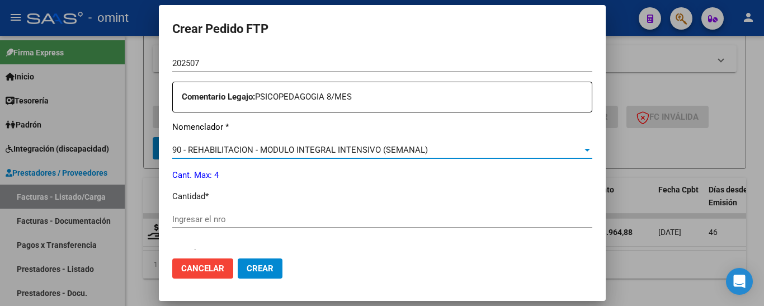
click at [232, 218] on input "Ingresar el nro" at bounding box center [382, 219] width 420 height 10
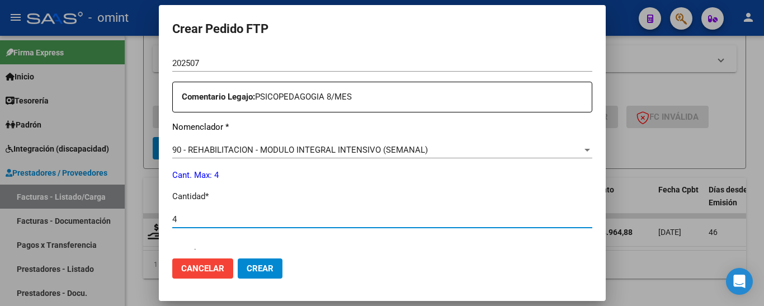
type input "4"
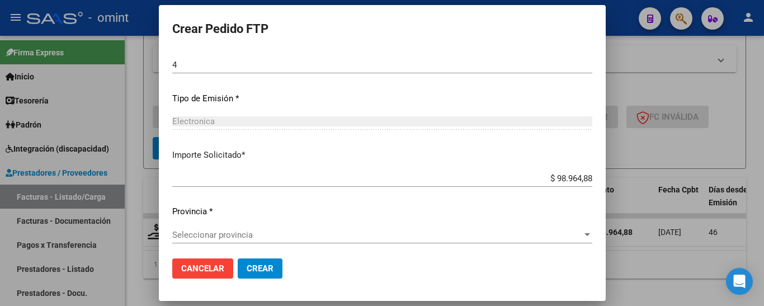
scroll to position [550, 0]
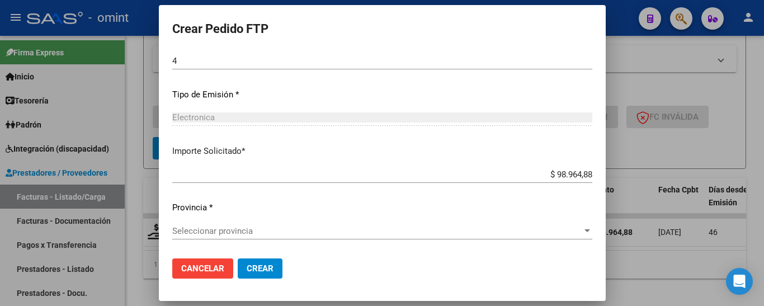
click at [257, 234] on span "Seleccionar provincia" at bounding box center [377, 231] width 410 height 10
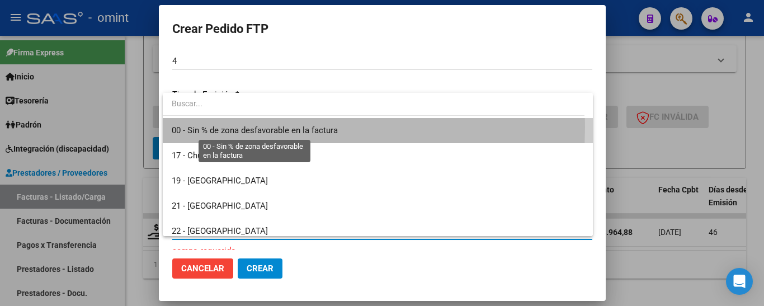
click at [291, 127] on span "00 - Sin % de zona desfavorable en la factura" at bounding box center [255, 130] width 166 height 10
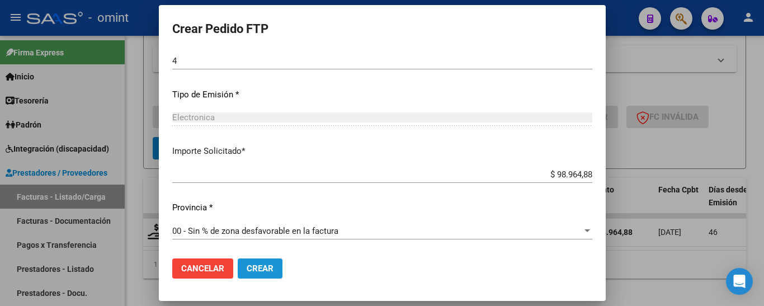
click at [263, 265] on span "Crear" at bounding box center [260, 268] width 27 height 10
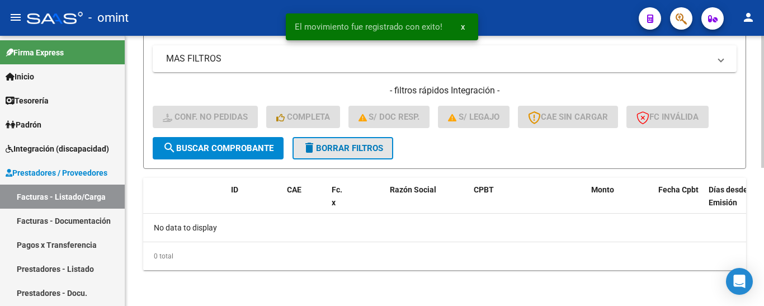
click at [361, 149] on span "delete Borrar Filtros" at bounding box center [342, 148] width 81 height 10
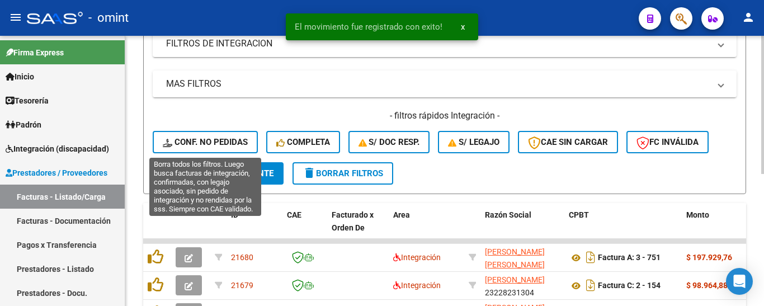
scroll to position [283, 0]
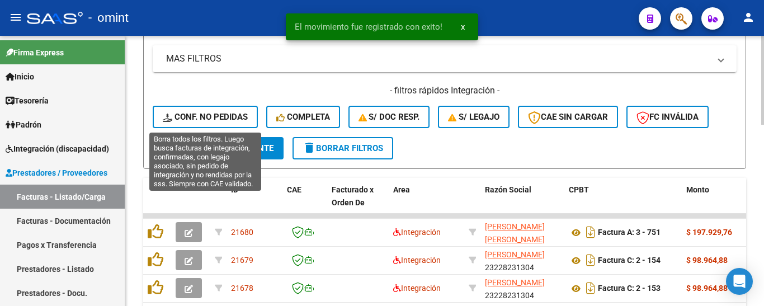
click at [217, 117] on span "Conf. no pedidas" at bounding box center [205, 117] width 85 height 10
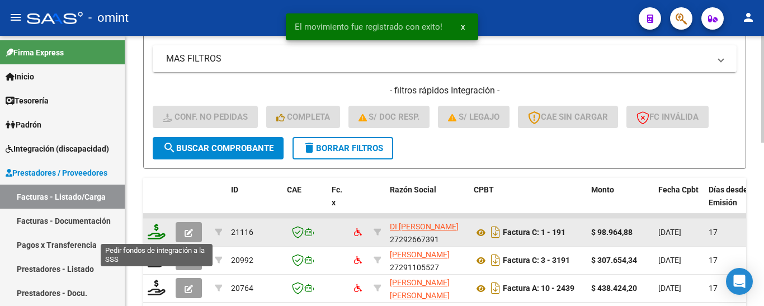
click at [162, 230] on icon at bounding box center [157, 232] width 18 height 16
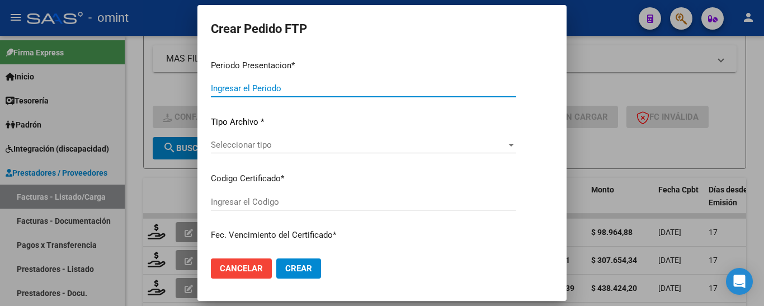
type input "202508"
type input "$ 98.964,88"
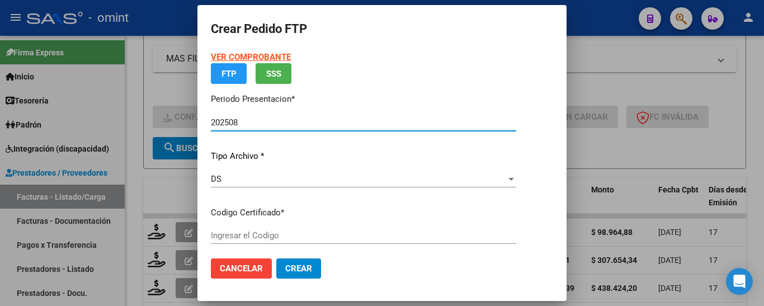
type input "8066111255"
type input "2027-10-12"
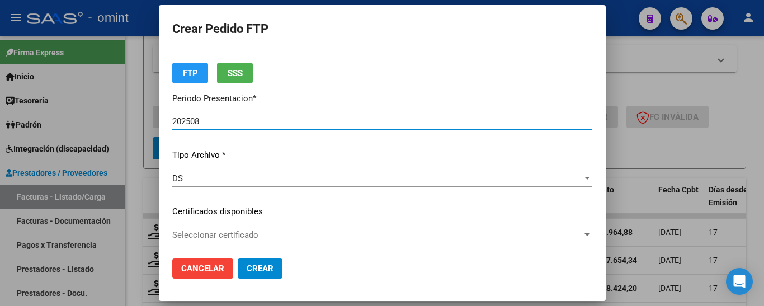
scroll to position [56, 0]
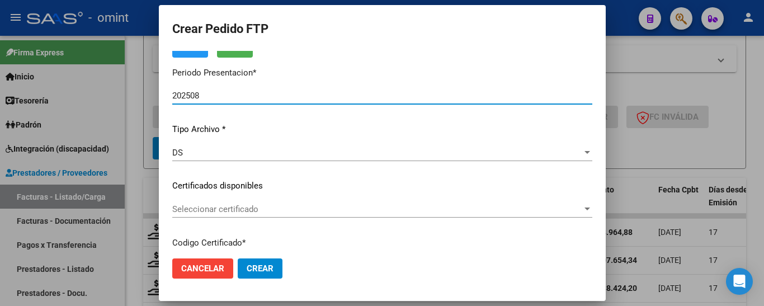
click at [310, 211] on span "Seleccionar certificado" at bounding box center [377, 209] width 410 height 10
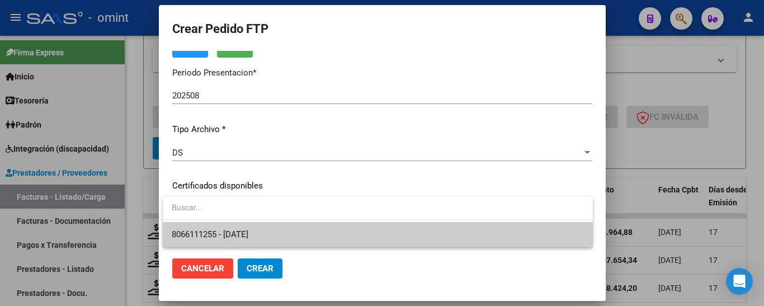
click at [313, 236] on span "8066111255 - 2027-10-12" at bounding box center [378, 234] width 412 height 25
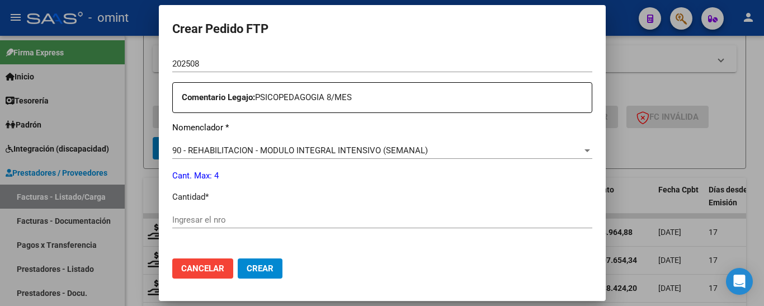
scroll to position [391, 0]
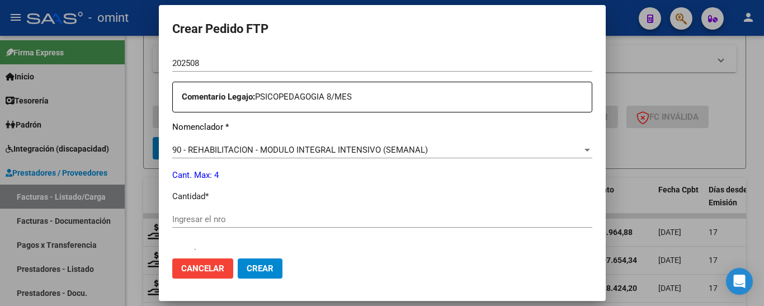
click at [233, 228] on div "Ingresar el nro" at bounding box center [382, 224] width 420 height 27
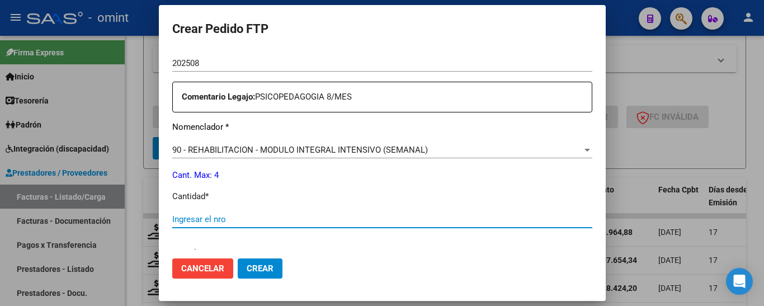
click at [228, 222] on input "Ingresar el nro" at bounding box center [382, 219] width 420 height 10
type input "4"
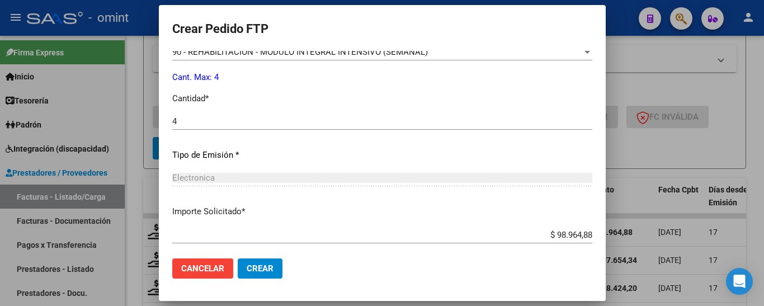
scroll to position [550, 0]
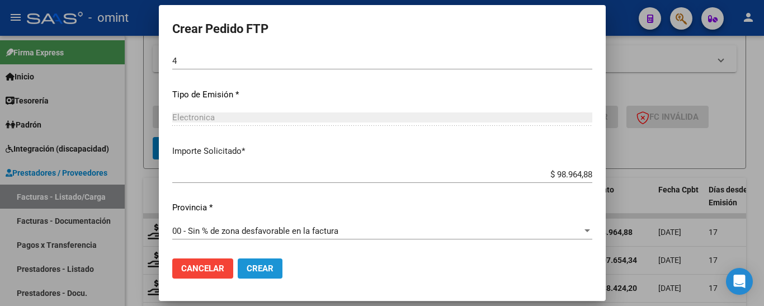
click at [261, 276] on button "Crear" at bounding box center [260, 268] width 45 height 20
